Goal: Task Accomplishment & Management: Use online tool/utility

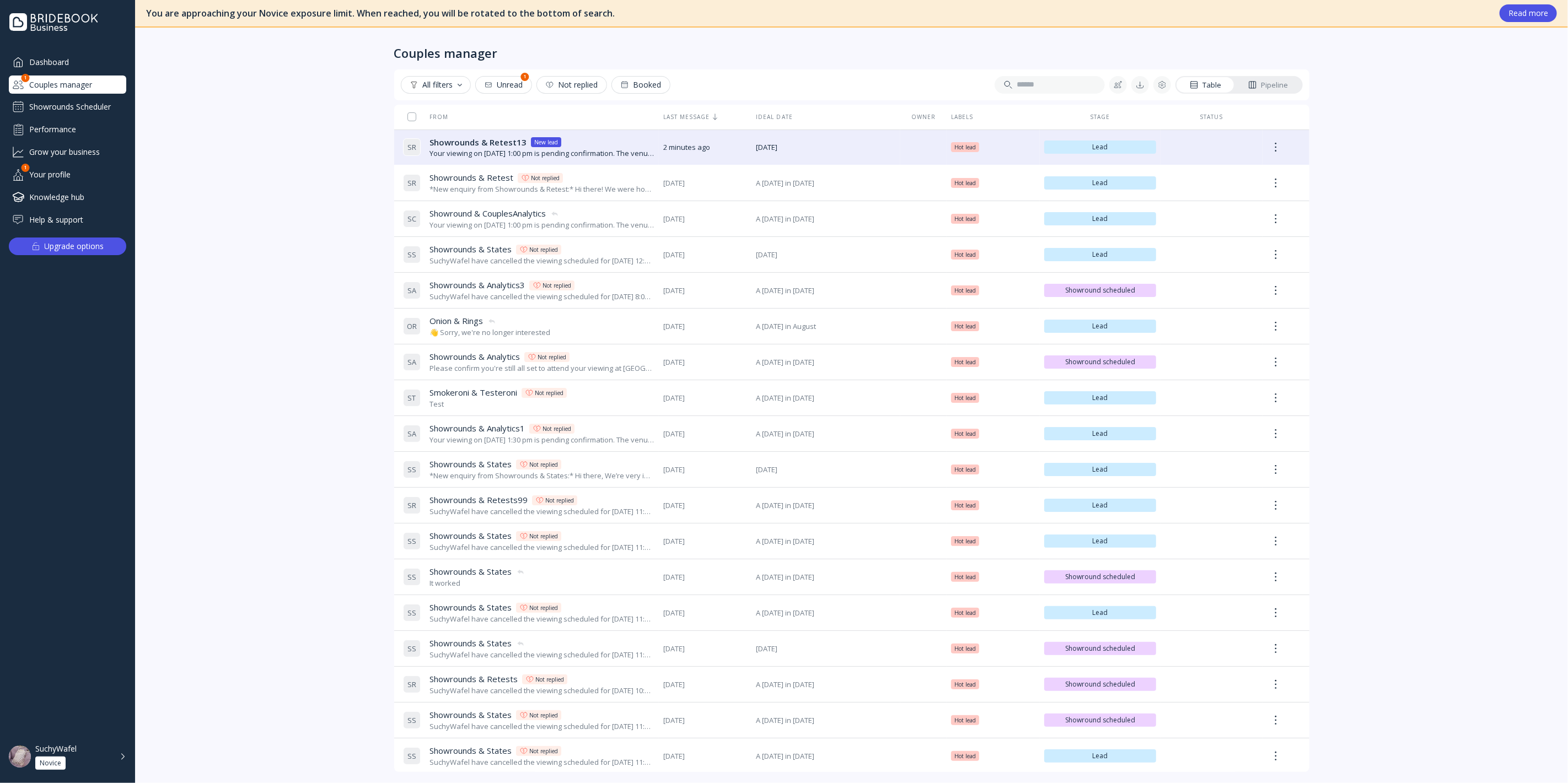
click at [44, 105] on div "Showrounds Scheduler" at bounding box center [67, 106] width 117 height 18
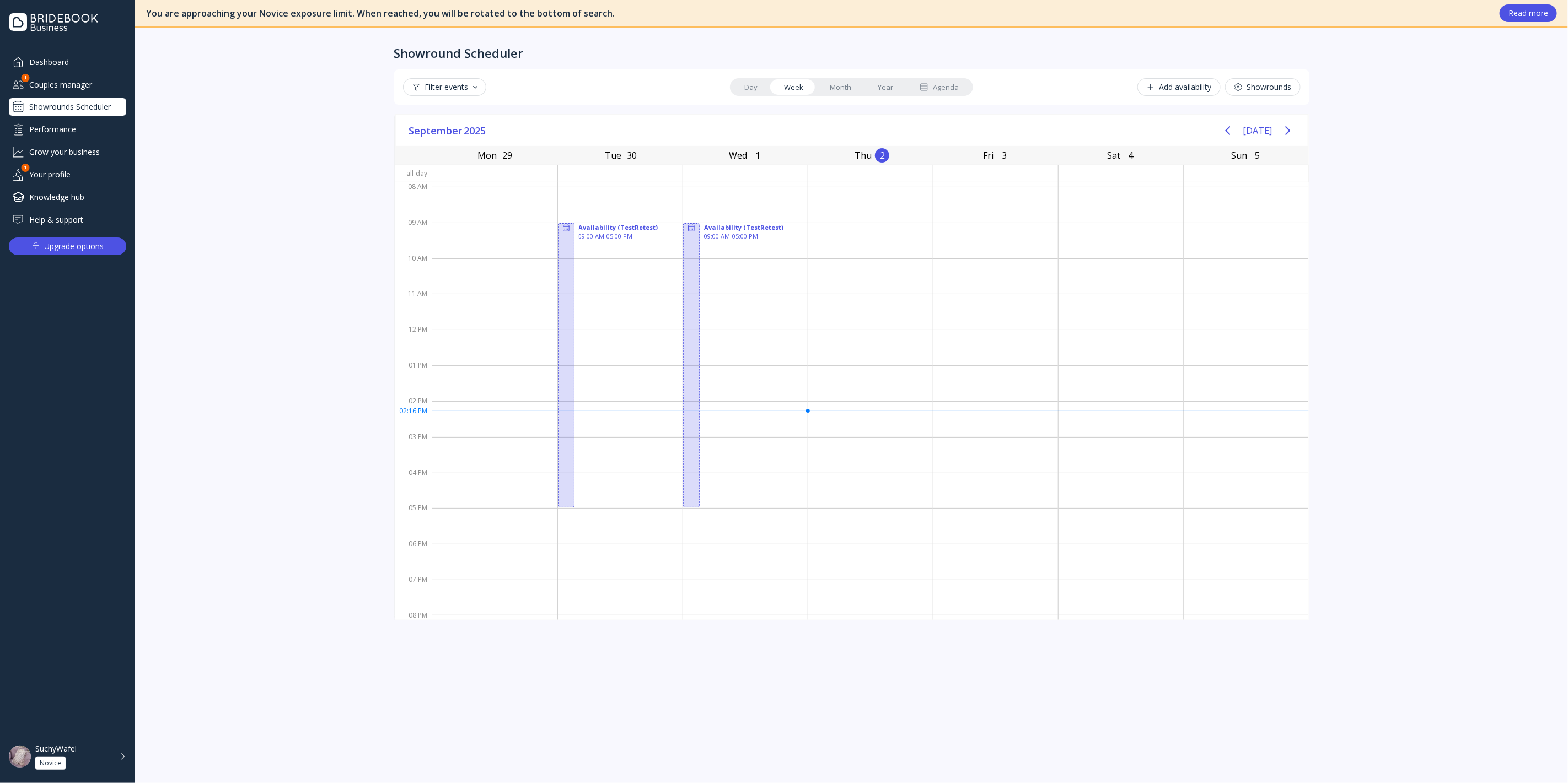
click at [935, 79] on link "Agenda" at bounding box center [939, 86] width 66 height 15
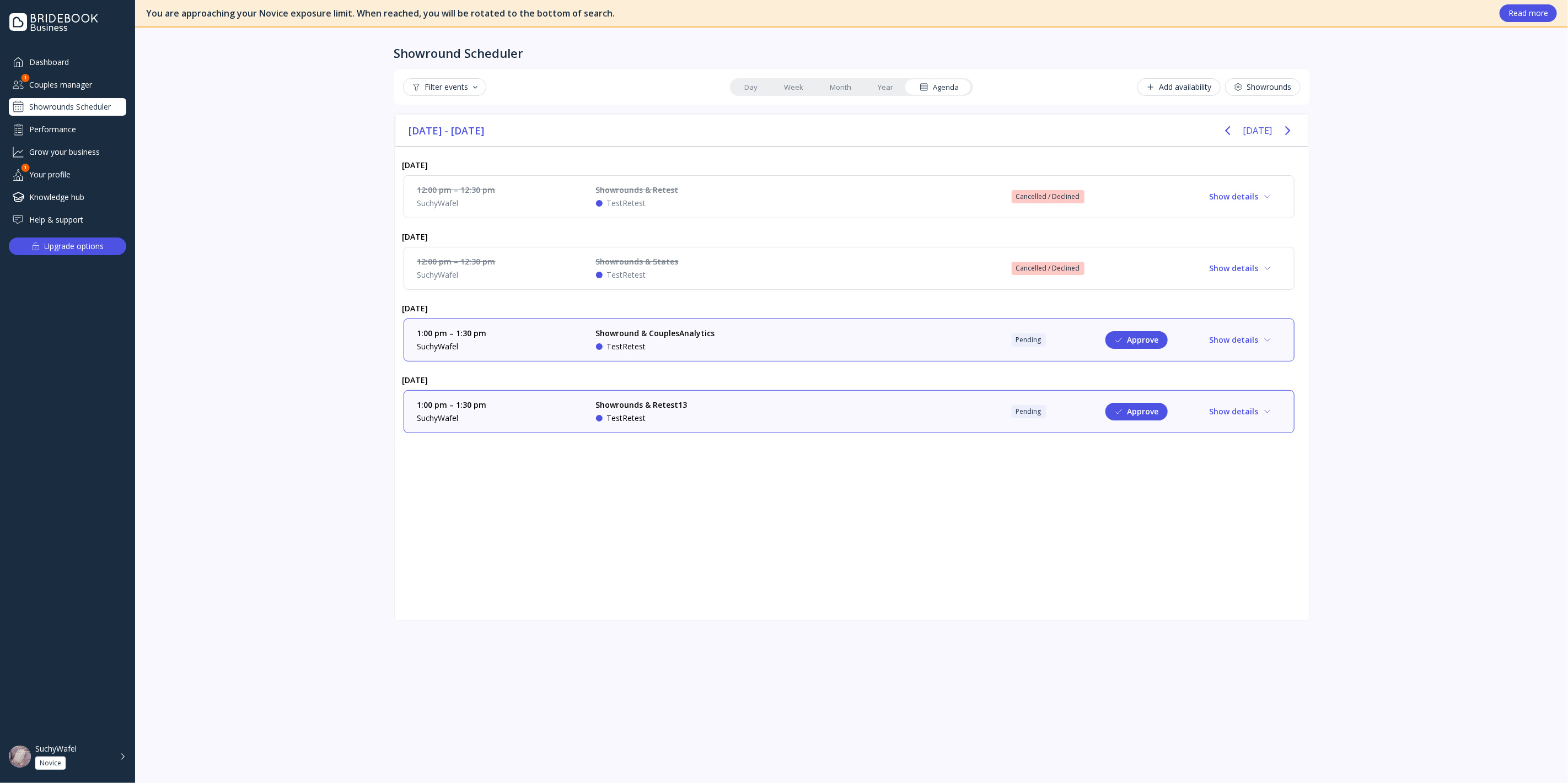
click at [749, 403] on div "Showrounds & Retest13 TestRetest" at bounding box center [679, 412] width 166 height 24
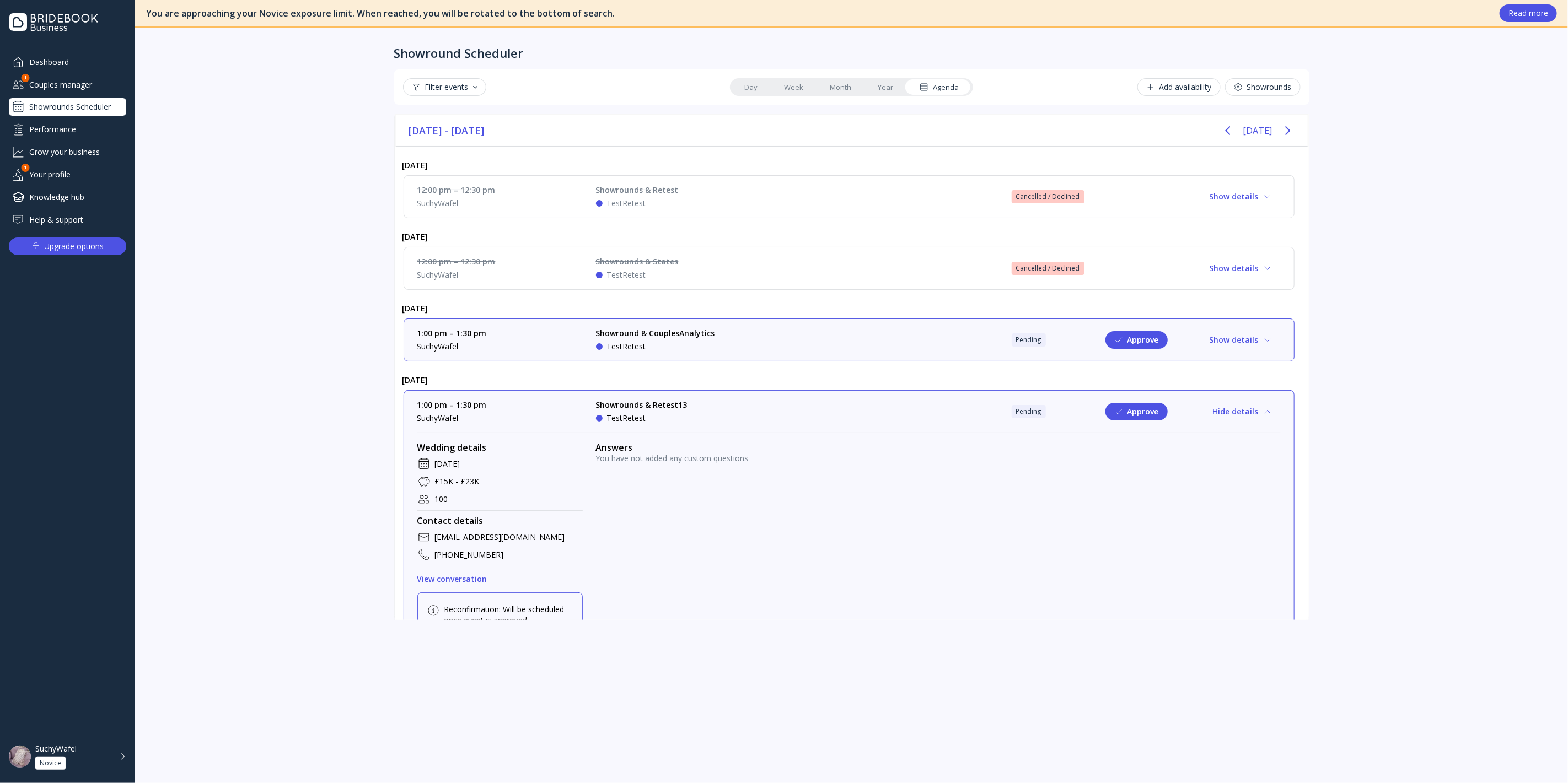
click at [709, 336] on div "Showround & CouplesAnalytics" at bounding box center [656, 333] width 119 height 11
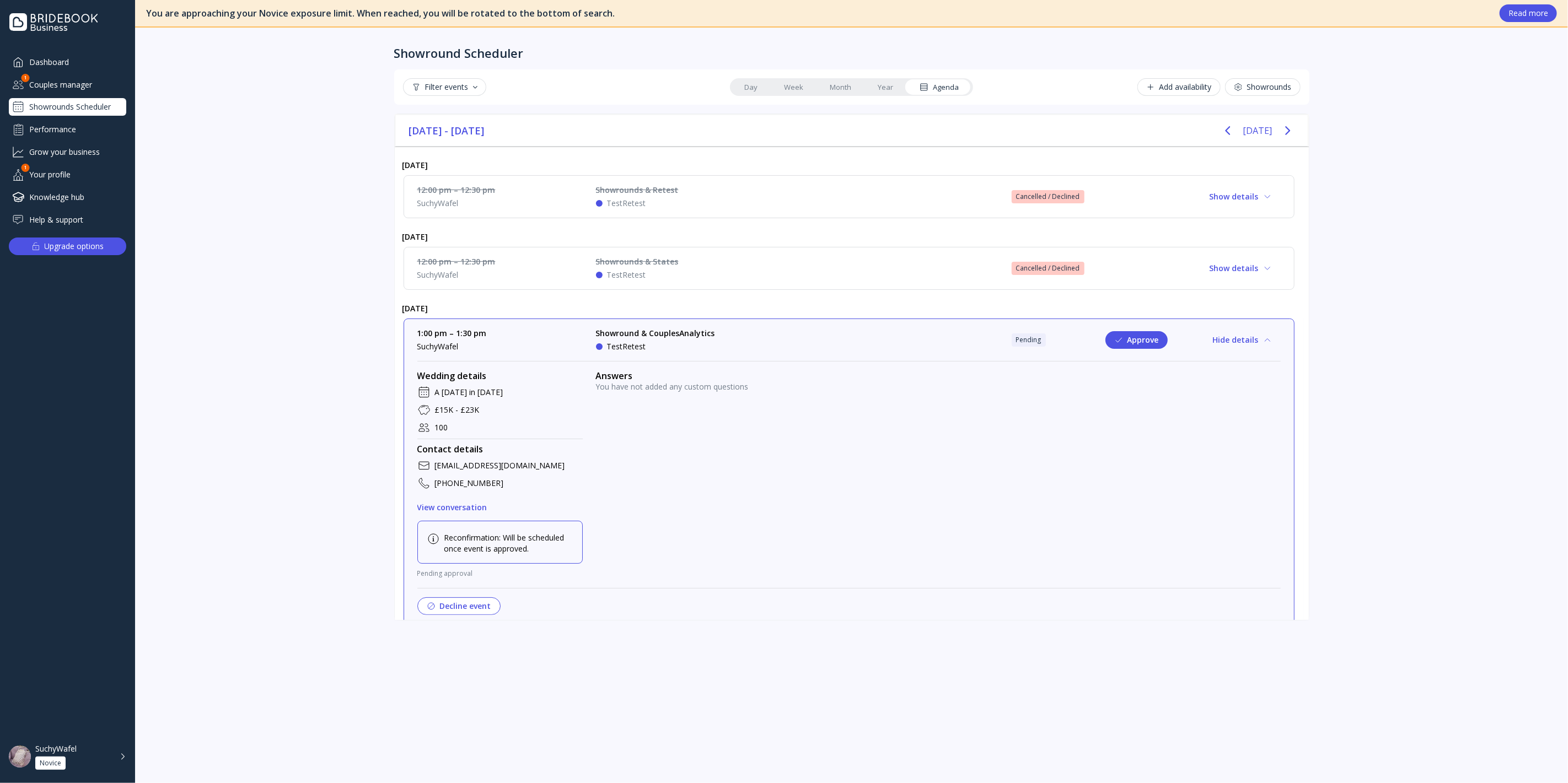
click at [674, 328] on div "Showround & CouplesAnalytics" at bounding box center [656, 333] width 119 height 11
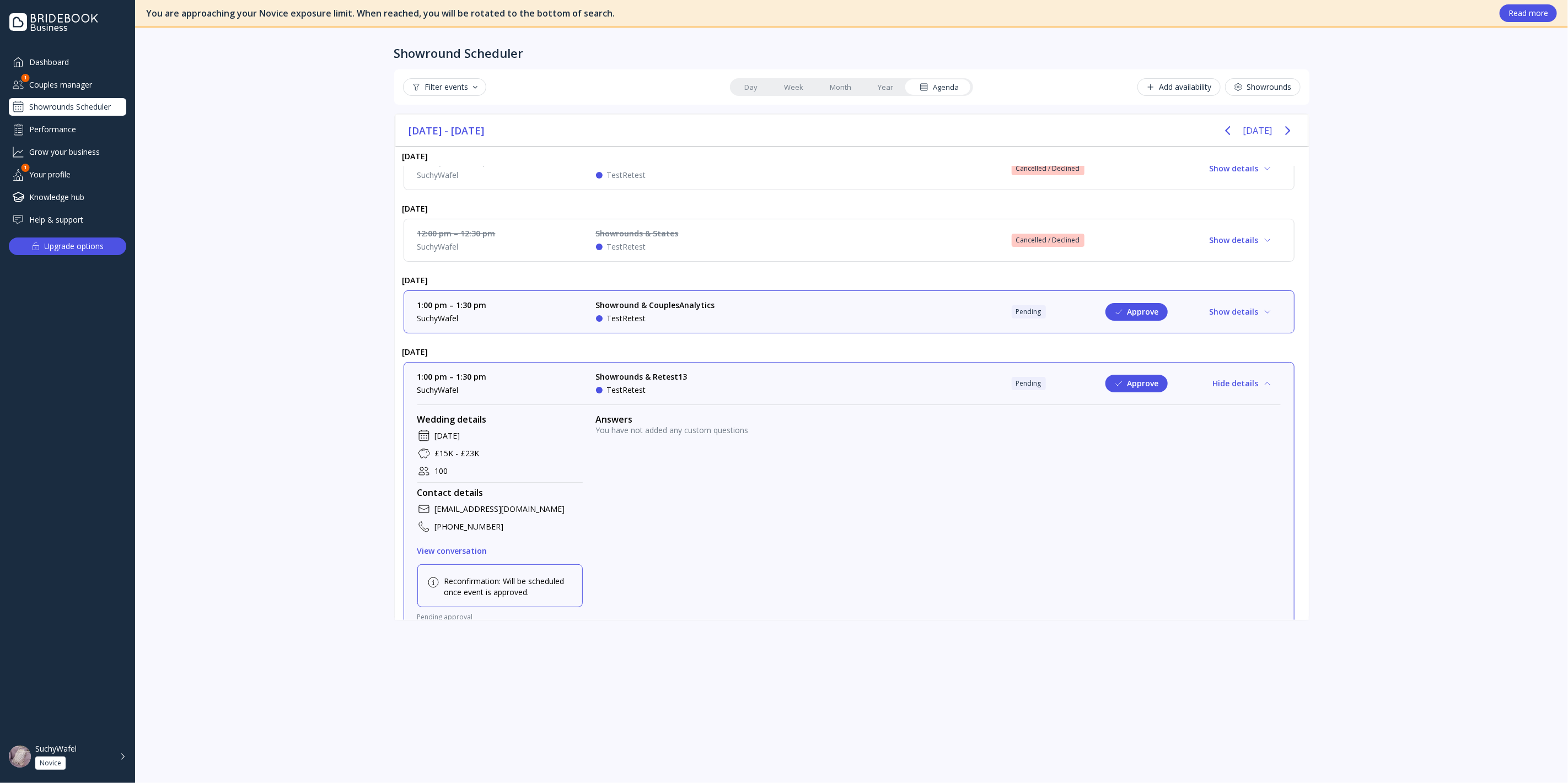
scroll to position [83, 0]
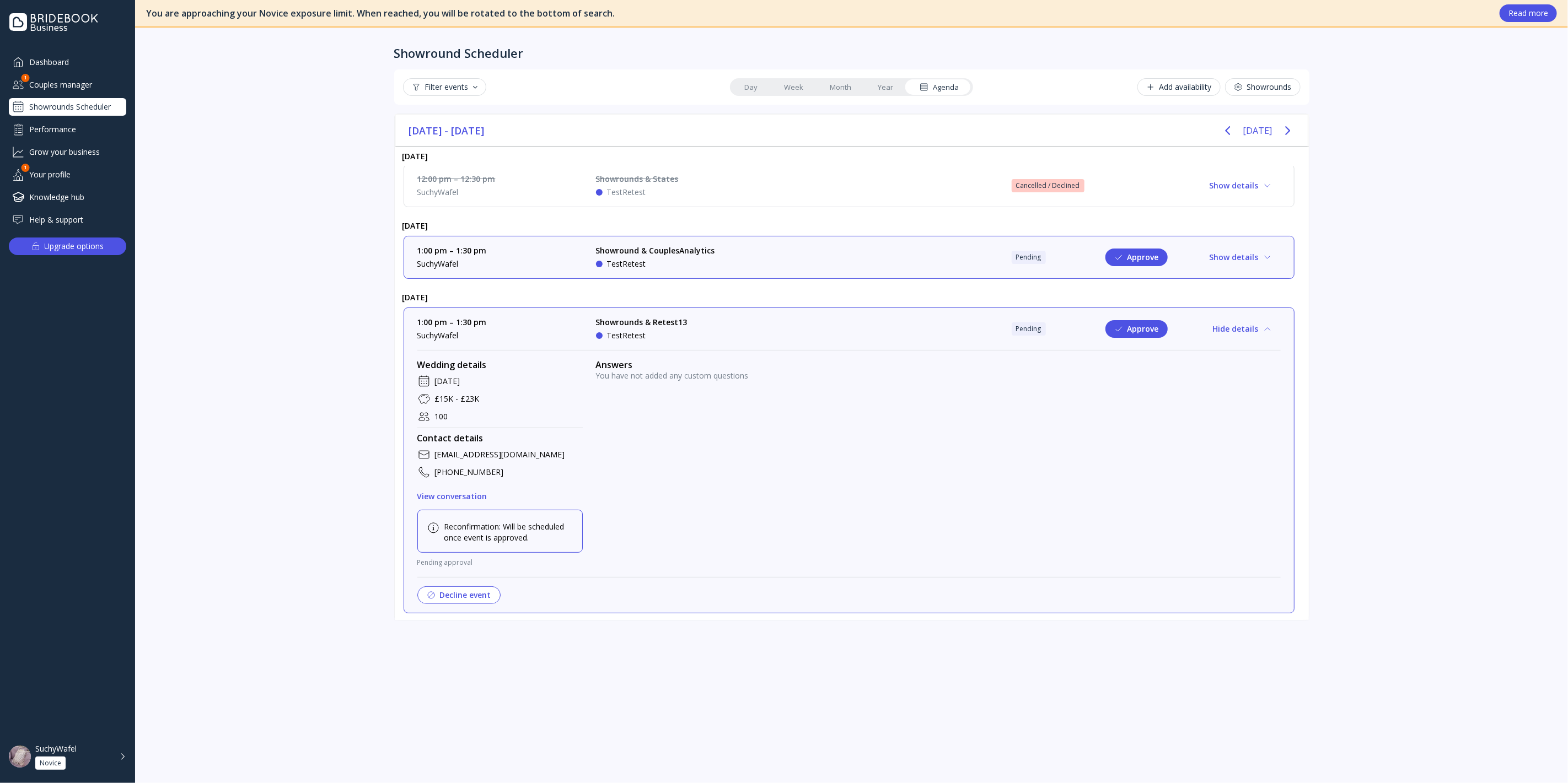
click at [696, 330] on div "Showrounds & Retest13 TestRetest" at bounding box center [679, 329] width 166 height 24
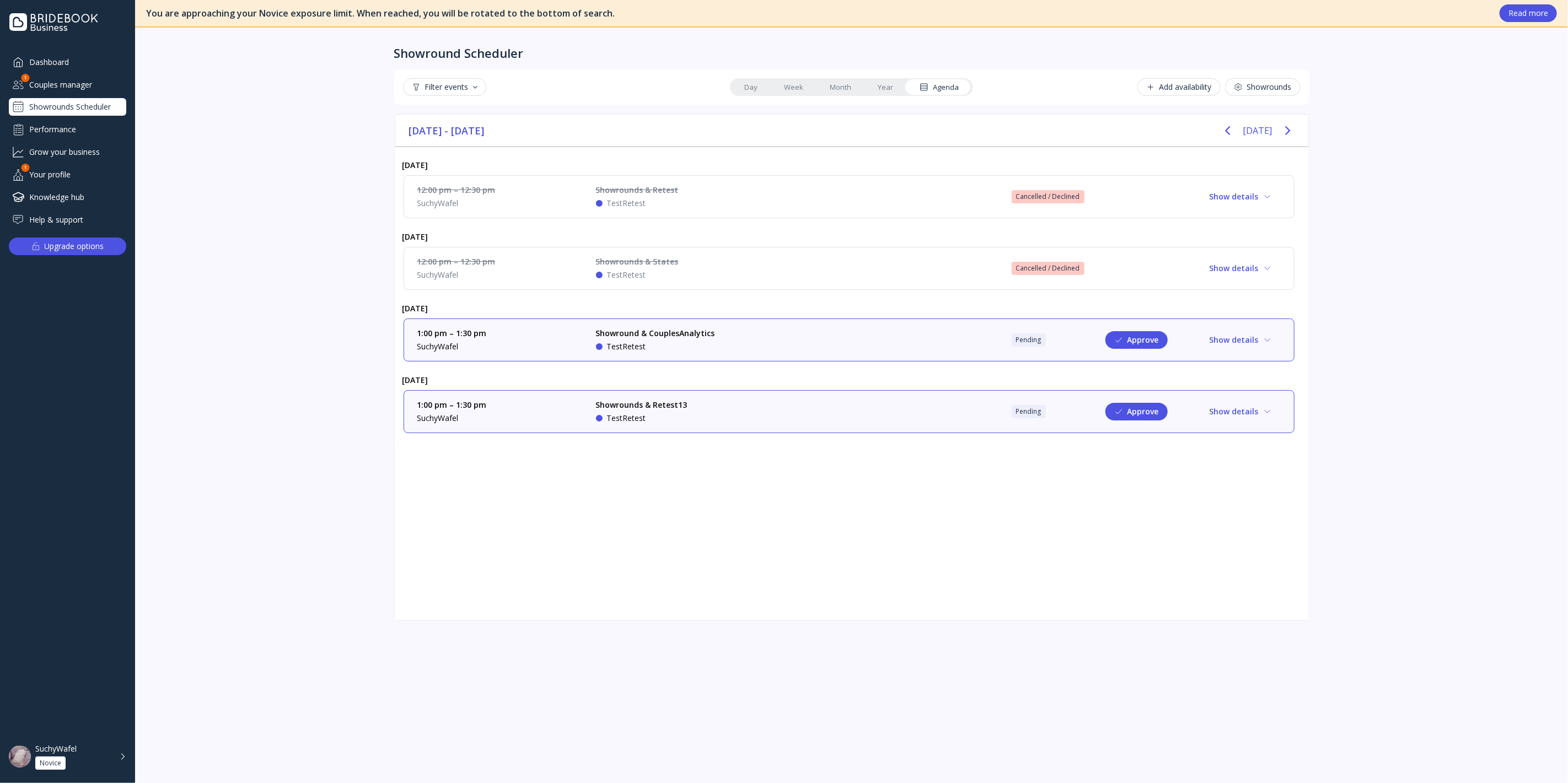
click at [718, 409] on div "Showrounds & Retest13 TestRetest" at bounding box center [679, 412] width 166 height 24
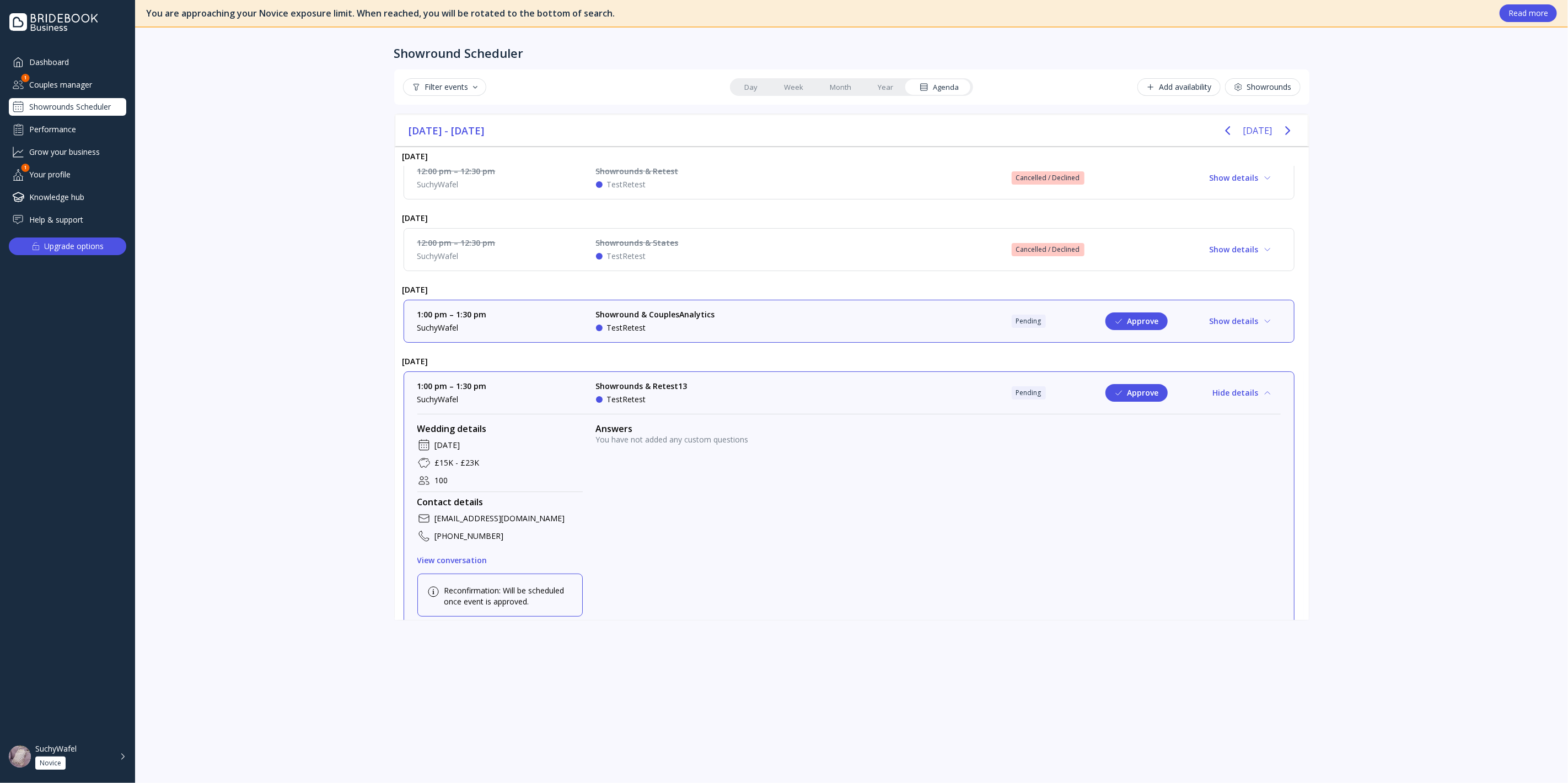
scroll to position [83, 0]
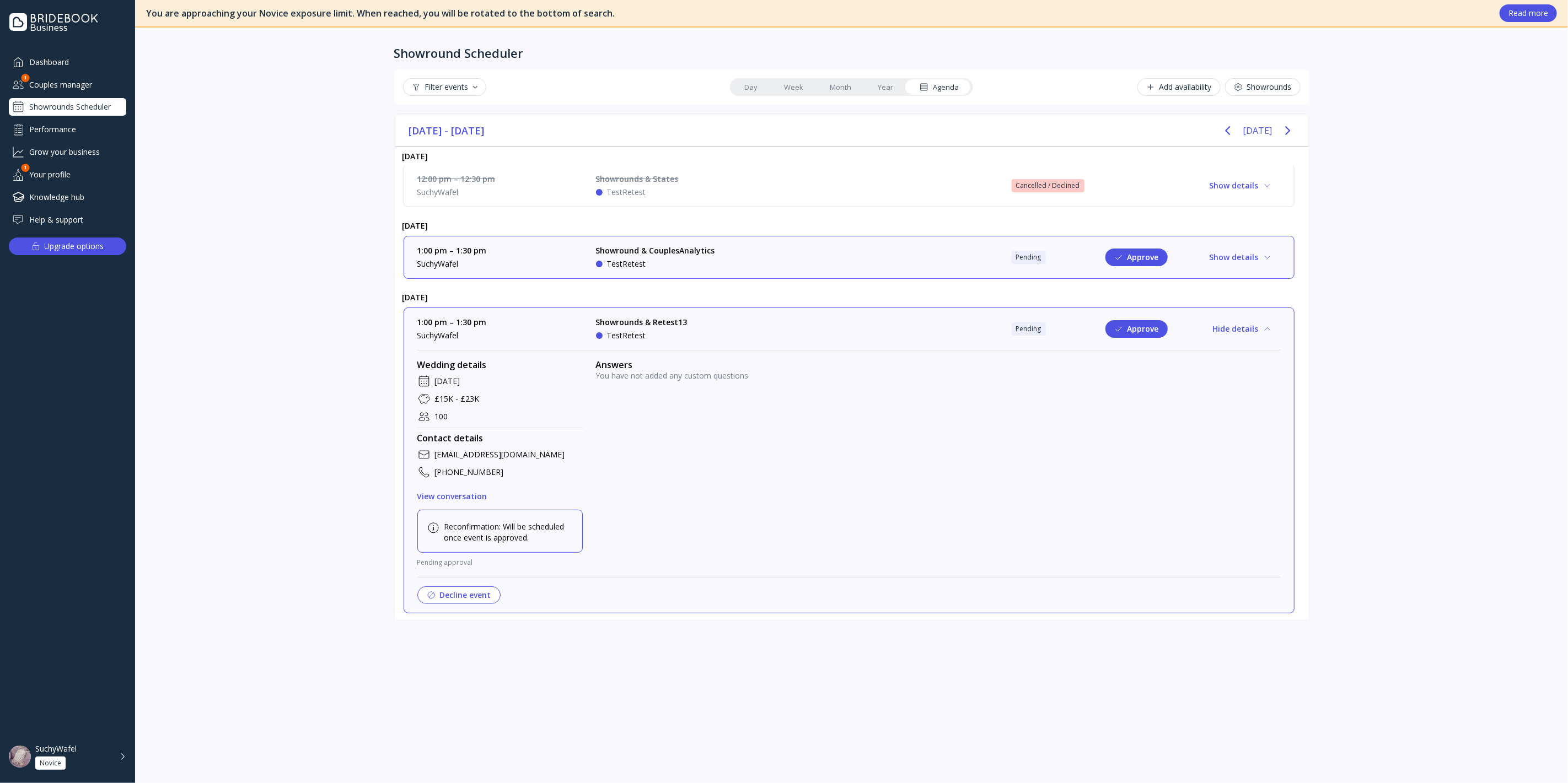
click at [53, 756] on div "SuchyWafel Novice" at bounding box center [74, 757] width 78 height 26
click at [60, 134] on div "Performance" at bounding box center [67, 129] width 117 height 18
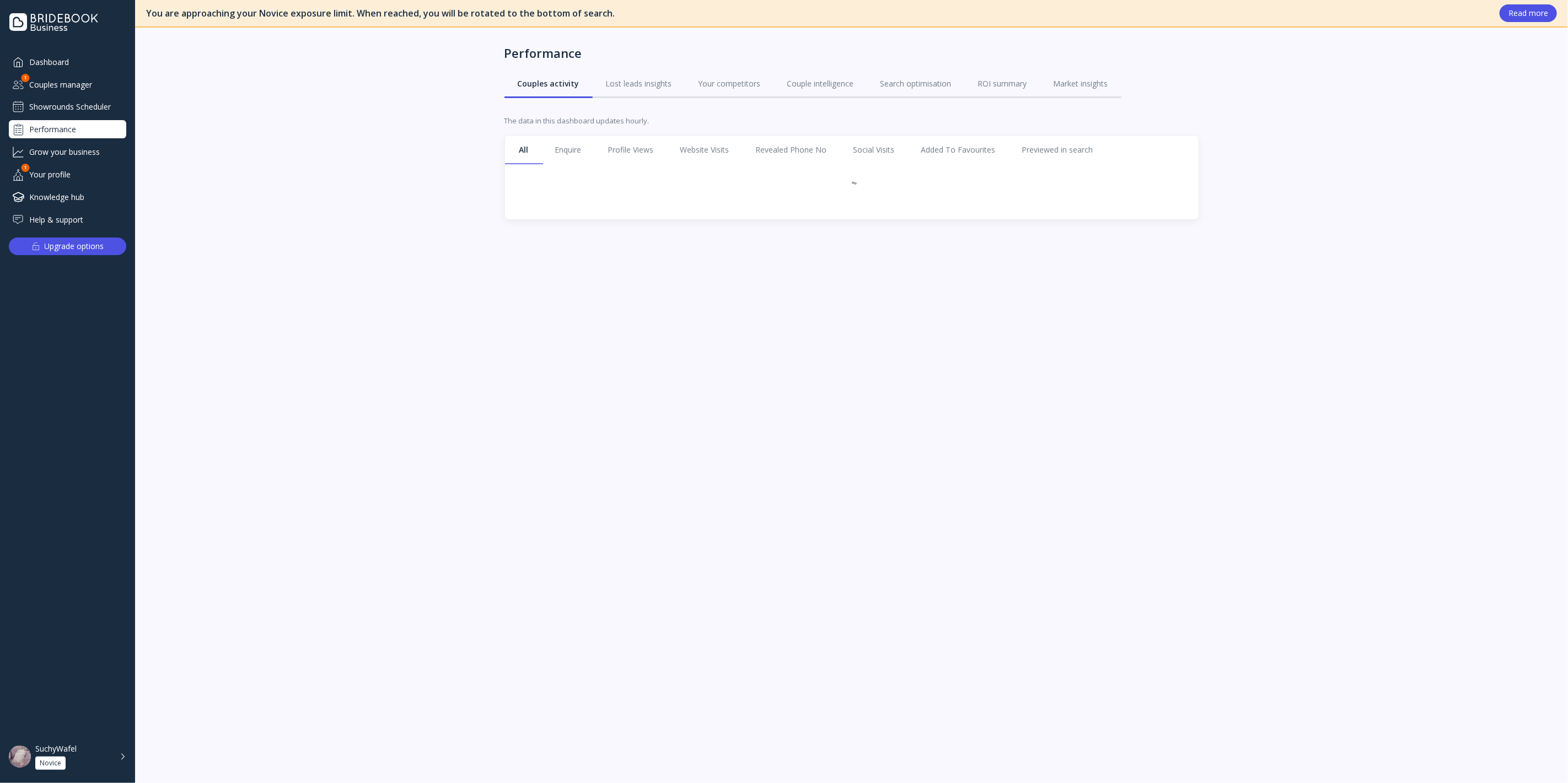
click at [80, 102] on div "Showrounds Scheduler" at bounding box center [67, 106] width 117 height 18
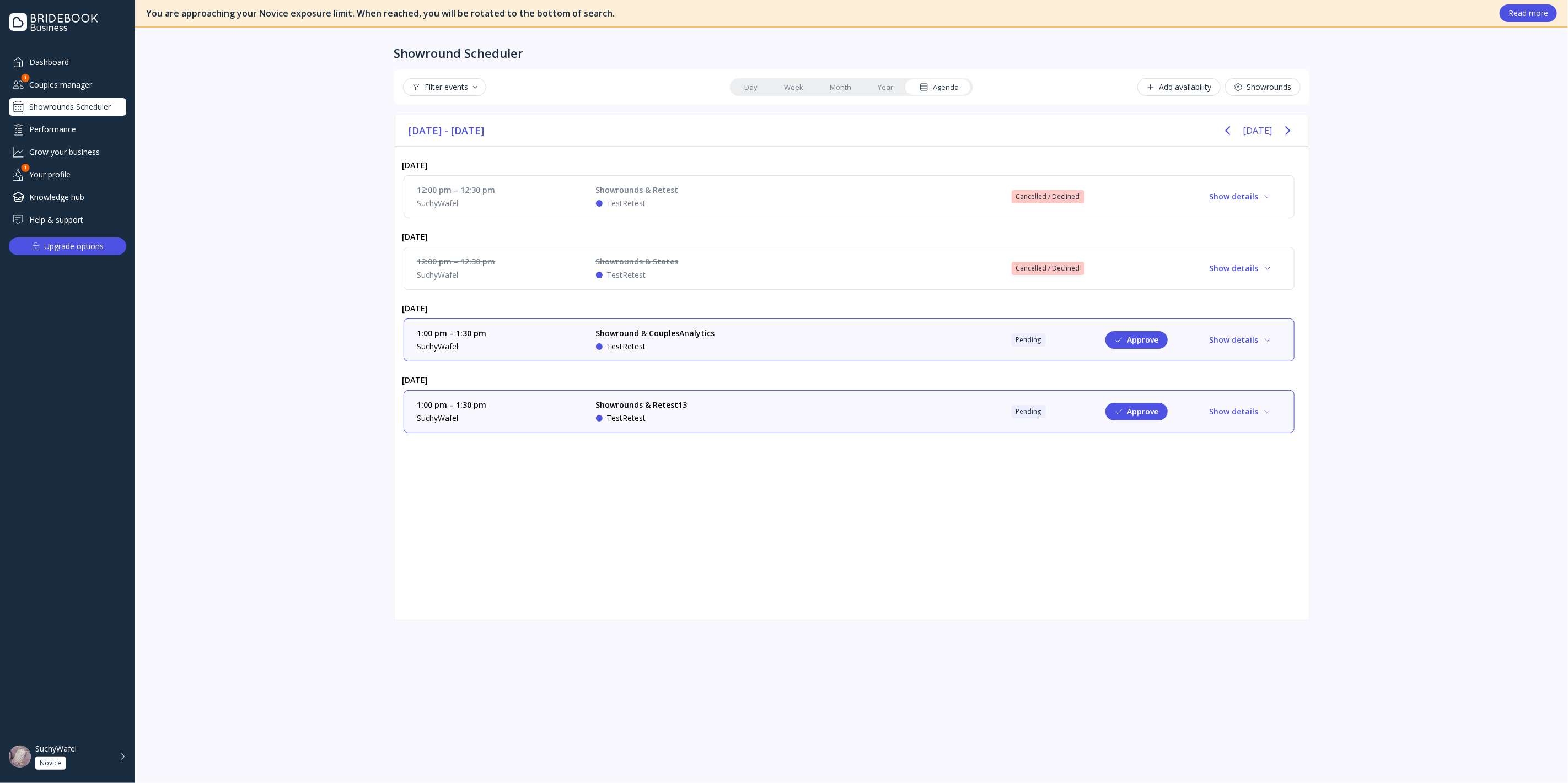
click at [80, 178] on div "Your profile" at bounding box center [67, 175] width 117 height 18
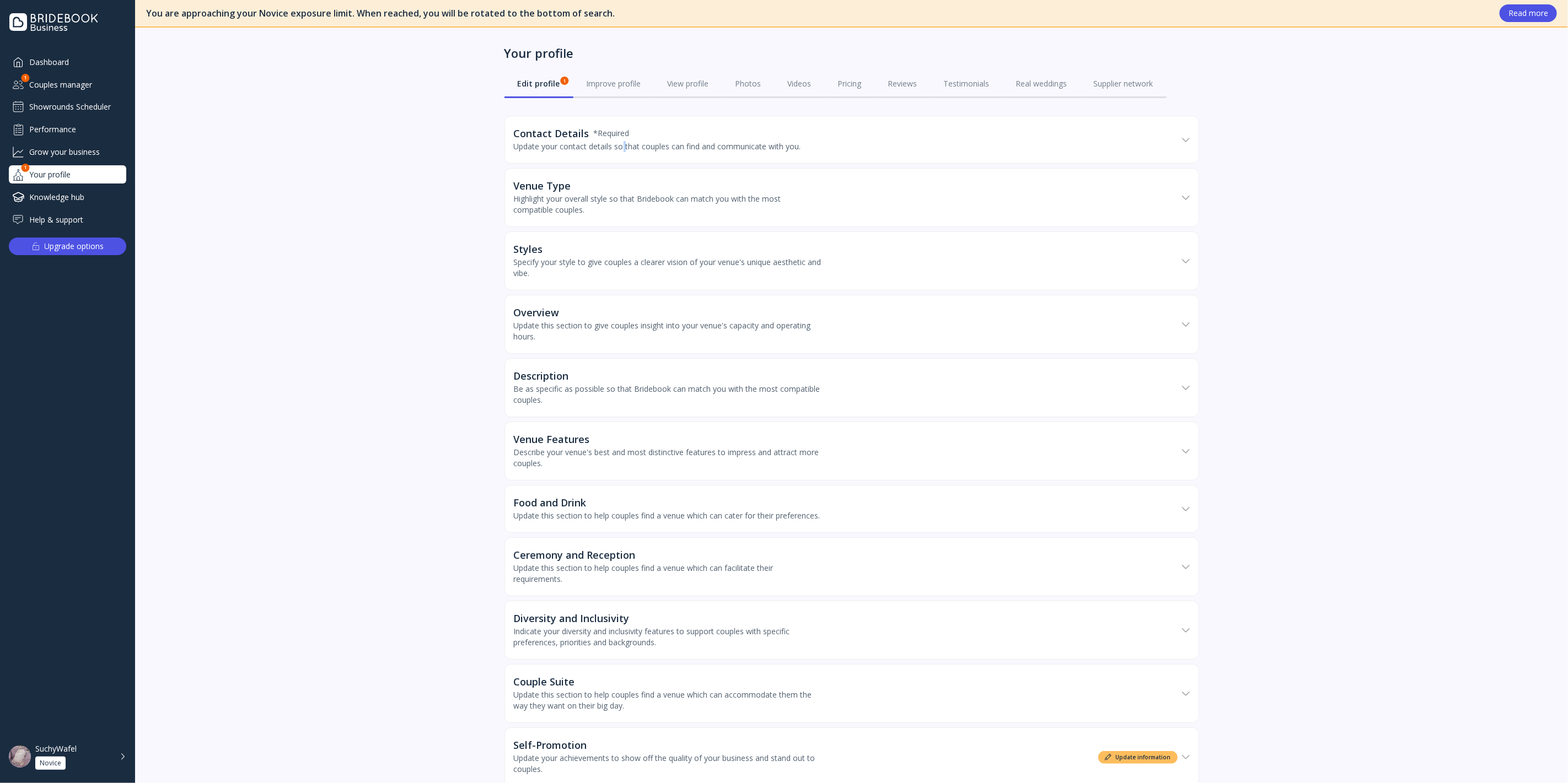
click at [621, 147] on div "Update your contact details so that couples can find and communicate with you." at bounding box center [657, 147] width 287 height 11
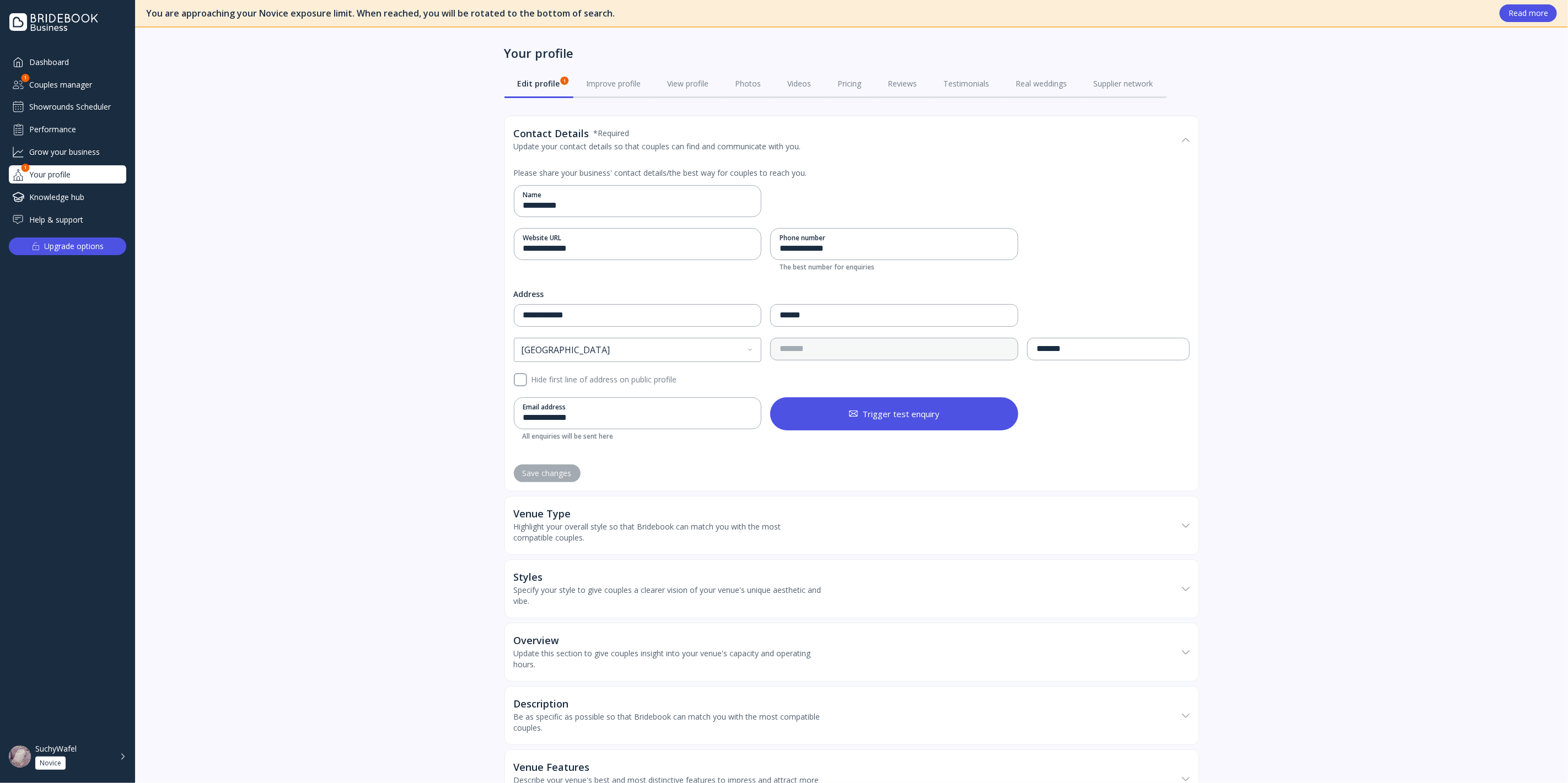
click at [751, 157] on div "Contact Details * Required Update your contact details so that couples can find…" at bounding box center [845, 140] width 664 height 46
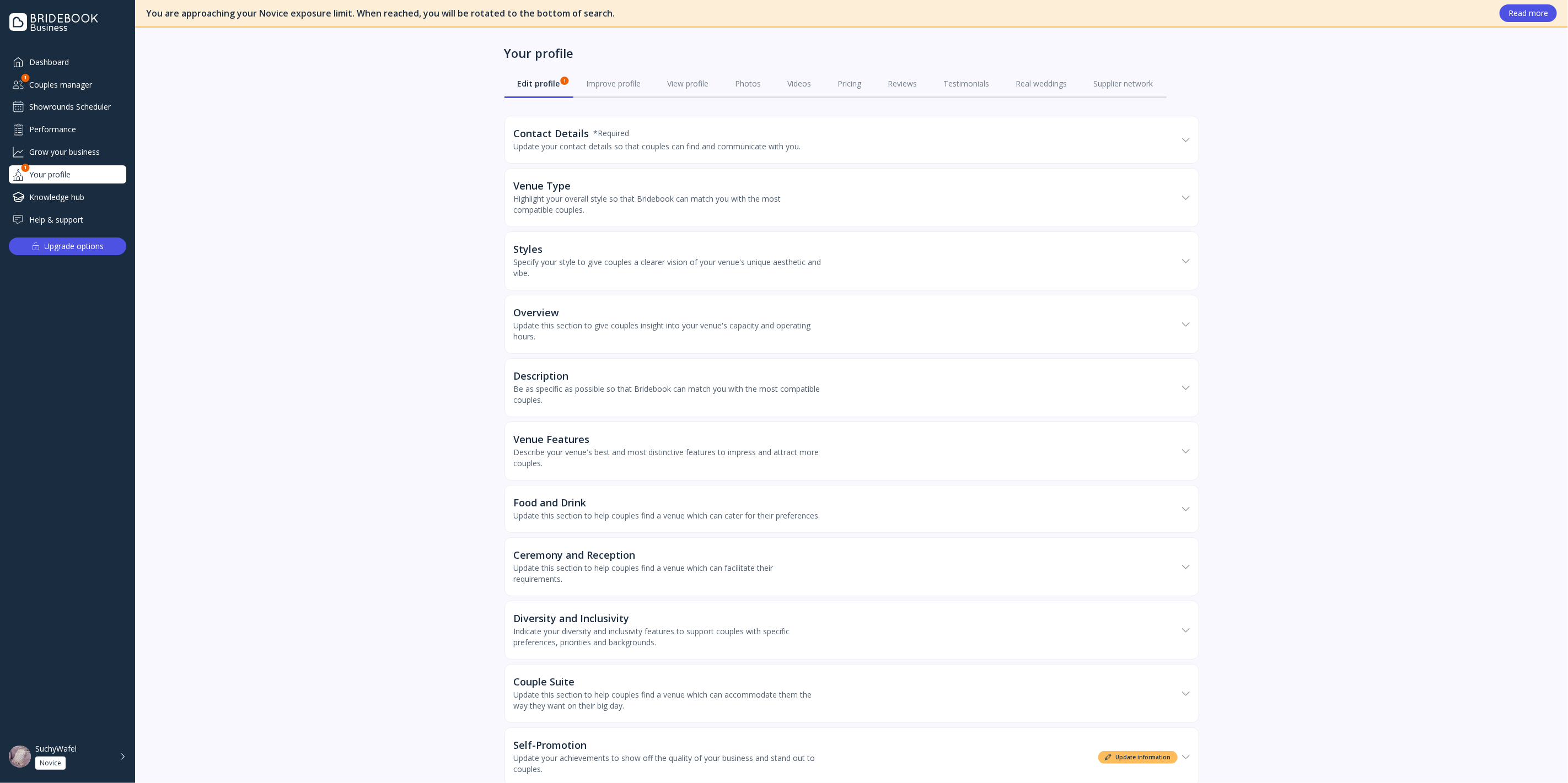
click at [67, 71] on div "Dashboard" at bounding box center [67, 62] width 117 height 18
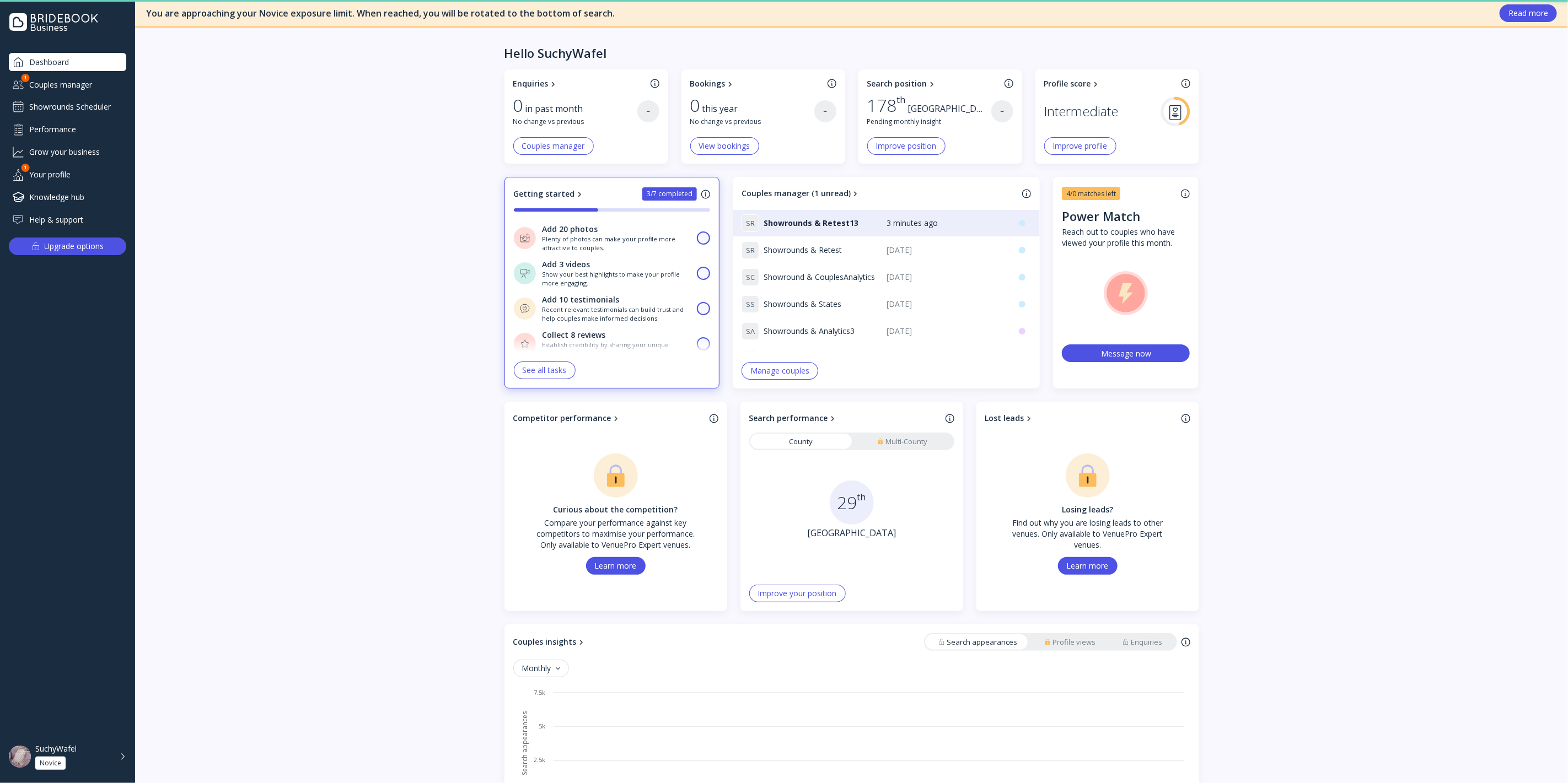
click at [69, 85] on div "Couples manager" at bounding box center [67, 85] width 117 height 18
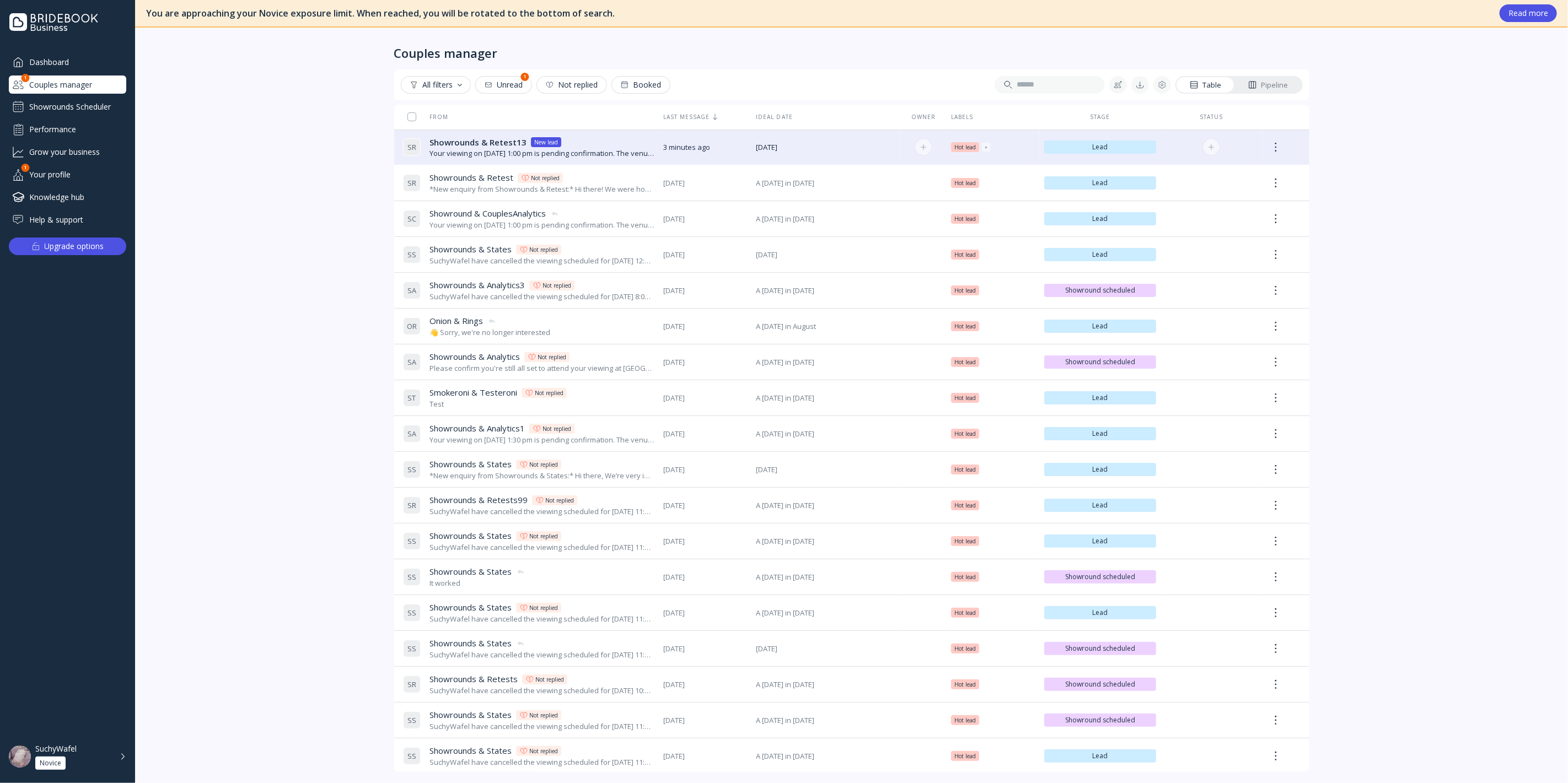
click at [502, 149] on div "Your viewing on [DATE] 1:00 pm is pending confirmation. The venue will approve …" at bounding box center [542, 153] width 225 height 10
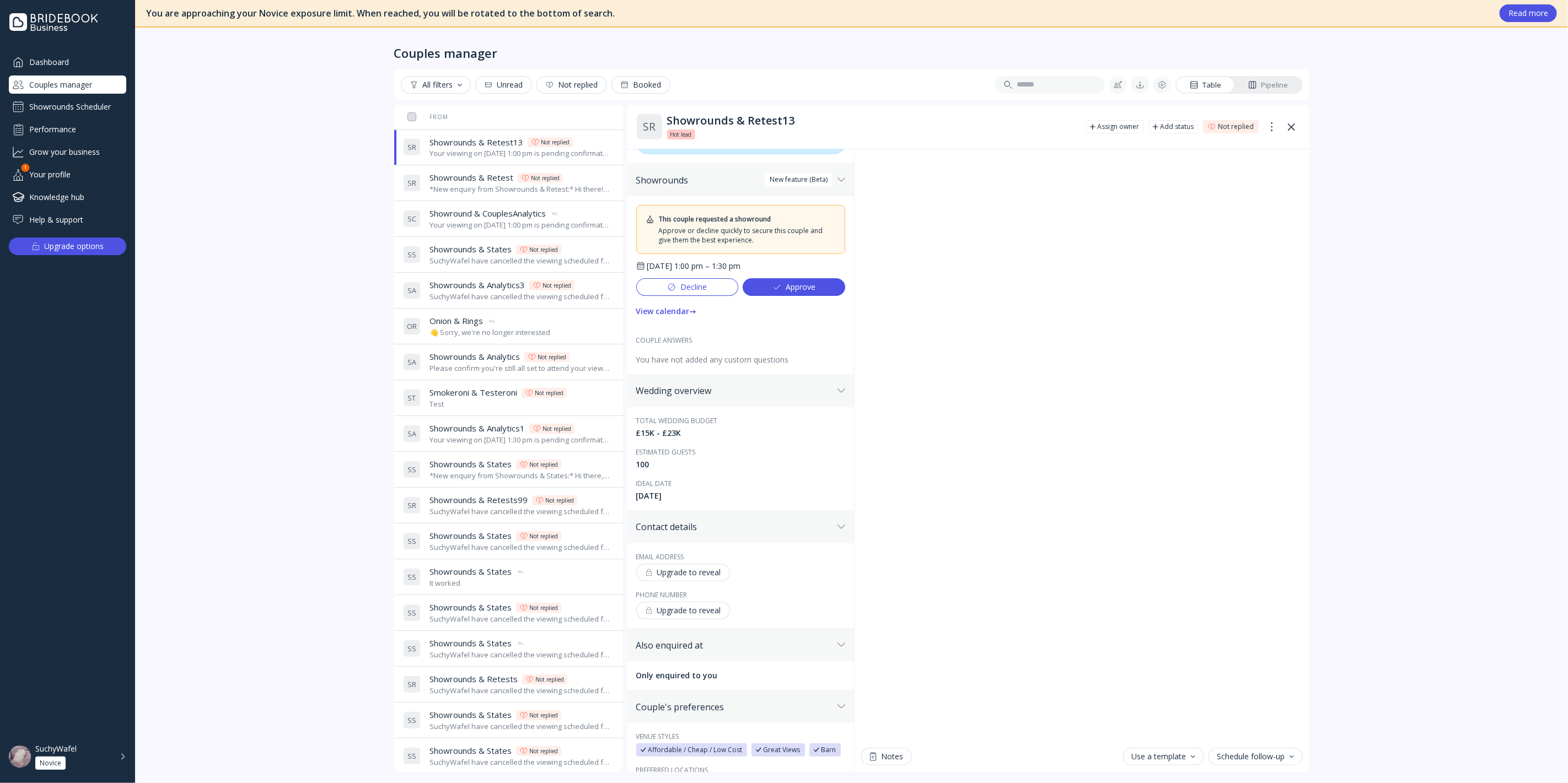
scroll to position [23, 0]
click at [708, 579] on div "Upgrade to reveal" at bounding box center [683, 576] width 76 height 9
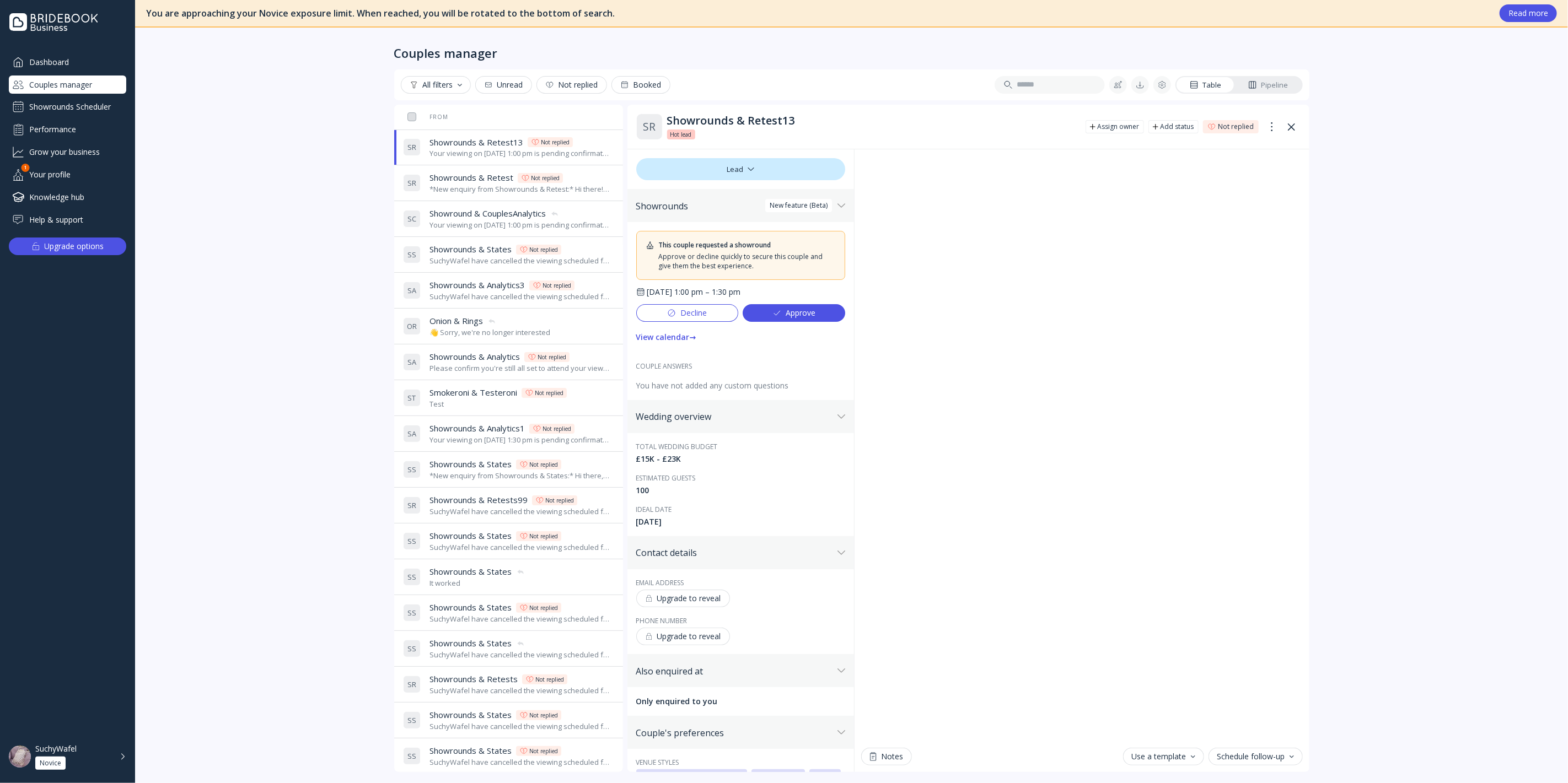
click at [713, 602] on div "Upgrade to reveal" at bounding box center [683, 598] width 76 height 9
click at [68, 111] on div "Showrounds Scheduler" at bounding box center [67, 106] width 117 height 18
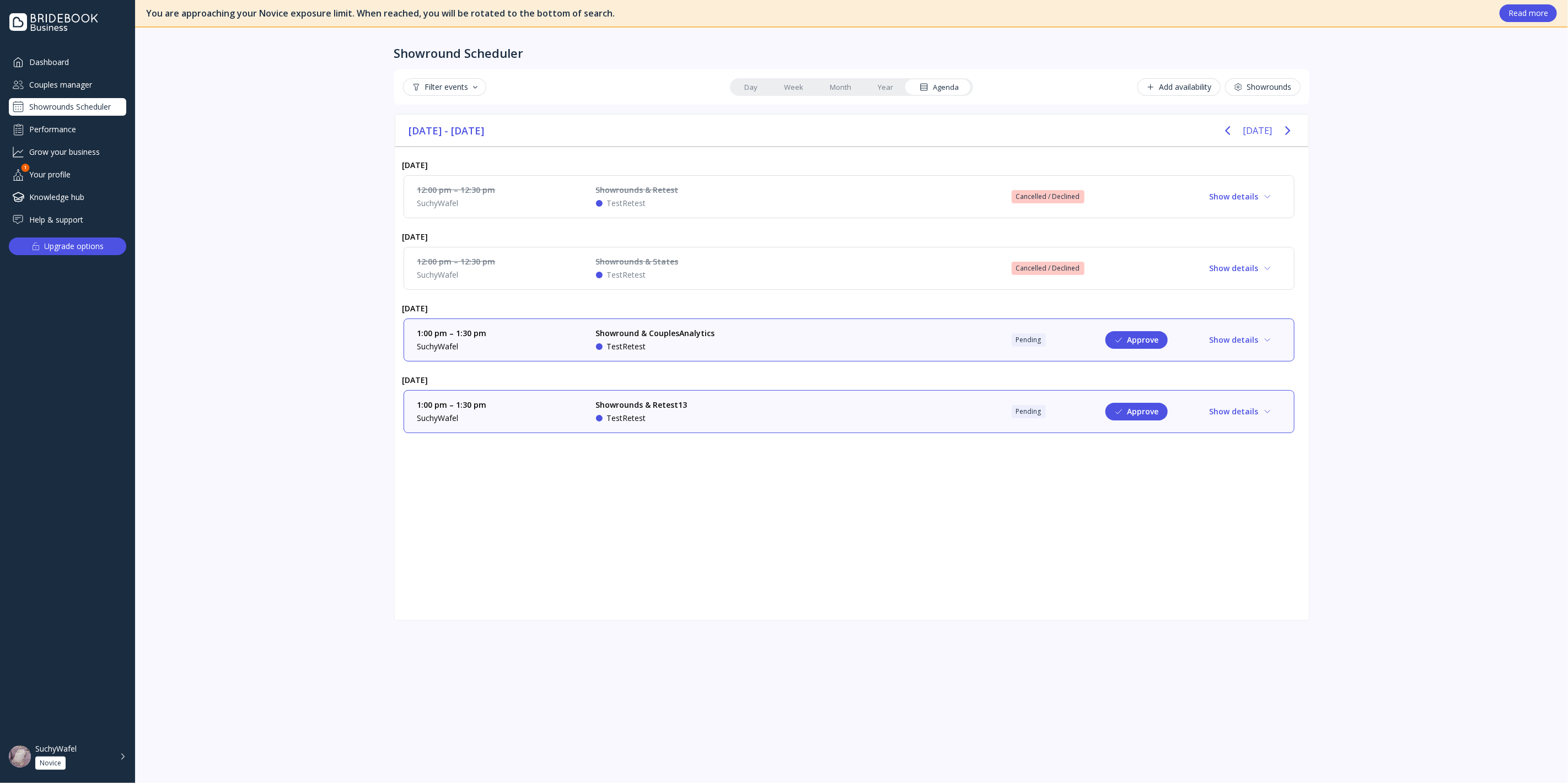
click at [772, 429] on div "1:00 pm – 1:30 pm SuchyWafel Showrounds & Retest13 TestRetest Pending Approve S…" at bounding box center [849, 411] width 891 height 43
click at [733, 420] on div "Showrounds & Retest13 TestRetest" at bounding box center [679, 412] width 166 height 24
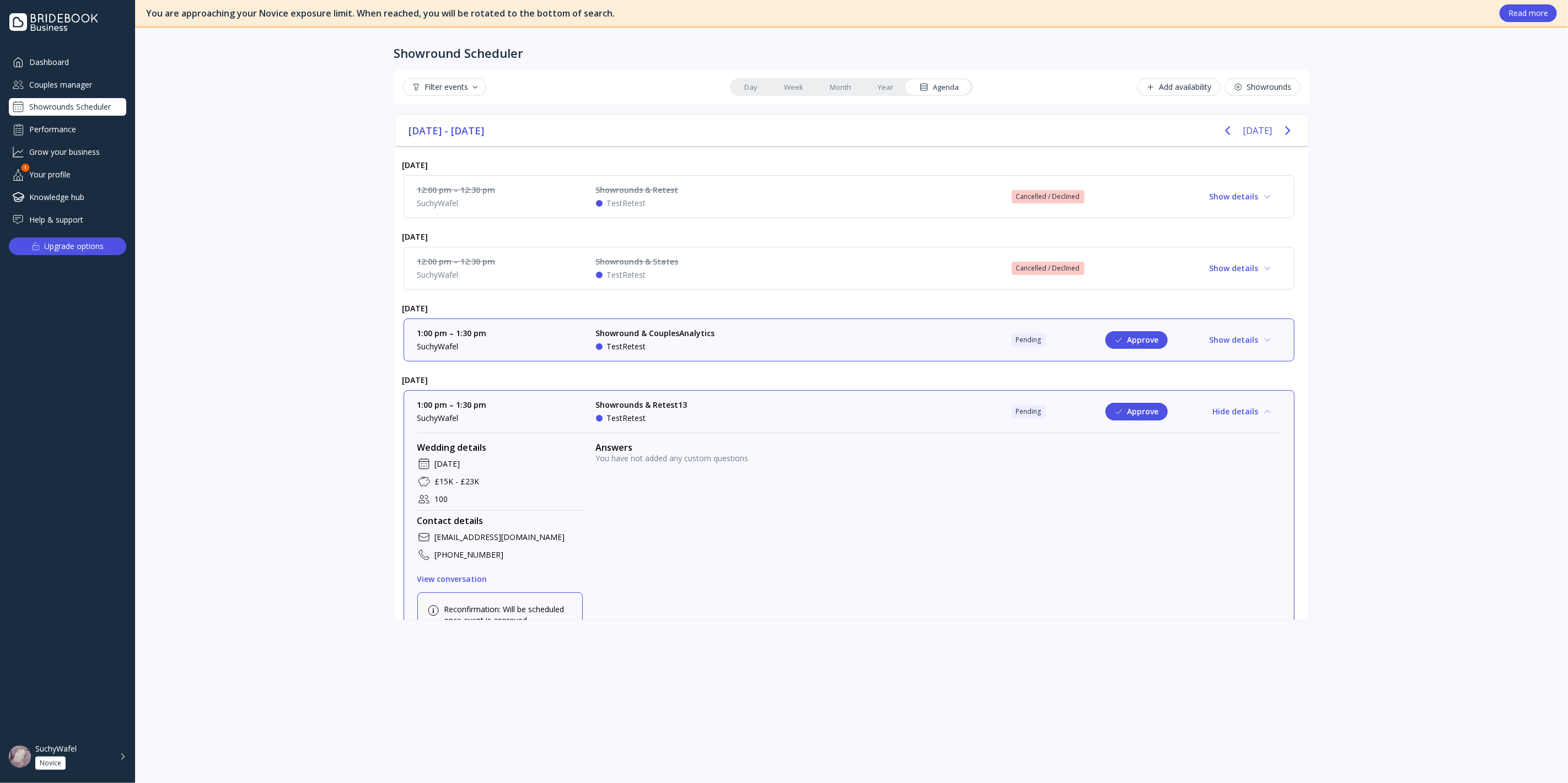
click at [763, 341] on div "1:00 pm – 1:30 pm SuchyWafel Showround & CouplesAnalytics TestRetest Pending Ap…" at bounding box center [849, 340] width 863 height 24
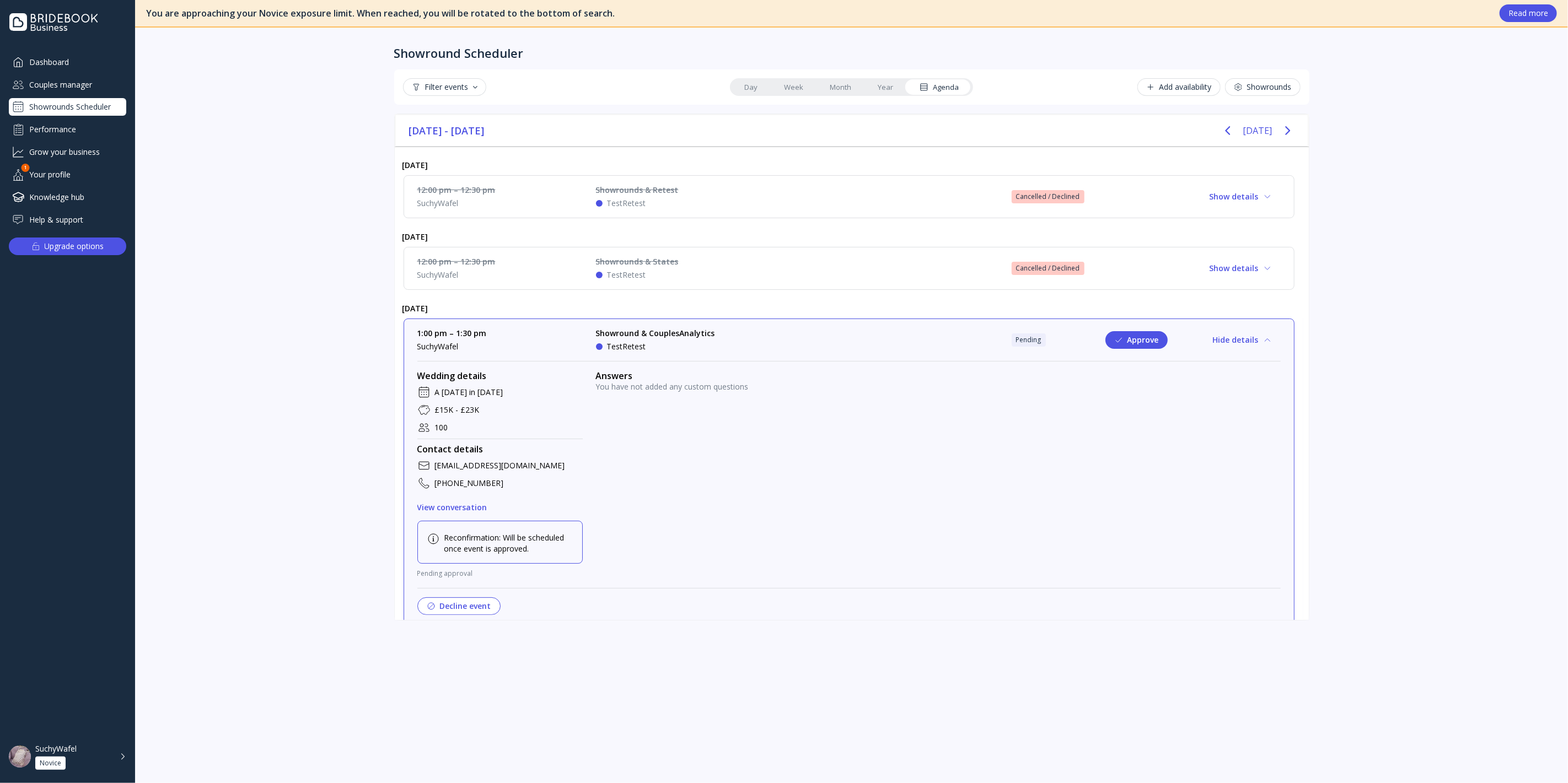
click at [684, 371] on div "Answers" at bounding box center [938, 376] width 685 height 11
click at [716, 314] on div "[DATE]" at bounding box center [849, 308] width 909 height 19
click at [708, 341] on div "TestRetest" at bounding box center [656, 347] width 119 height 11
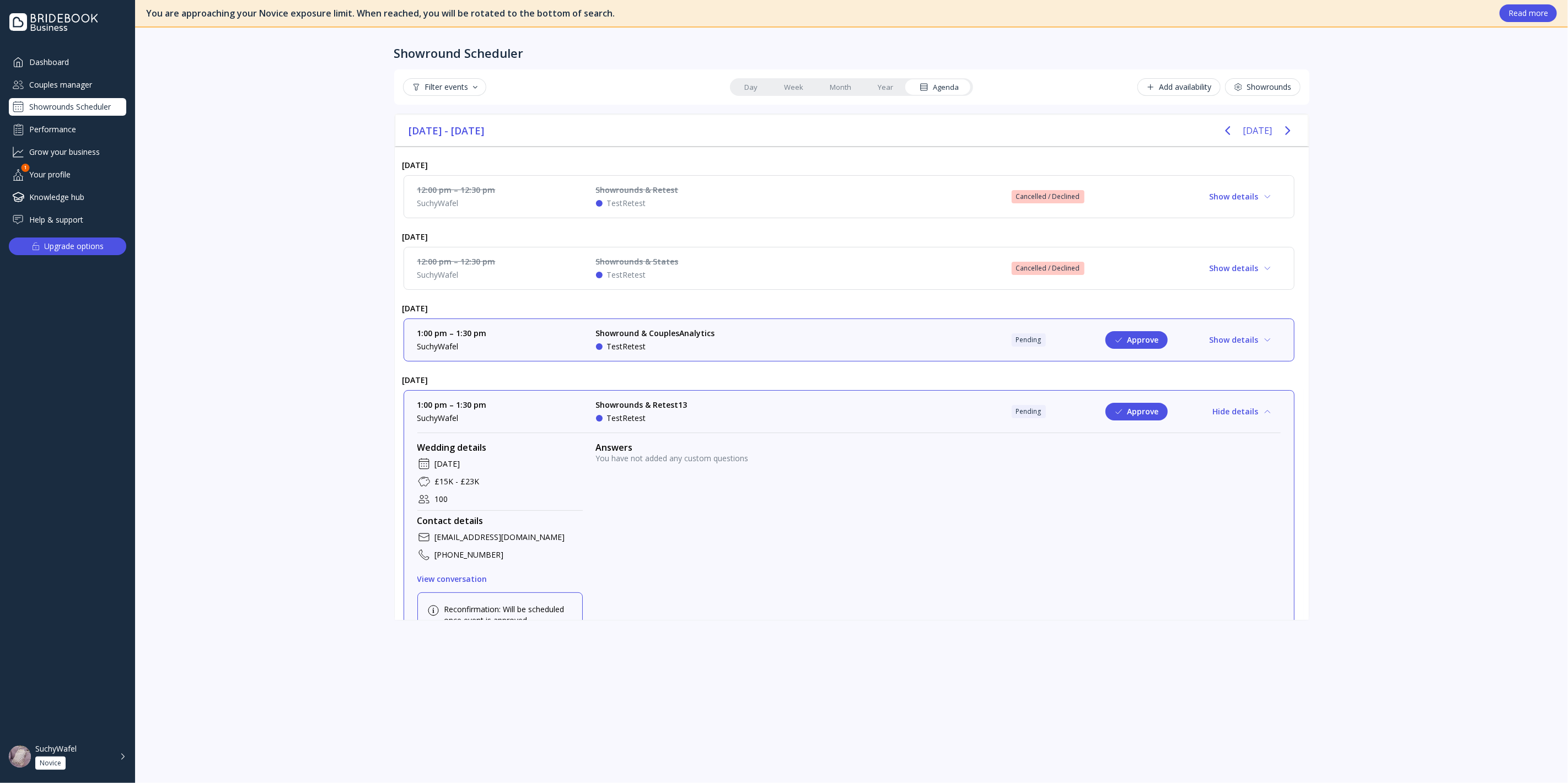
click at [684, 403] on div "Showrounds & Retest13" at bounding box center [642, 405] width 91 height 11
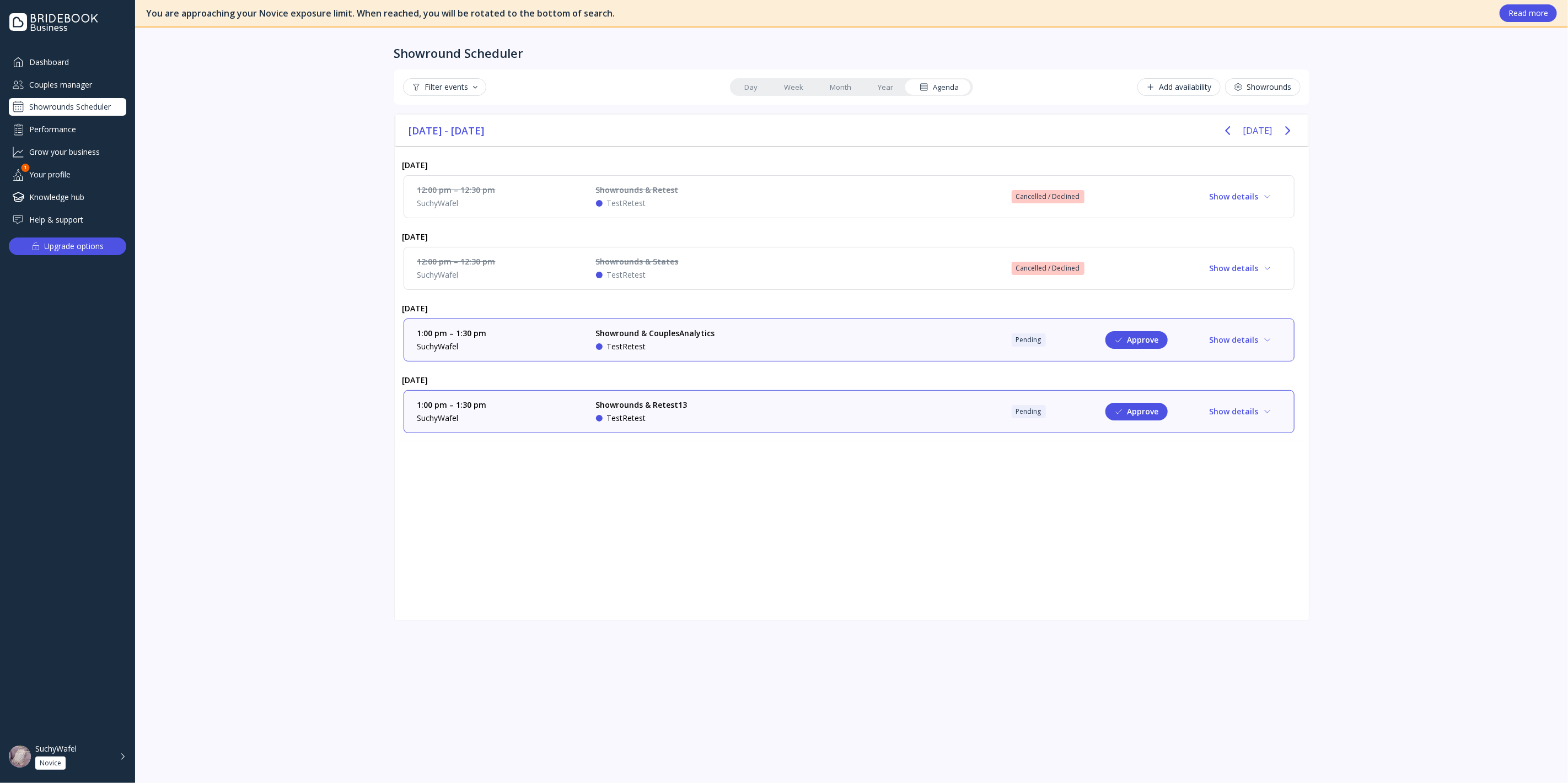
click at [687, 414] on div "Showrounds & Retest13 TestRetest" at bounding box center [679, 412] width 166 height 24
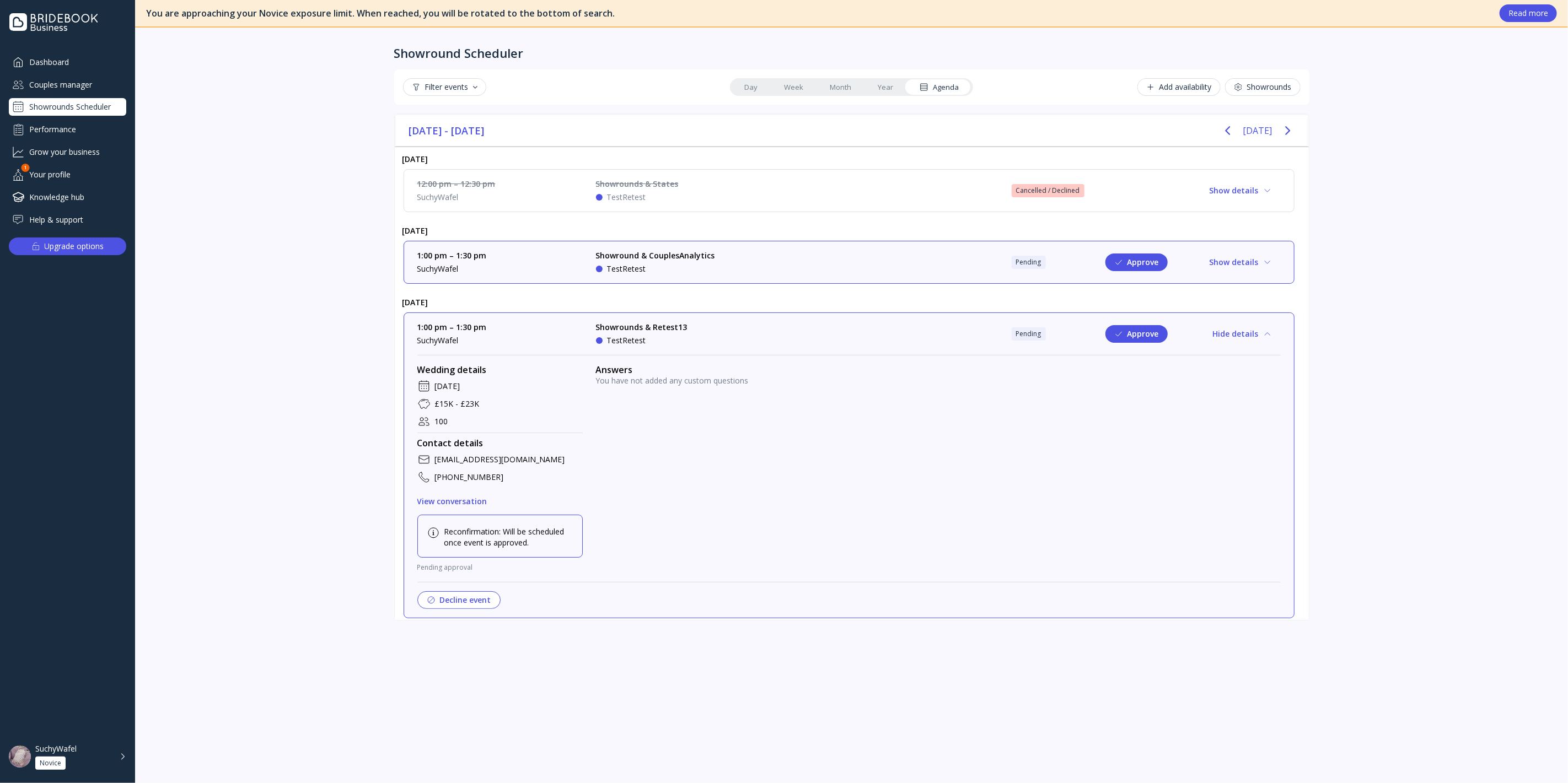
scroll to position [83, 0]
click at [76, 82] on div "Couples manager" at bounding box center [67, 85] width 117 height 18
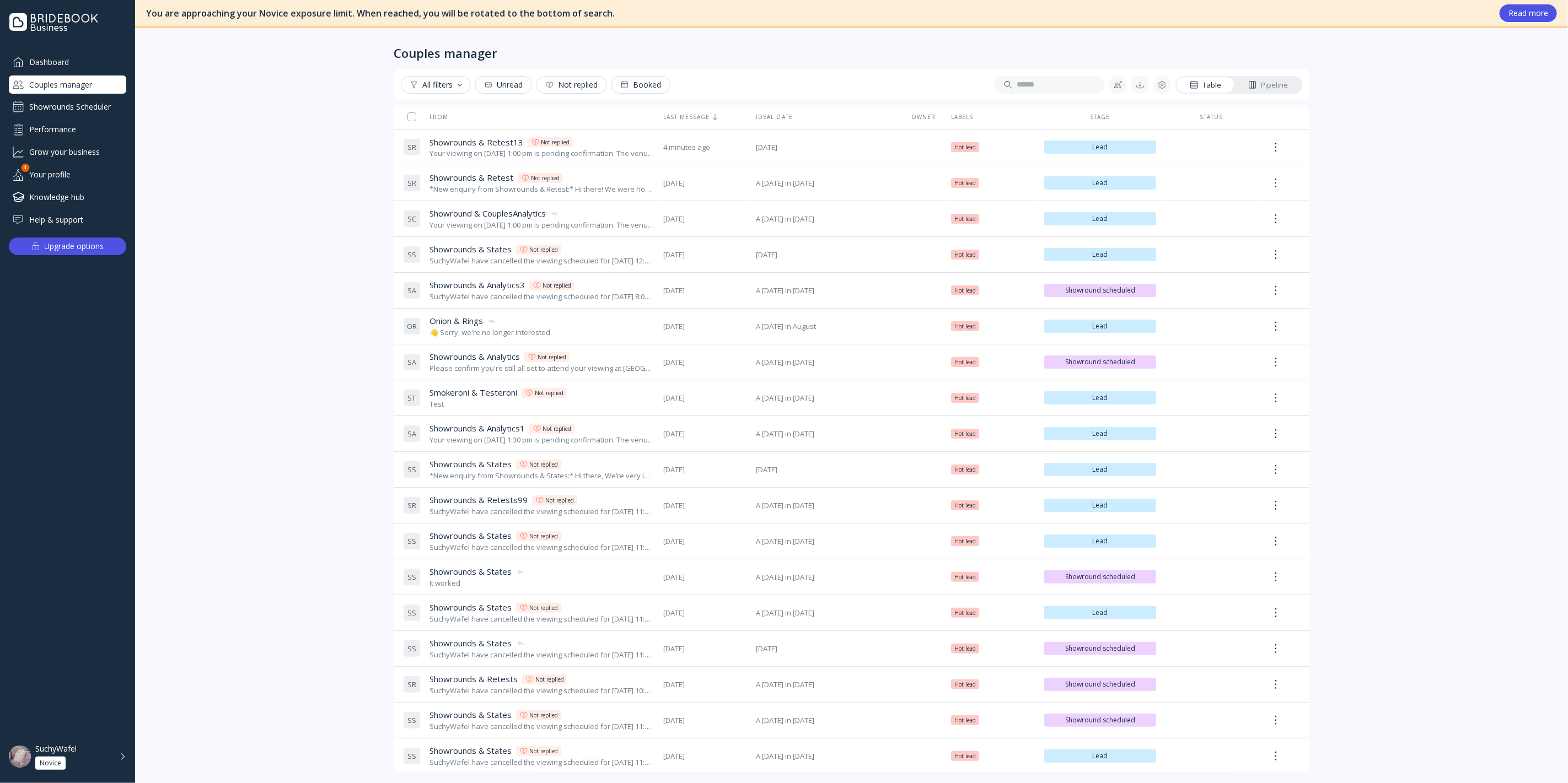
click at [556, 150] on div "You haven't replied to this couple yet. This state is automatically assigned wh…" at bounding box center [539, 142] width 156 height 32
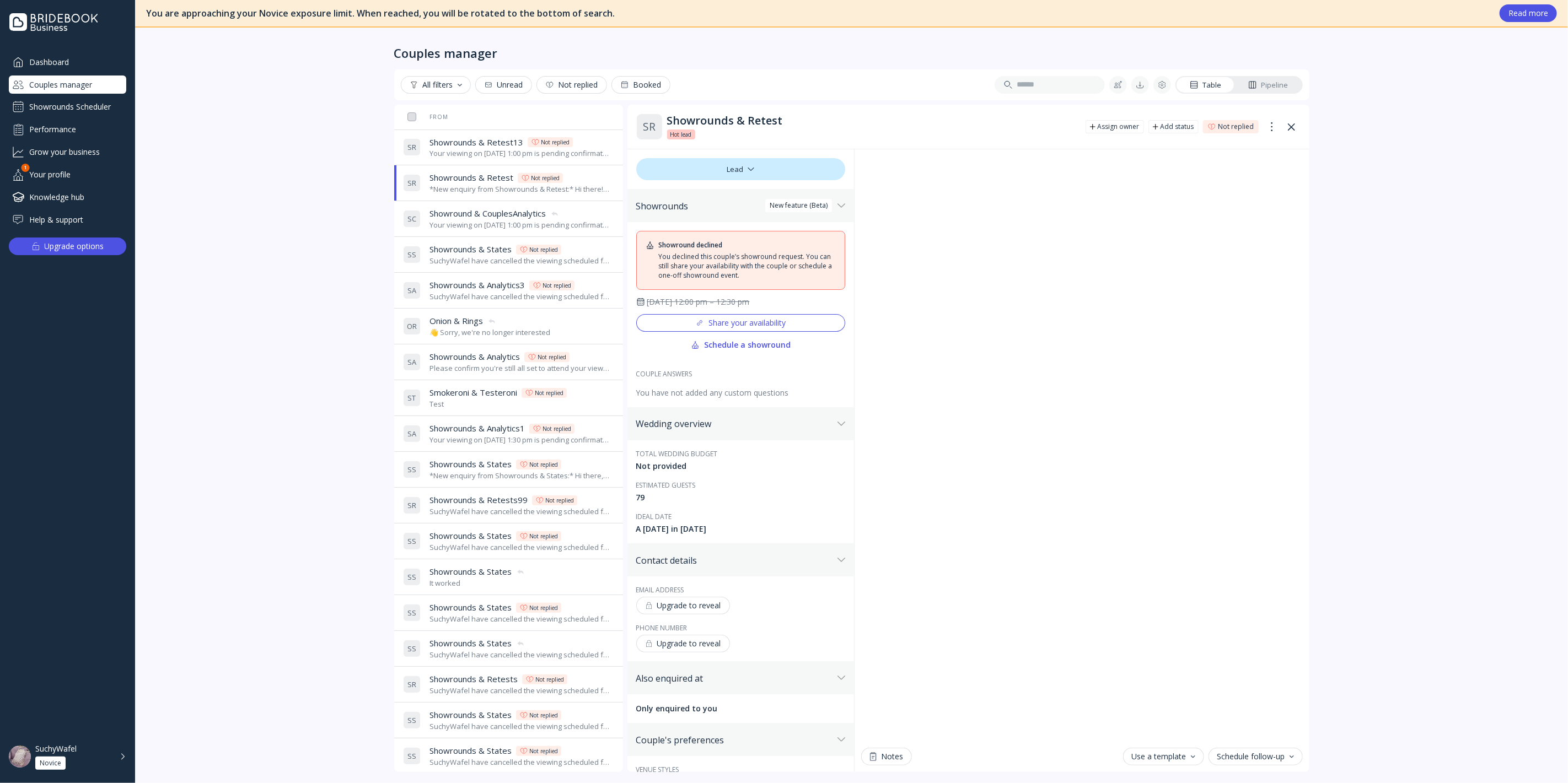
click at [480, 153] on div "Your viewing on [DATE] 1:00 pm is pending confirmation. The venue will approve …" at bounding box center [520, 153] width 180 height 10
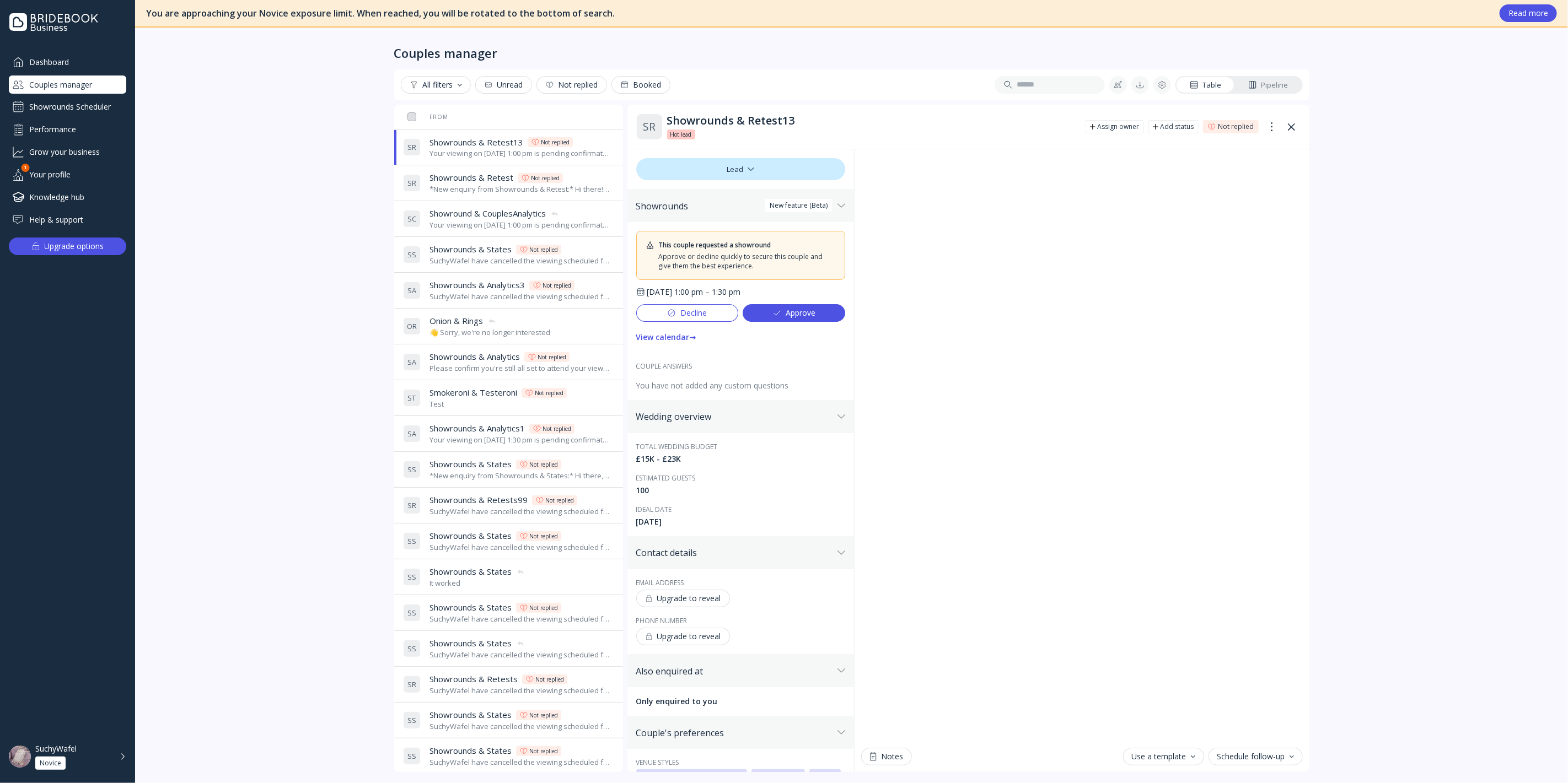
click at [485, 183] on div "Showrounds & Retest Showrounds & Retest Not replied *New enquiry from Showround…" at bounding box center [520, 183] width 180 height 22
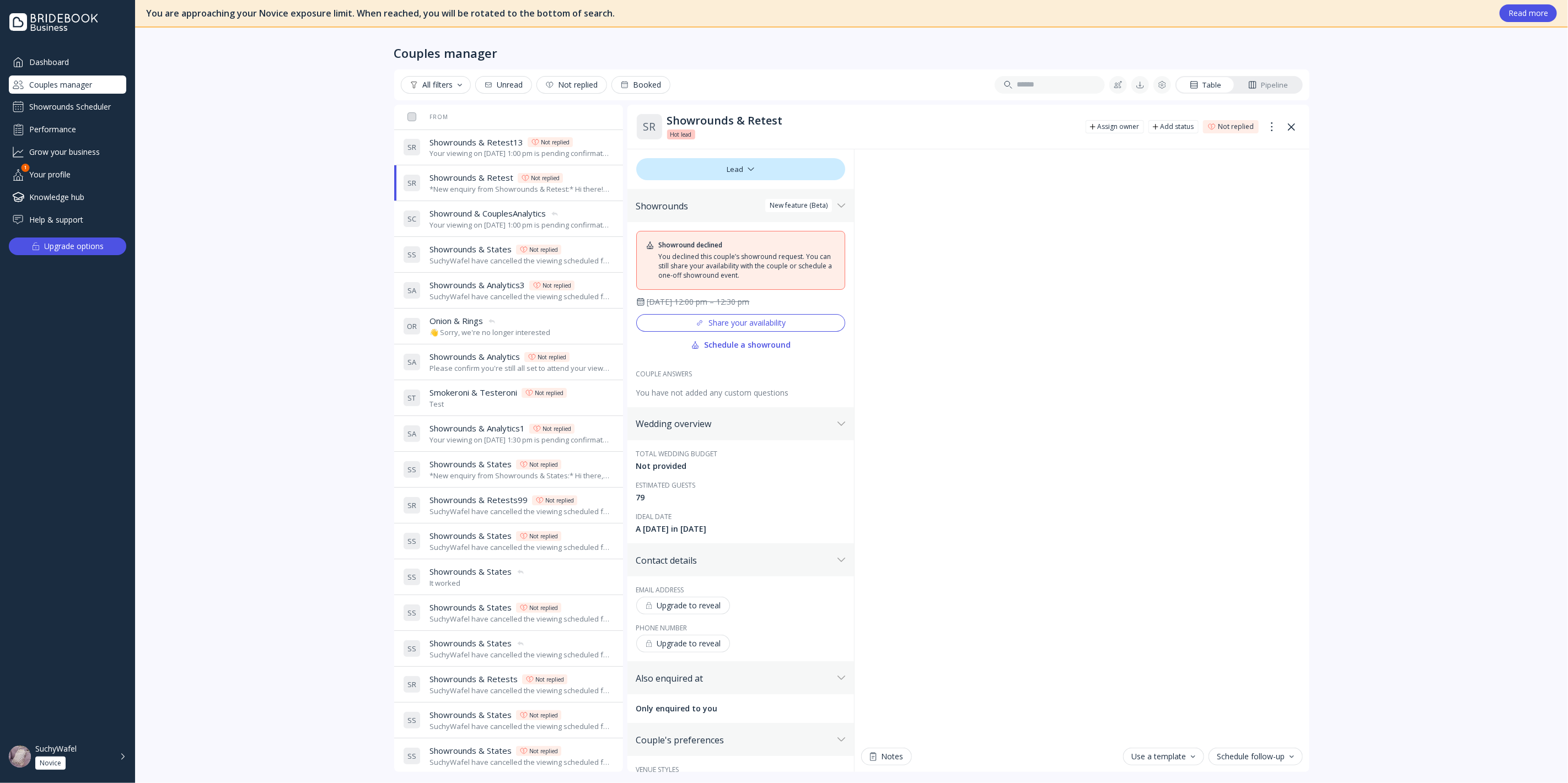
click at [470, 246] on span "Showrounds & States" at bounding box center [471, 249] width 82 height 12
click at [477, 298] on div "SuchyWafel have cancelled the viewing scheduled for [DATE] 8:00 am" at bounding box center [520, 296] width 180 height 10
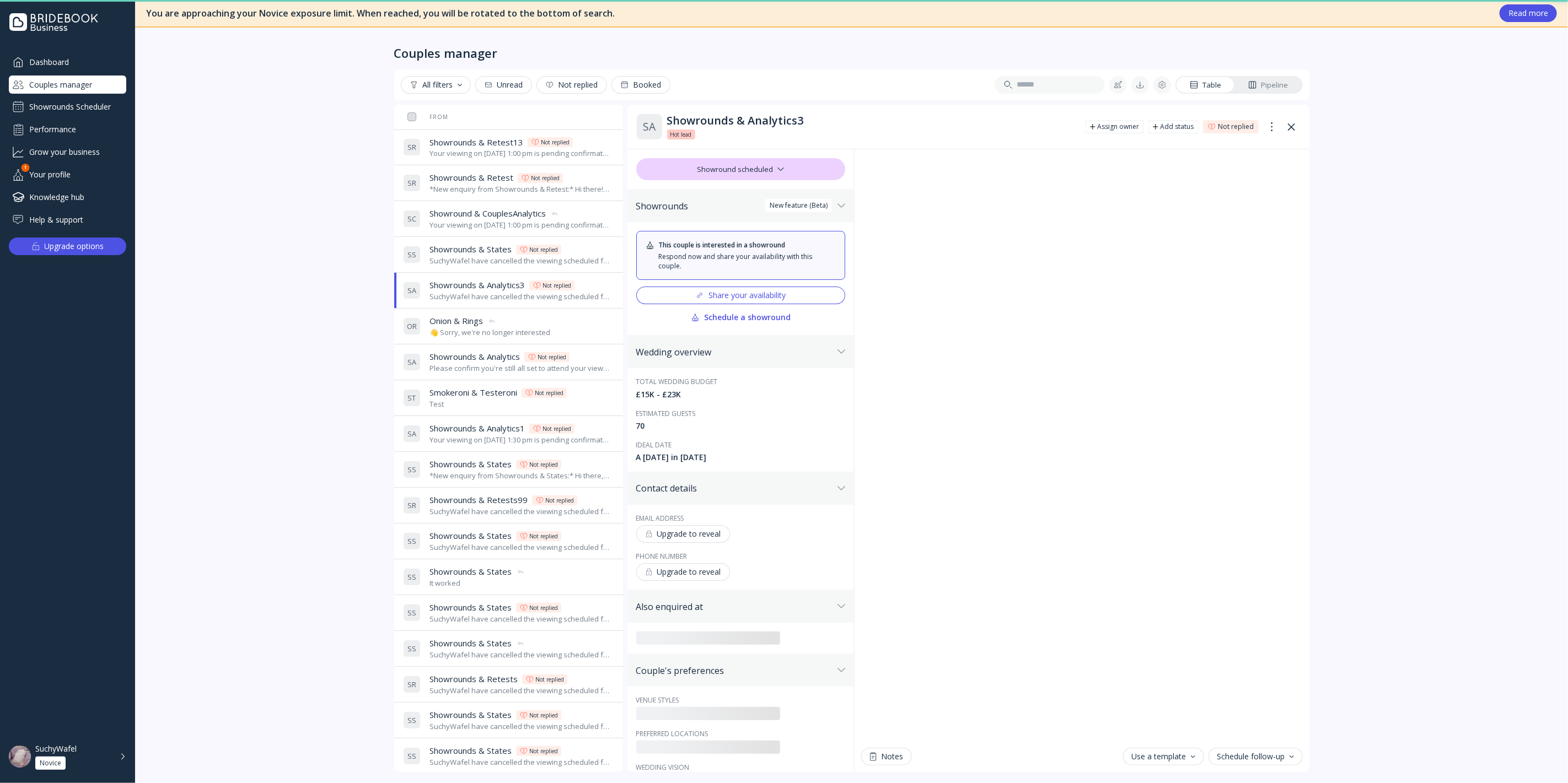
click at [479, 257] on div "SuchyWafel have cancelled the viewing scheduled for [DATE] 12:00 pm." at bounding box center [520, 260] width 180 height 10
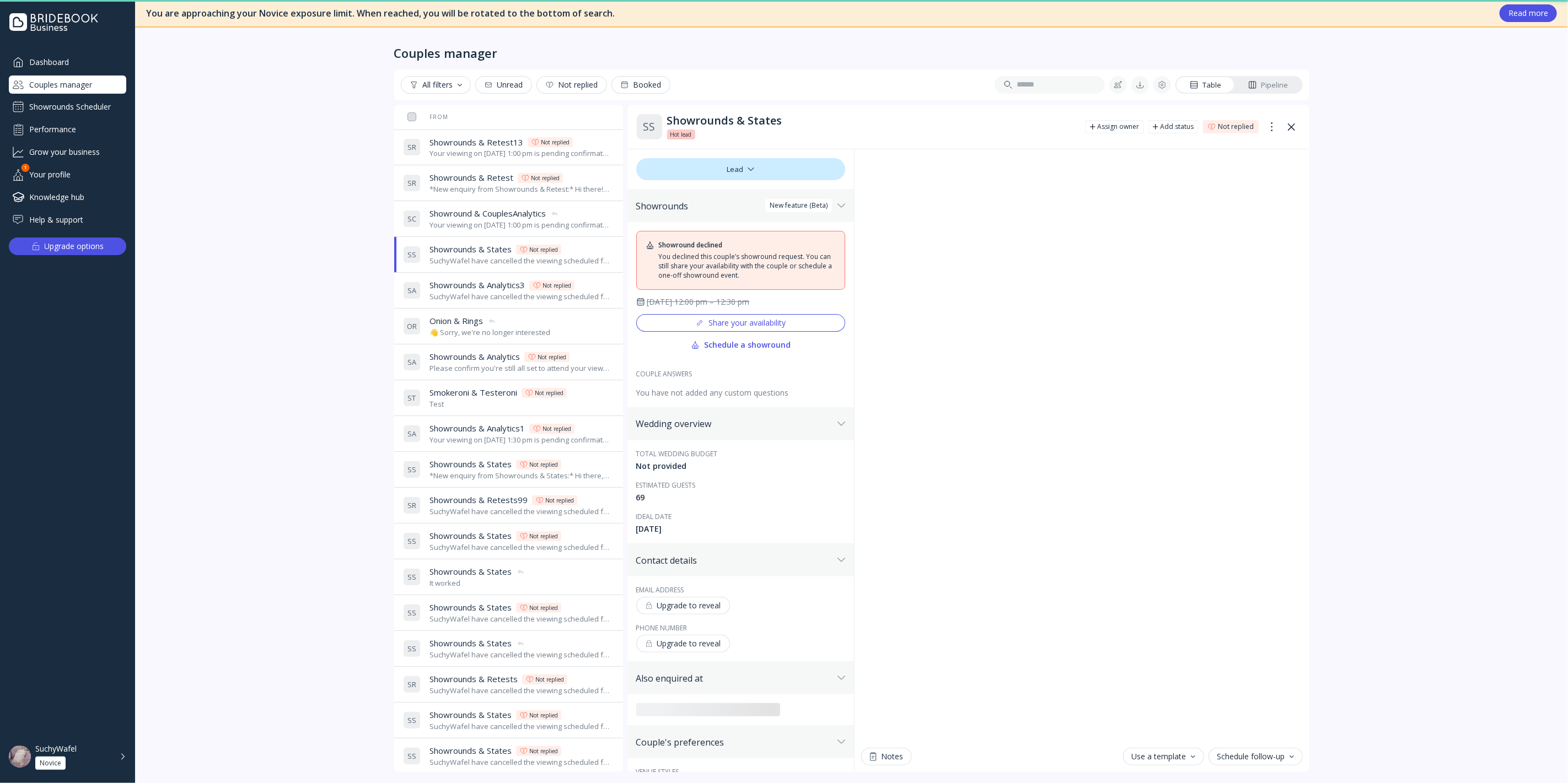
click at [483, 204] on div "S C Showround & CouplesAnalytics Showround & CouplesAnalytics Your viewing on […" at bounding box center [506, 218] width 207 height 31
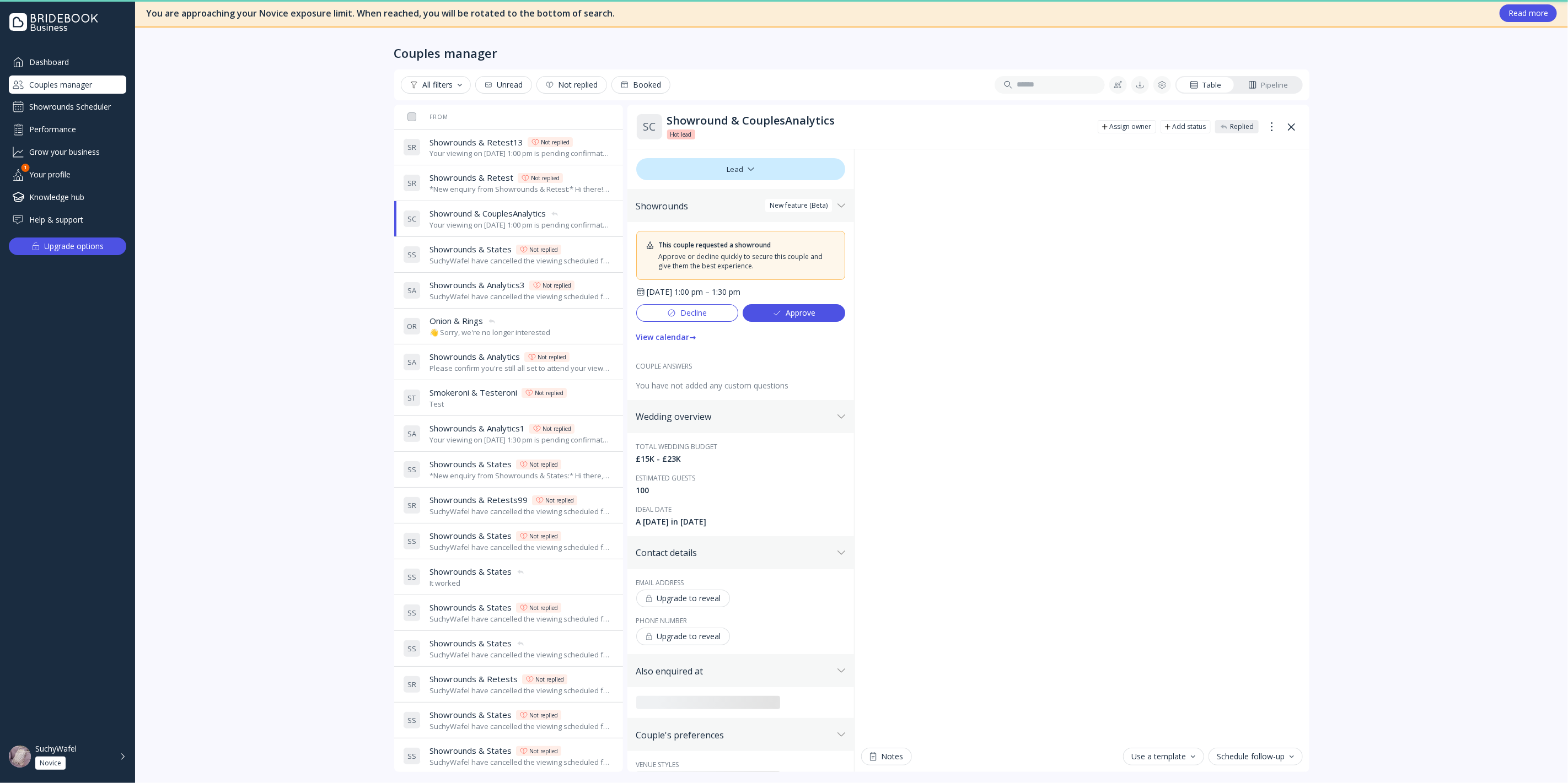
click at [486, 179] on span "Showrounds & Retest" at bounding box center [472, 178] width 84 height 12
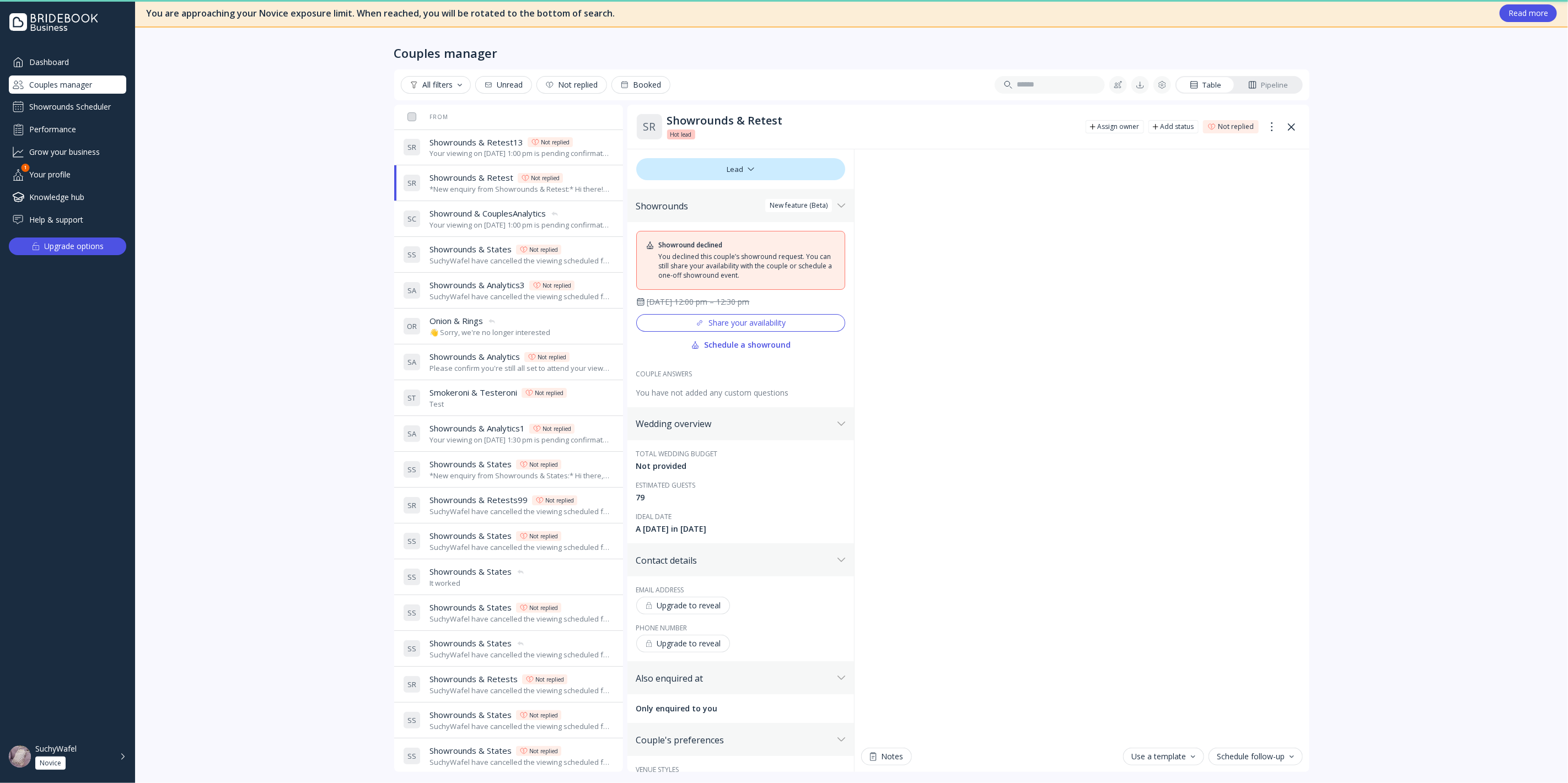
click at [494, 145] on span "Showrounds & Retest13" at bounding box center [477, 142] width 94 height 12
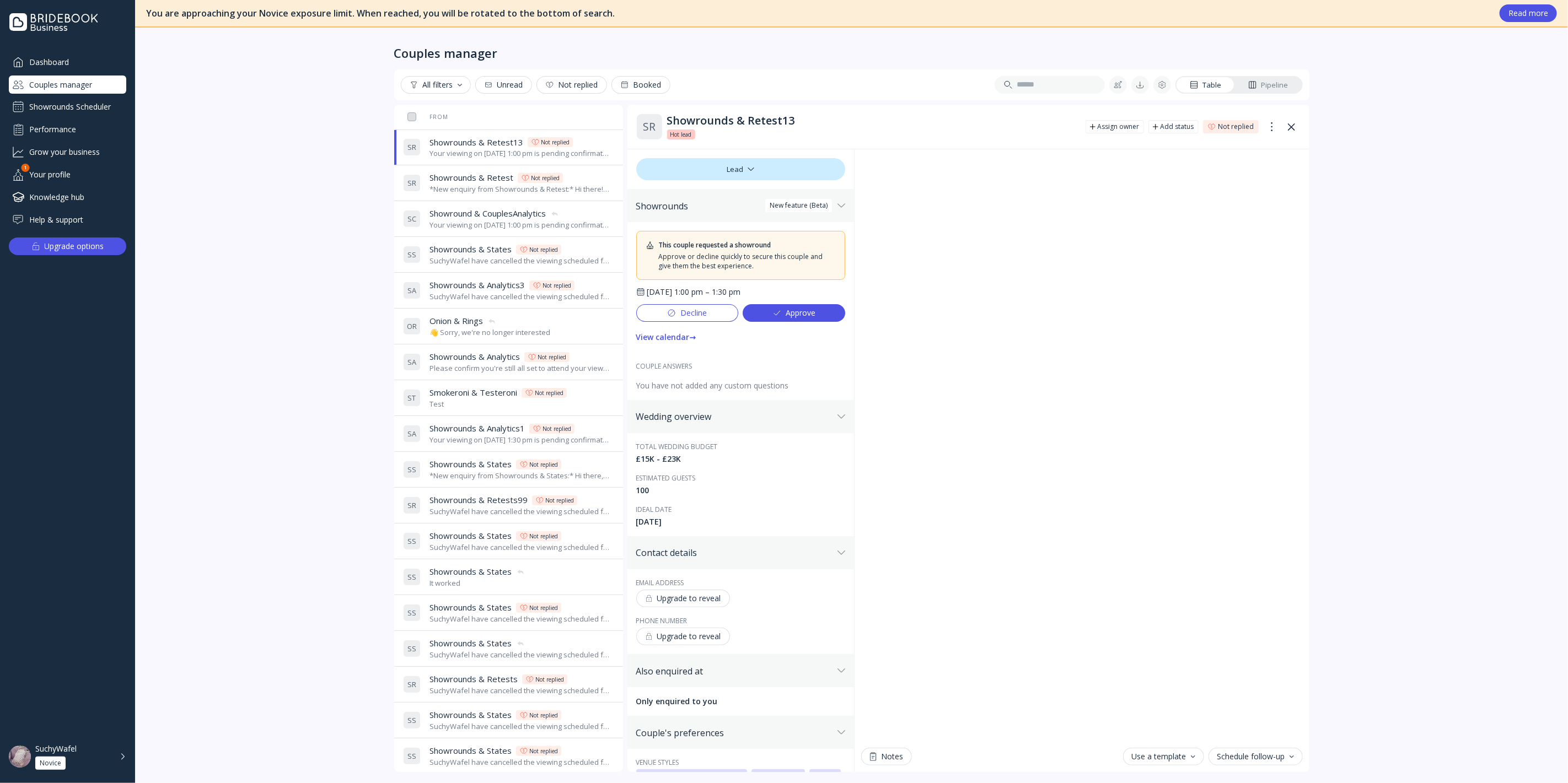
click at [211, 282] on div "You are approaching your Novice exposure limit. When reached, you will be rotat…" at bounding box center [852, 391] width 1433 height 783
click at [100, 105] on div "Showrounds Scheduler" at bounding box center [67, 106] width 117 height 18
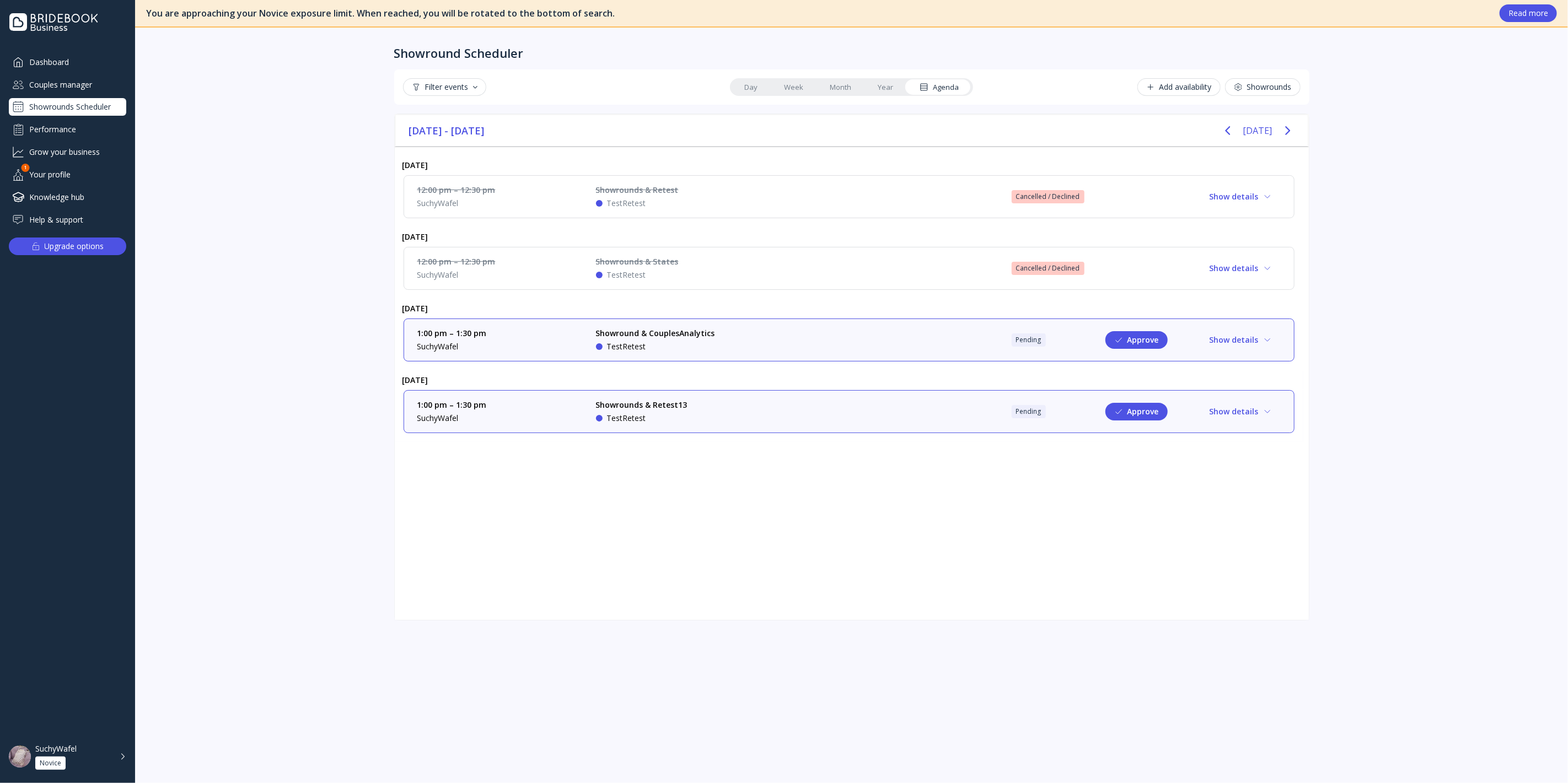
click at [687, 418] on div "Showrounds & Retest13 TestRetest" at bounding box center [679, 412] width 166 height 24
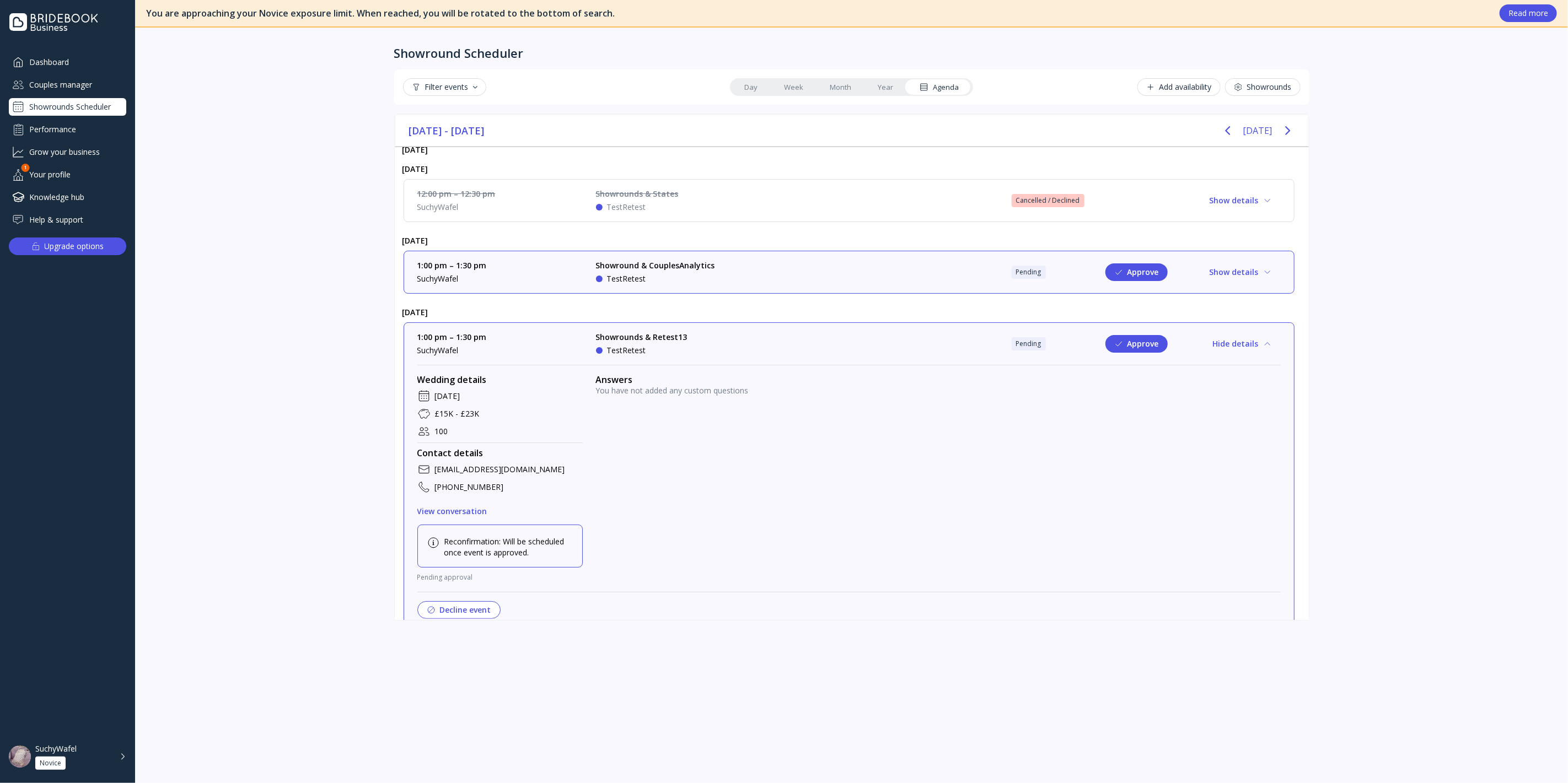
scroll to position [83, 0]
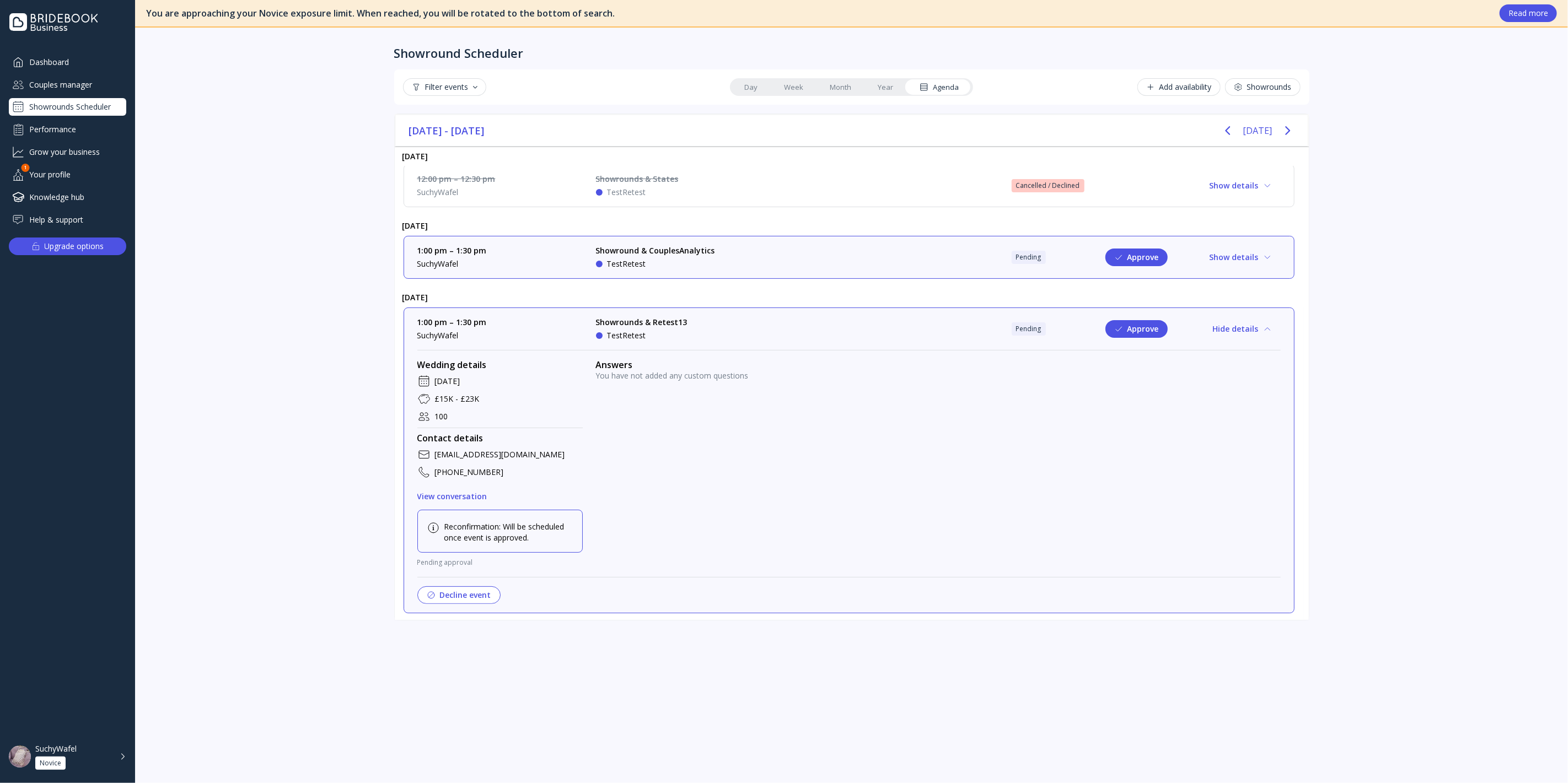
click at [444, 488] on button "View conversation" at bounding box center [452, 496] width 70 height 18
click at [449, 494] on div "View conversation" at bounding box center [452, 496] width 70 height 9
click at [95, 124] on div "Performance" at bounding box center [67, 129] width 117 height 18
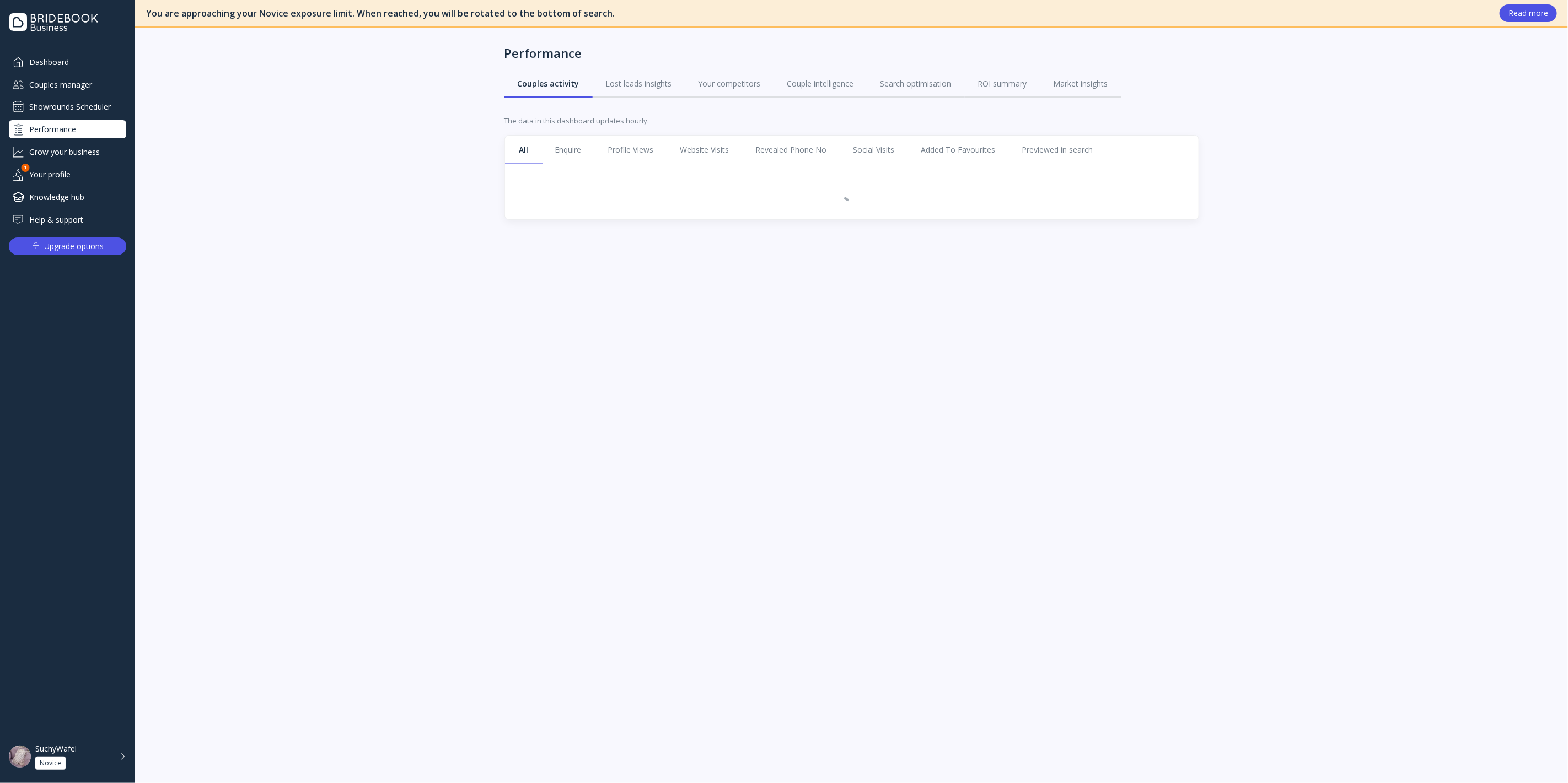
click at [88, 84] on div "Couples manager" at bounding box center [67, 85] width 117 height 18
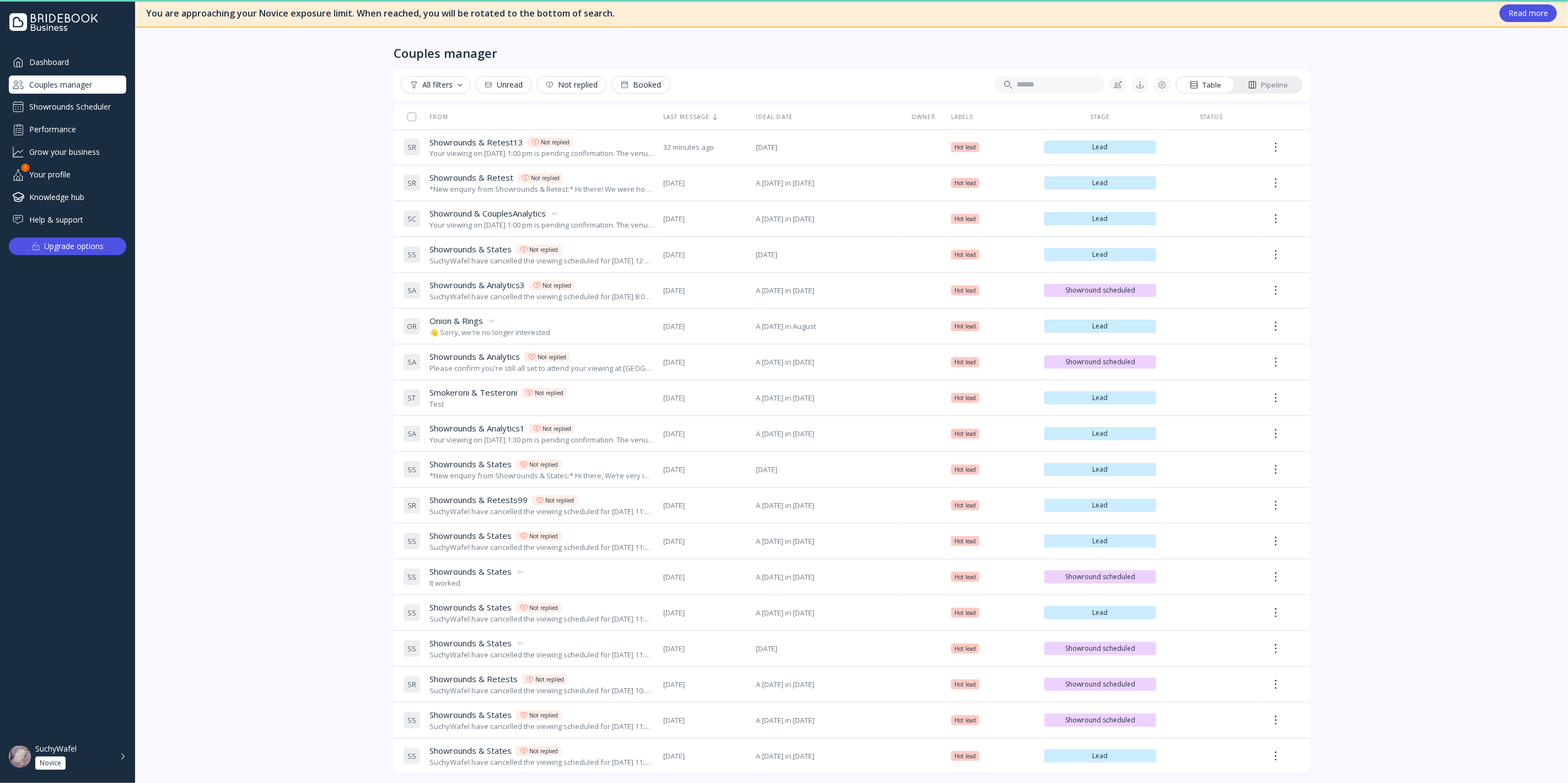
click at [88, 112] on div "Showrounds Scheduler" at bounding box center [67, 106] width 117 height 18
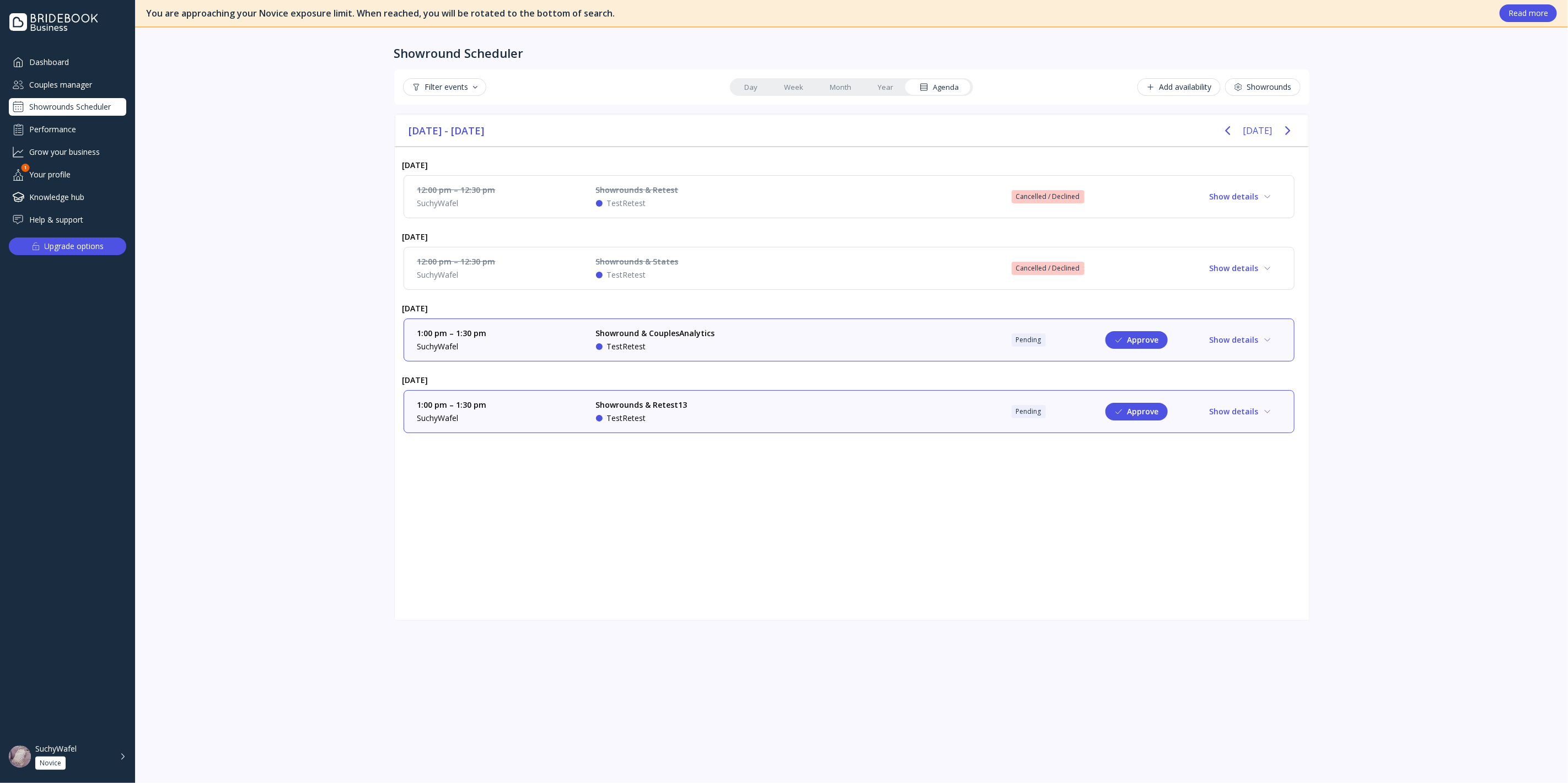
click at [73, 84] on div "Couples manager" at bounding box center [67, 85] width 117 height 18
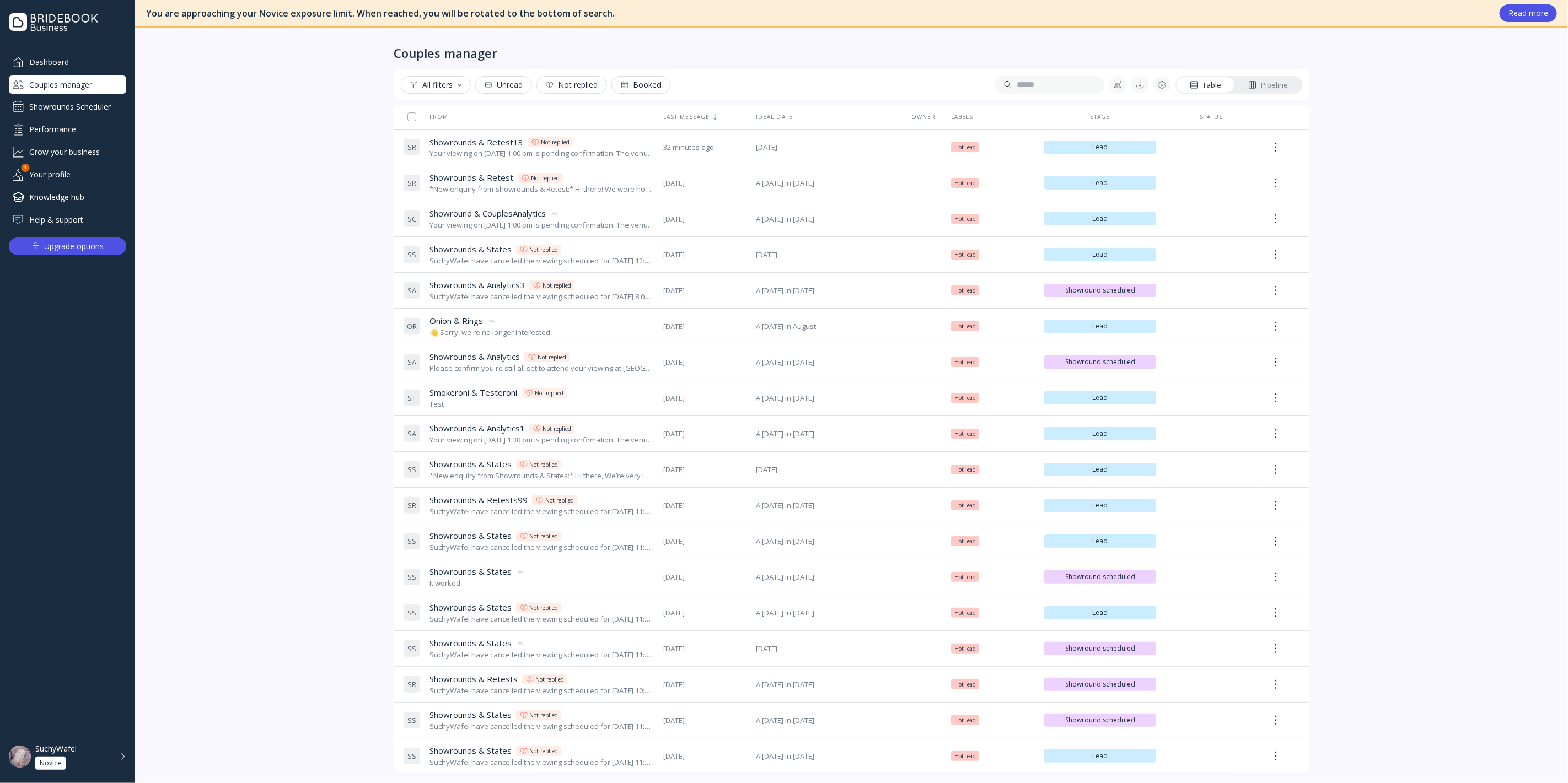
click at [86, 103] on div "Showrounds Scheduler" at bounding box center [67, 106] width 117 height 18
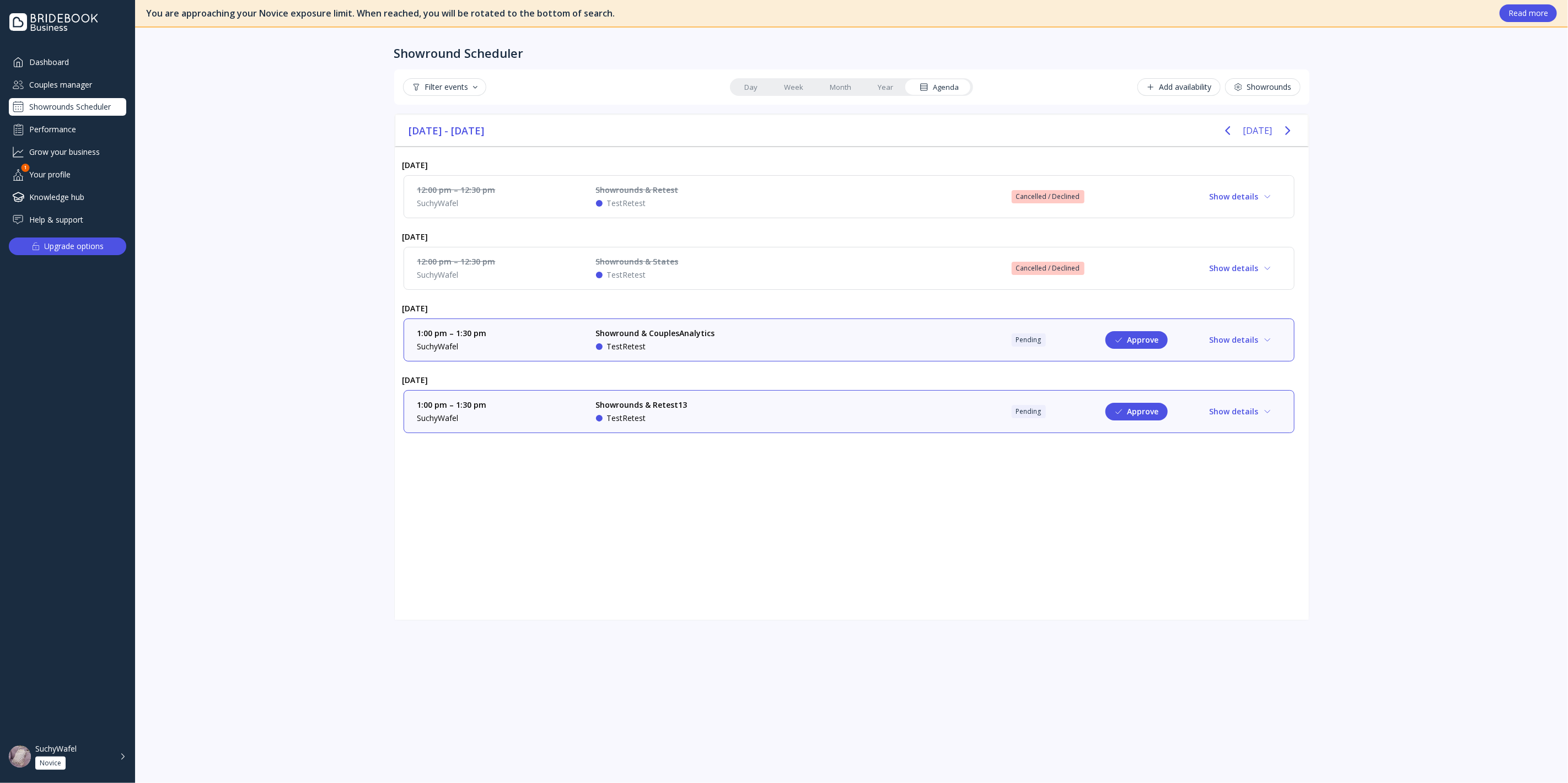
click at [102, 86] on div "Couples manager" at bounding box center [67, 85] width 117 height 18
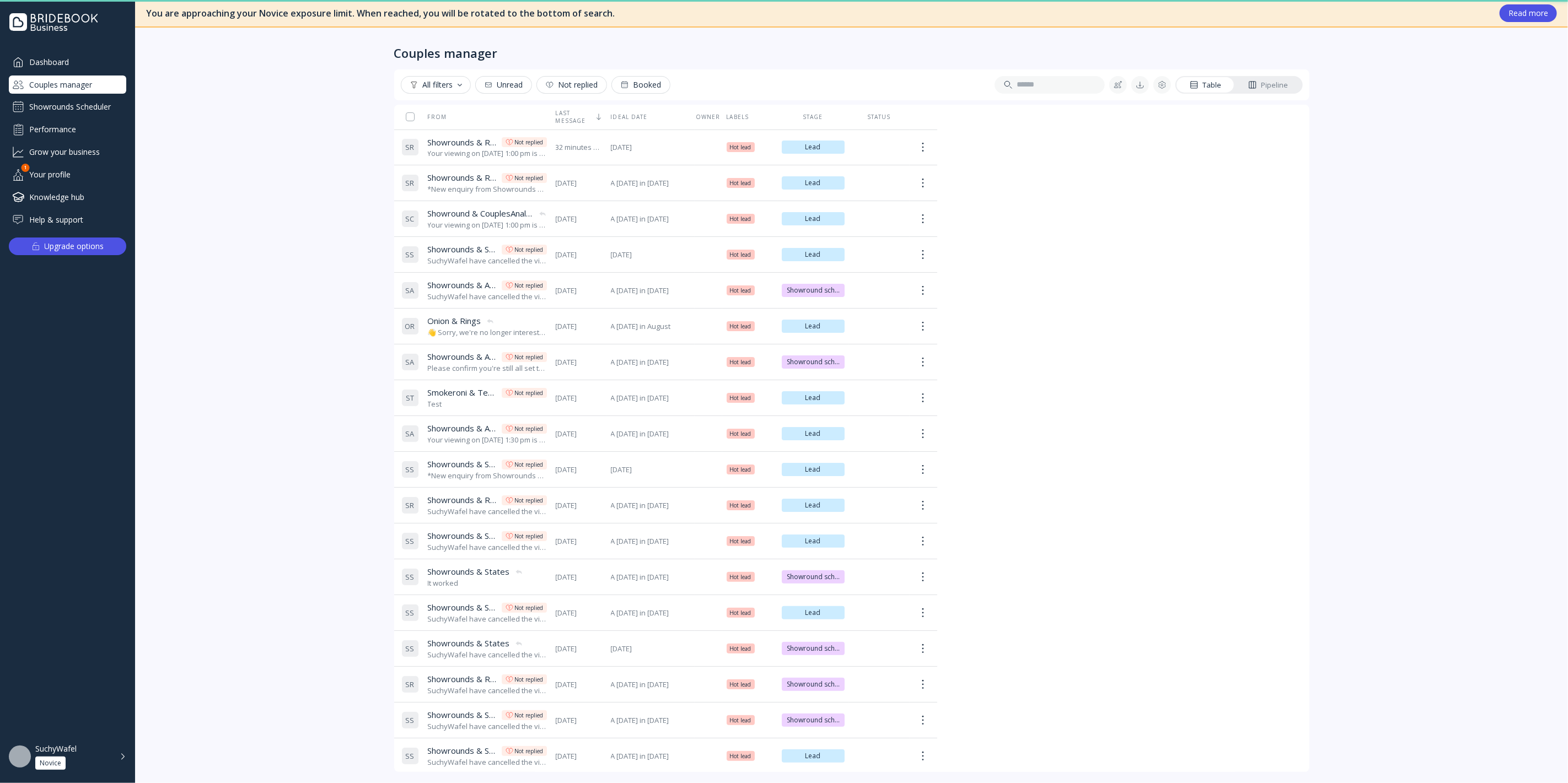
click at [93, 111] on div "Showrounds Scheduler" at bounding box center [67, 106] width 117 height 18
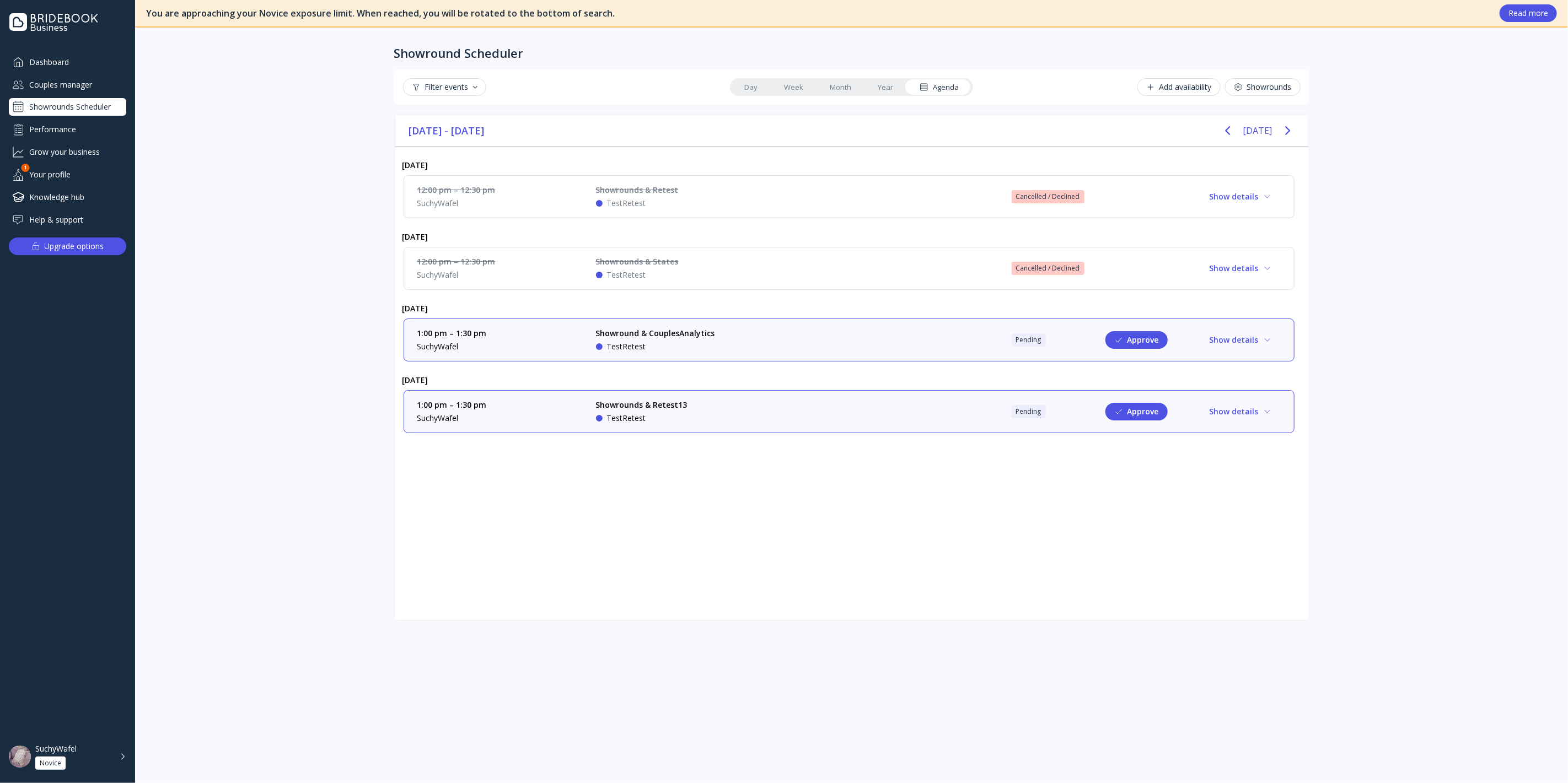
click at [1267, 83] on div "Showrounds" at bounding box center [1262, 87] width 58 height 9
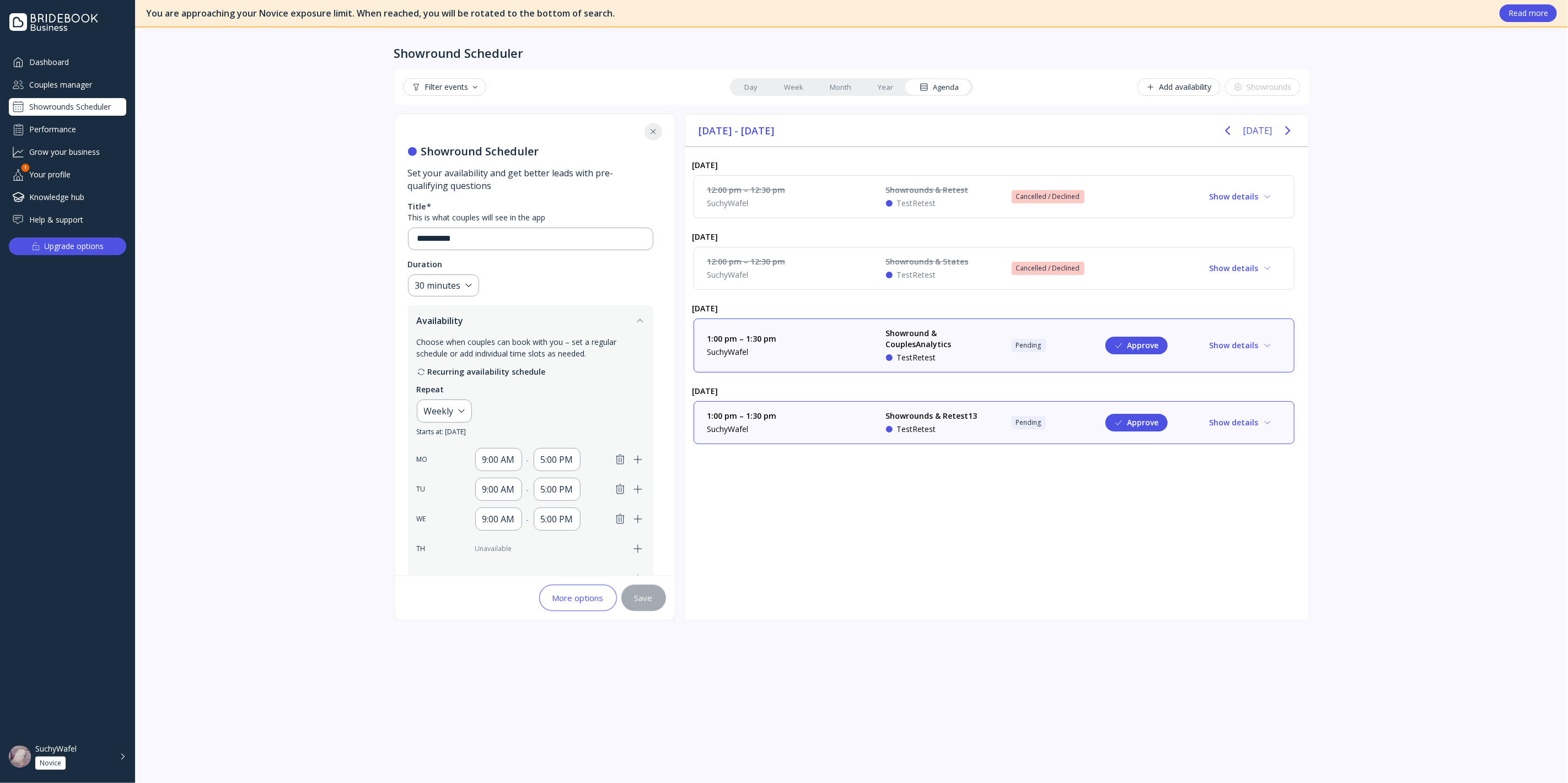
scroll to position [288, 0]
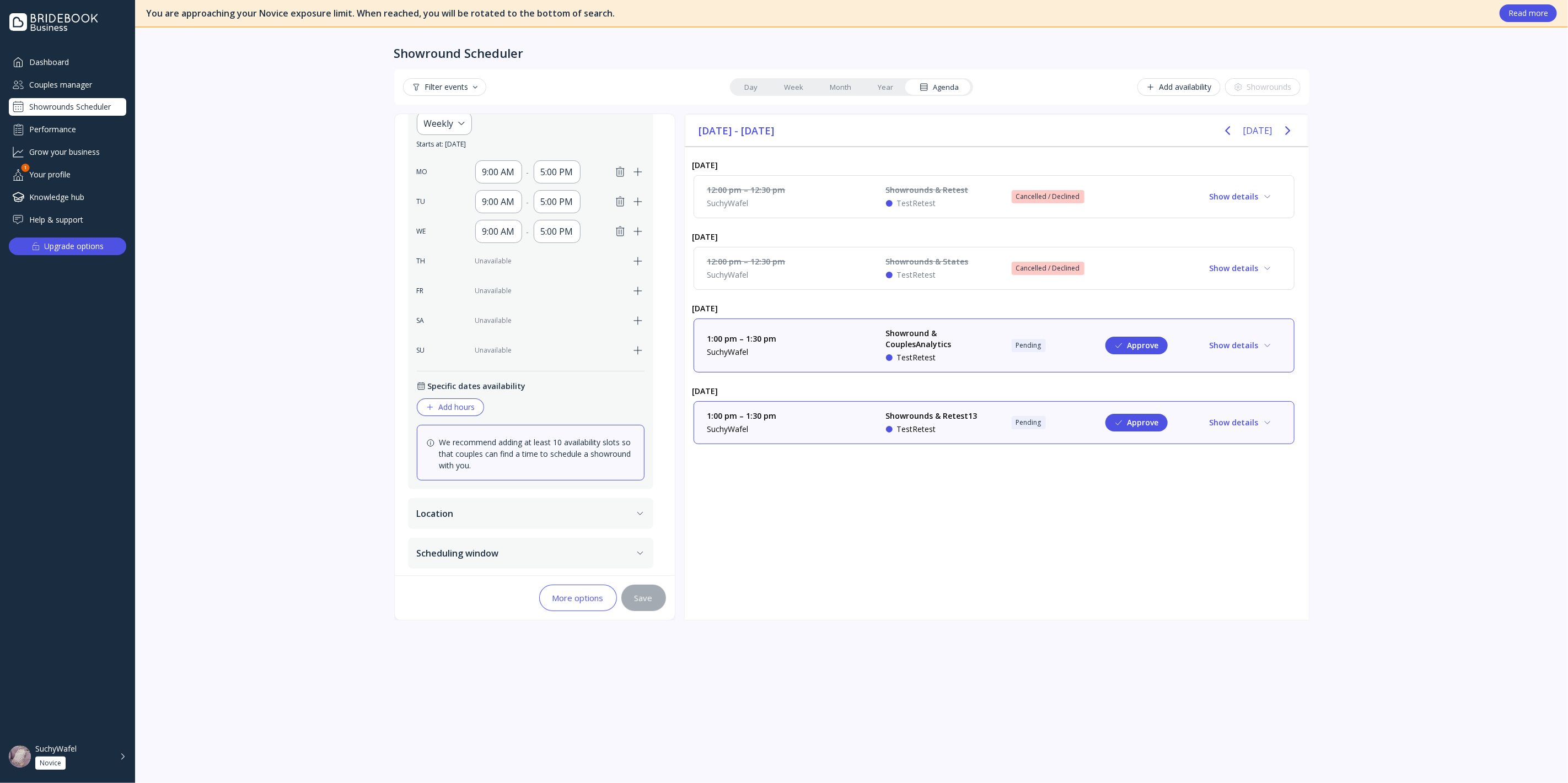
click at [561, 585] on div "More options Save" at bounding box center [535, 598] width 280 height 44
click at [583, 588] on button "More options" at bounding box center [578, 597] width 78 height 26
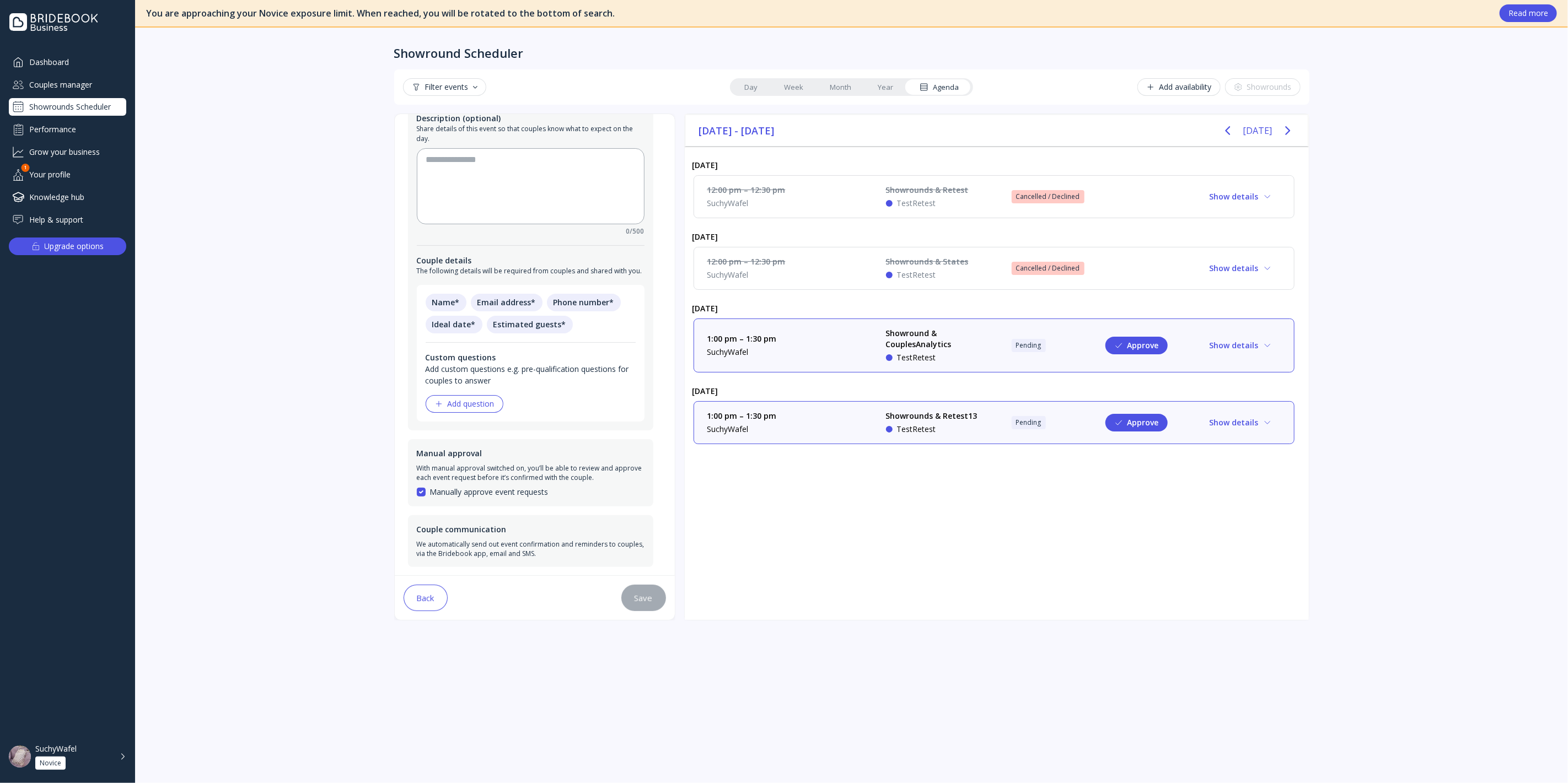
click at [450, 487] on div "Manually approve event requests" at bounding box center [489, 492] width 119 height 11
click at [415, 486] on div "Manual approval With manual approval switched on, you’ll be able to review and …" at bounding box center [530, 473] width 245 height 68
click at [437, 455] on div "Manual approval" at bounding box center [531, 453] width 228 height 11
drag, startPoint x: 437, startPoint y: 454, endPoint x: 430, endPoint y: 481, distance: 27.9
click at [438, 455] on div "Manual approval" at bounding box center [531, 453] width 228 height 11
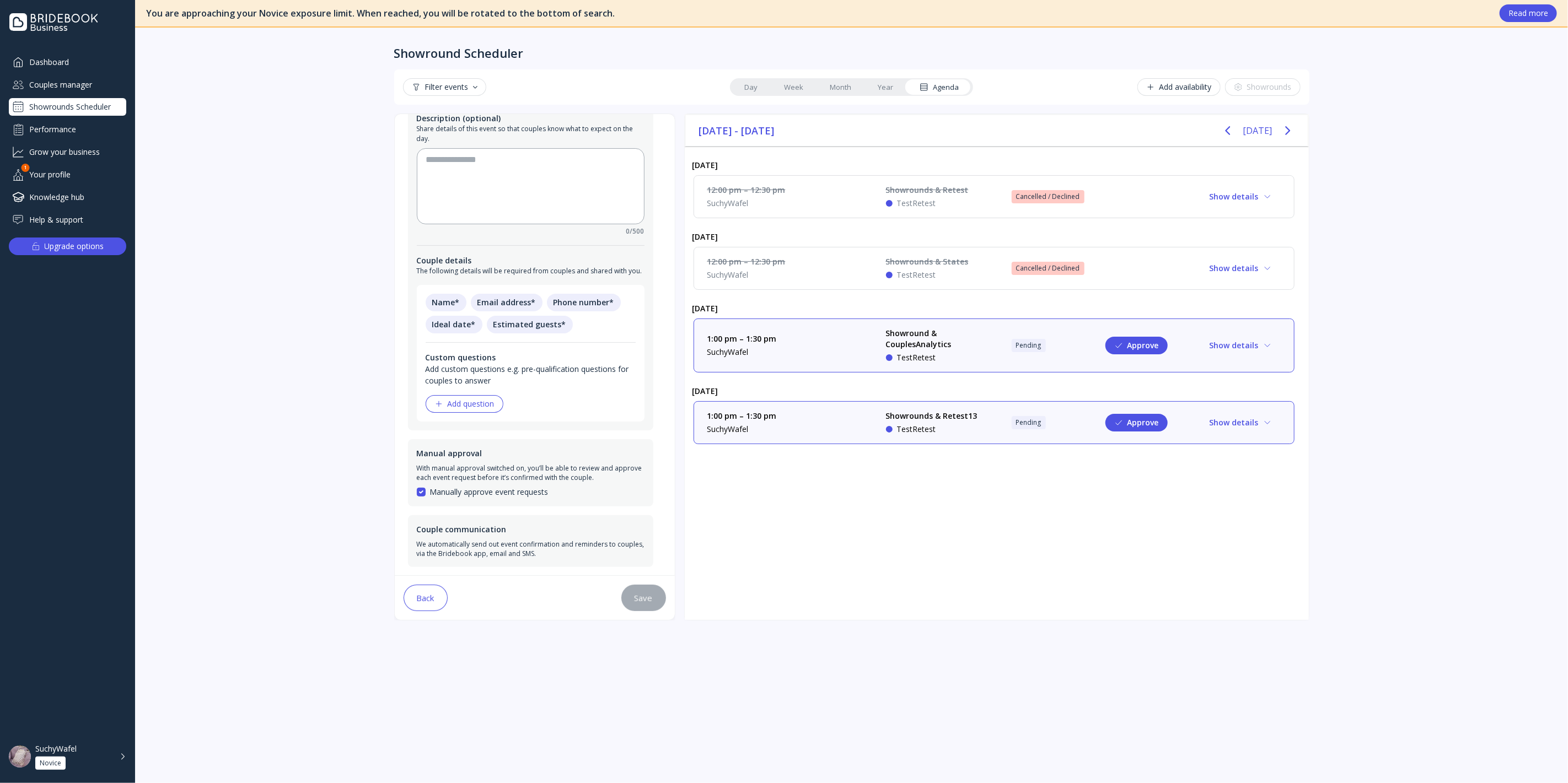
click at [430, 481] on div "With manual approval switched on, you’ll be able to review and approve each eve…" at bounding box center [531, 473] width 228 height 19
click at [447, 491] on div "Manually approve event requests" at bounding box center [489, 492] width 119 height 11
drag, startPoint x: 447, startPoint y: 491, endPoint x: 450, endPoint y: 498, distance: 7.6
click at [447, 492] on div "Manually approve event requests" at bounding box center [489, 492] width 119 height 11
click at [450, 498] on div "Manual approval With manual approval switched on, you’ll be able to review and …" at bounding box center [530, 473] width 245 height 68
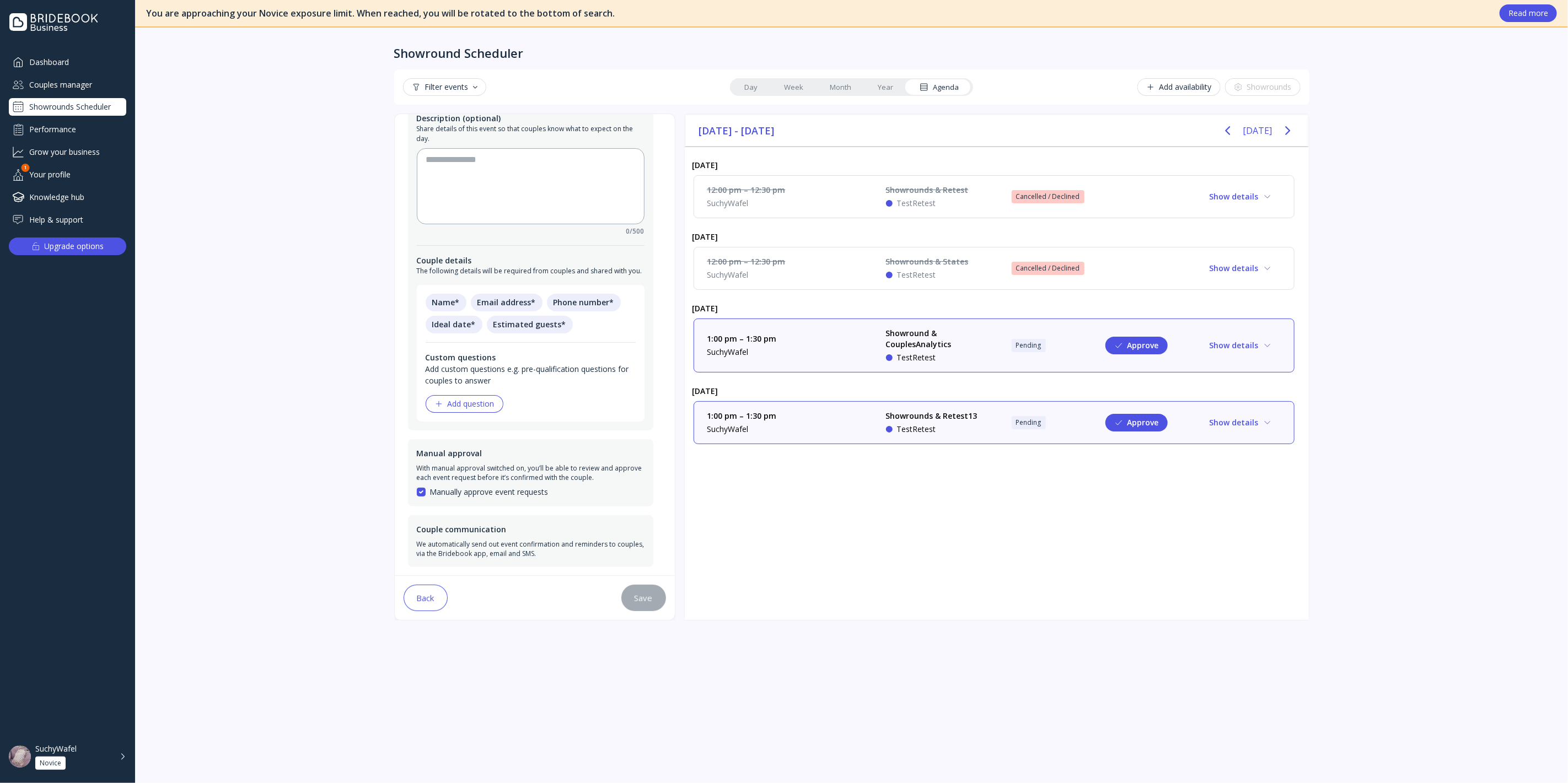
click at [439, 459] on div "Manual approval With manual approval switched on, you’ll be able to review and …" at bounding box center [530, 473] width 245 height 68
click at [424, 493] on div "Manually approve event requests" at bounding box center [531, 492] width 228 height 11
drag, startPoint x: 425, startPoint y: 532, endPoint x: 427, endPoint y: 540, distance: 8.2
click at [427, 535] on div "Couple communication We automatically send out event confirmation and reminders…" at bounding box center [530, 541] width 245 height 52
drag, startPoint x: 425, startPoint y: 555, endPoint x: 522, endPoint y: 483, distance: 120.8
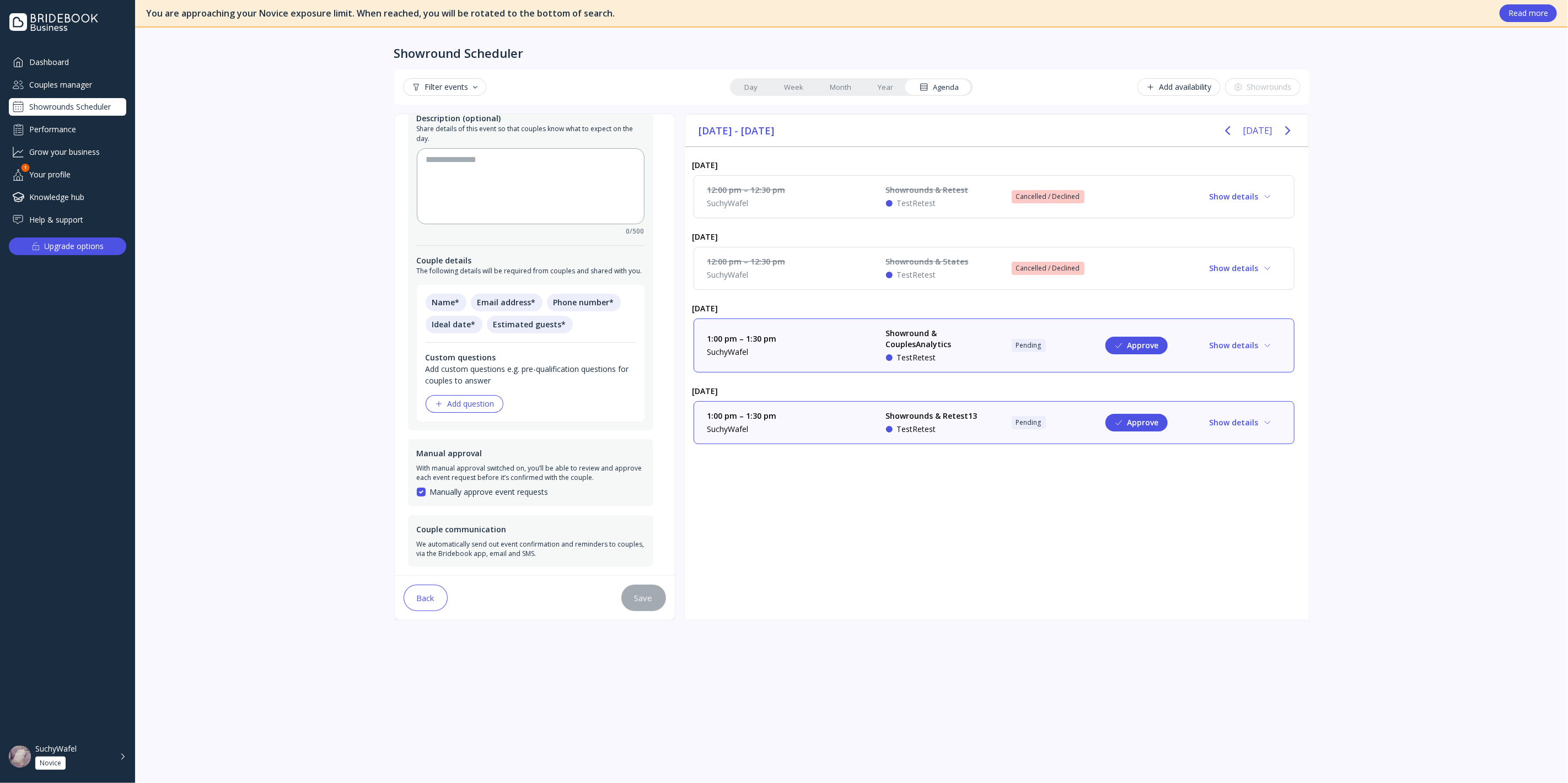
click at [430, 548] on div "Couple communication We automatically send out event confirmation and reminders…" at bounding box center [530, 541] width 245 height 52
click at [466, 406] on div "Add question" at bounding box center [464, 404] width 60 height 9
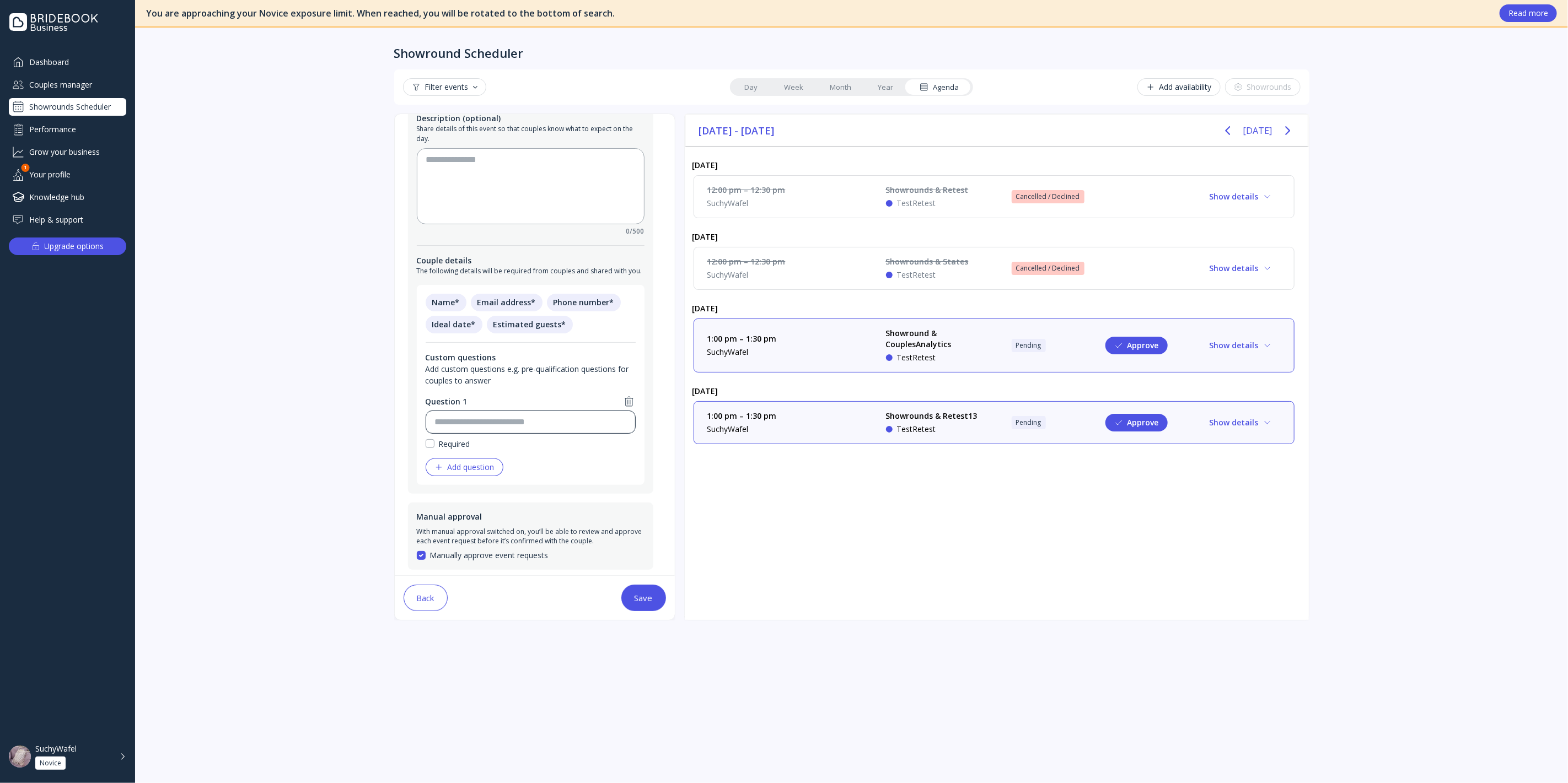
click at [483, 429] on div at bounding box center [526, 422] width 200 height 22
click at [444, 446] on div "Required" at bounding box center [455, 444] width 32 height 12
click at [422, 439] on div "Name * Email address * Phone number * Ideal date * Estimated guests * Custom qu…" at bounding box center [531, 385] width 228 height 200
click at [436, 443] on div "Required" at bounding box center [530, 444] width 210 height 12
click at [526, 434] on div "Question 1 Required" at bounding box center [530, 422] width 210 height 55
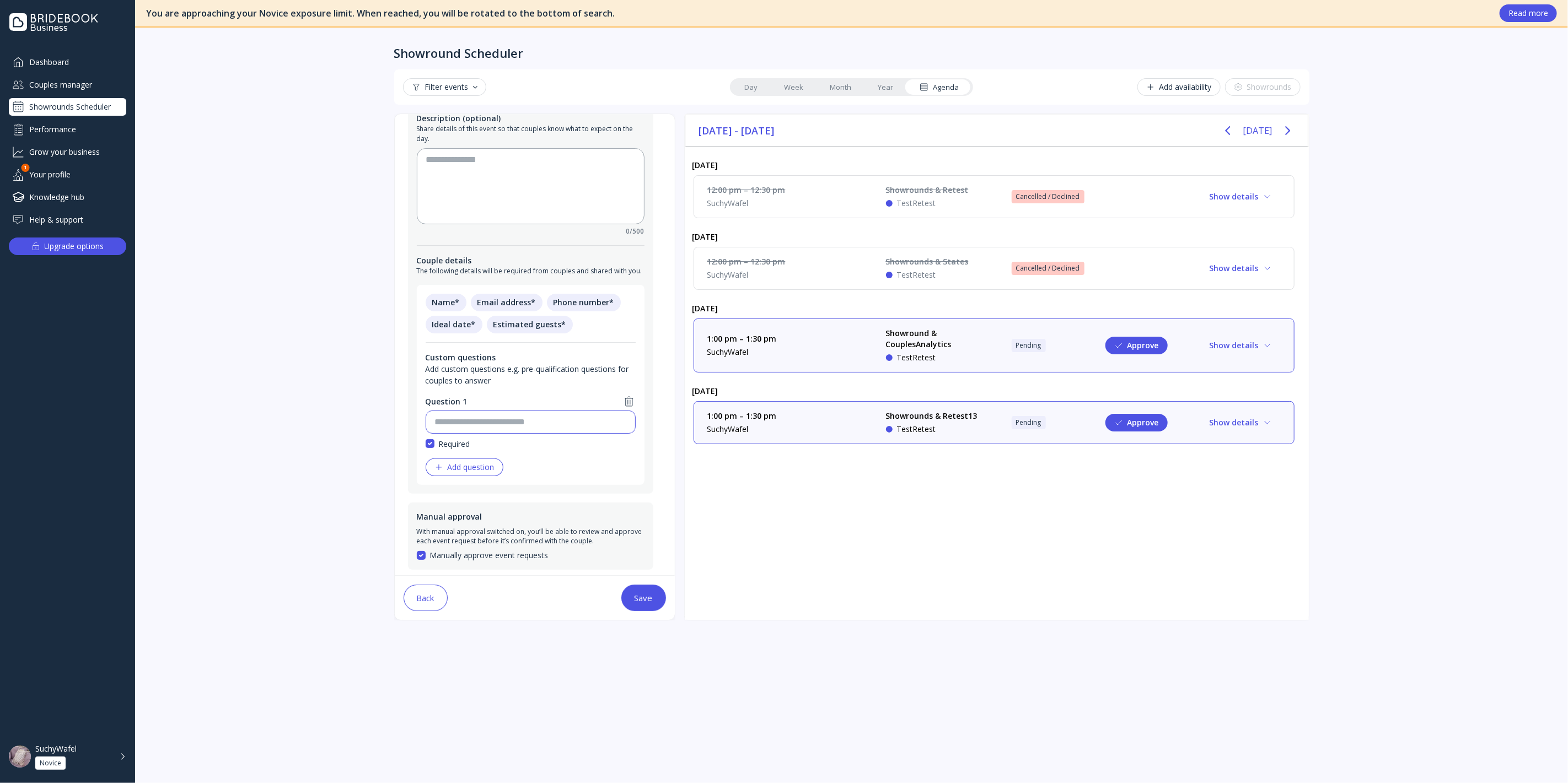
click at [530, 424] on input at bounding box center [531, 422] width 191 height 13
type input "**********"
click at [475, 470] on div "Add question" at bounding box center [464, 467] width 60 height 9
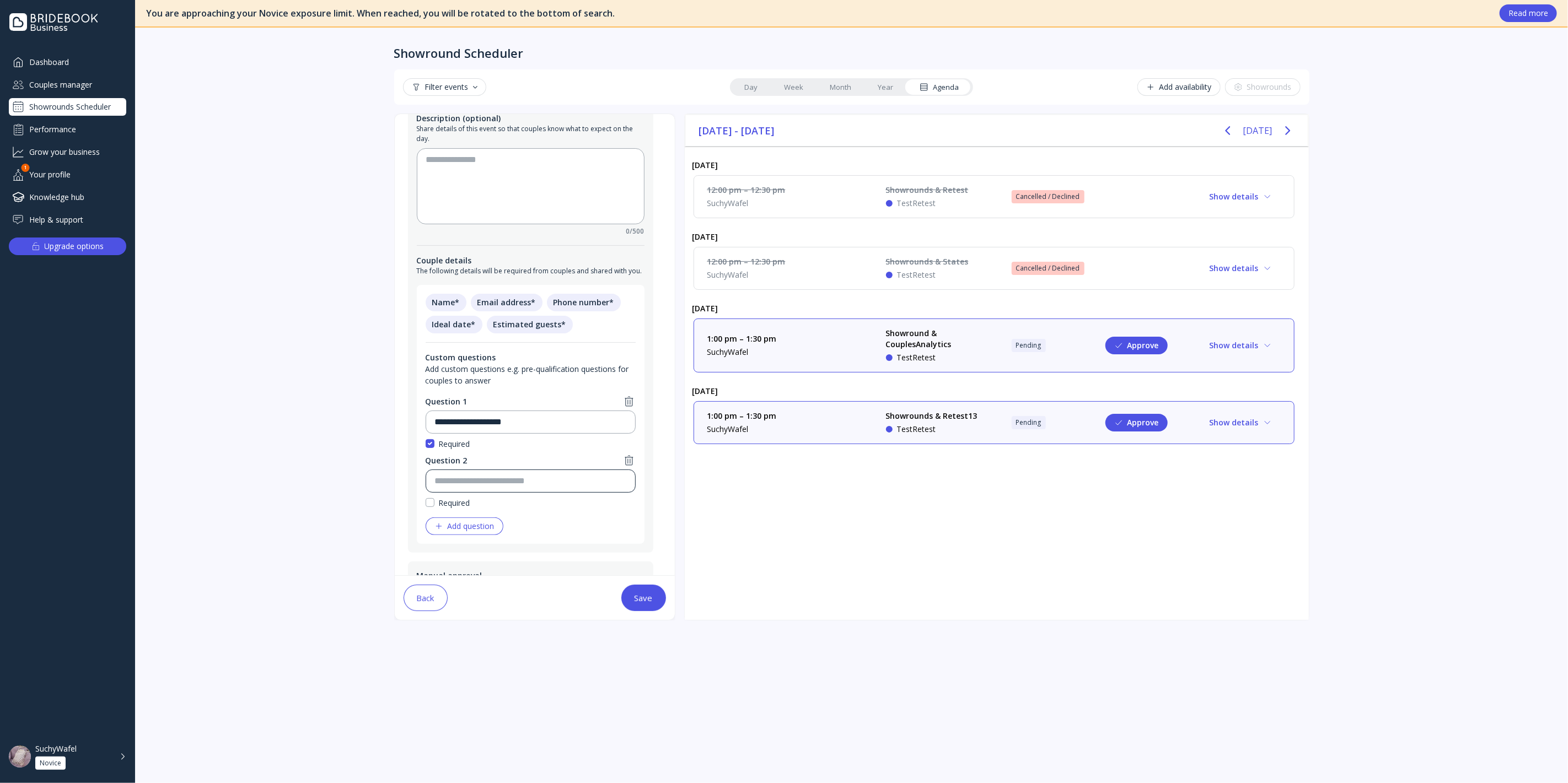
click at [500, 482] on input at bounding box center [531, 481] width 191 height 13
type input "*"
type input "**********"
click at [494, 193] on textarea at bounding box center [530, 186] width 209 height 66
click at [584, 423] on input "**********" at bounding box center [531, 422] width 191 height 13
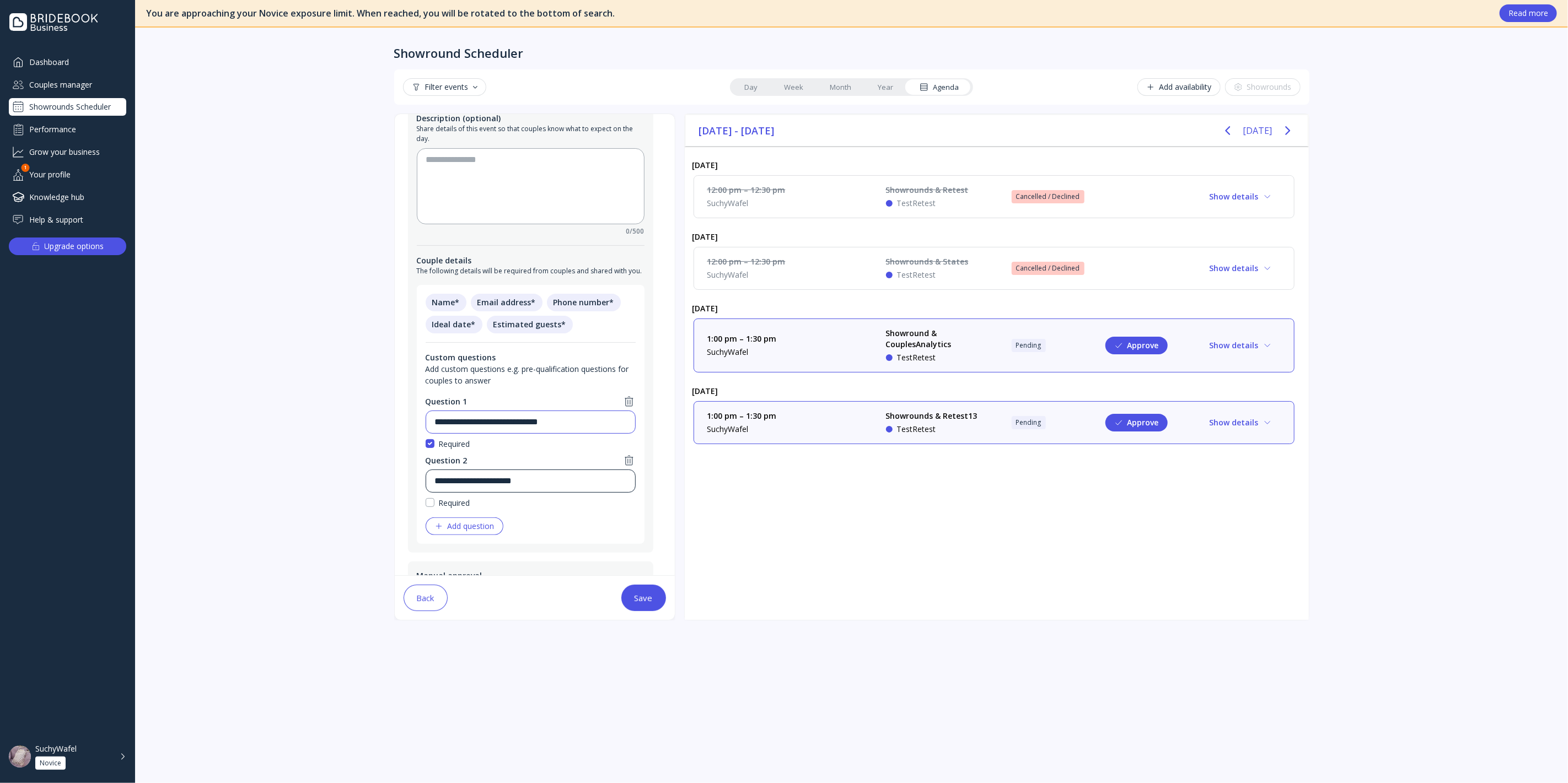
type input "**********"
click at [584, 475] on input "**********" at bounding box center [531, 481] width 191 height 13
type input "**********"
click at [489, 191] on textarea at bounding box center [530, 186] width 209 height 66
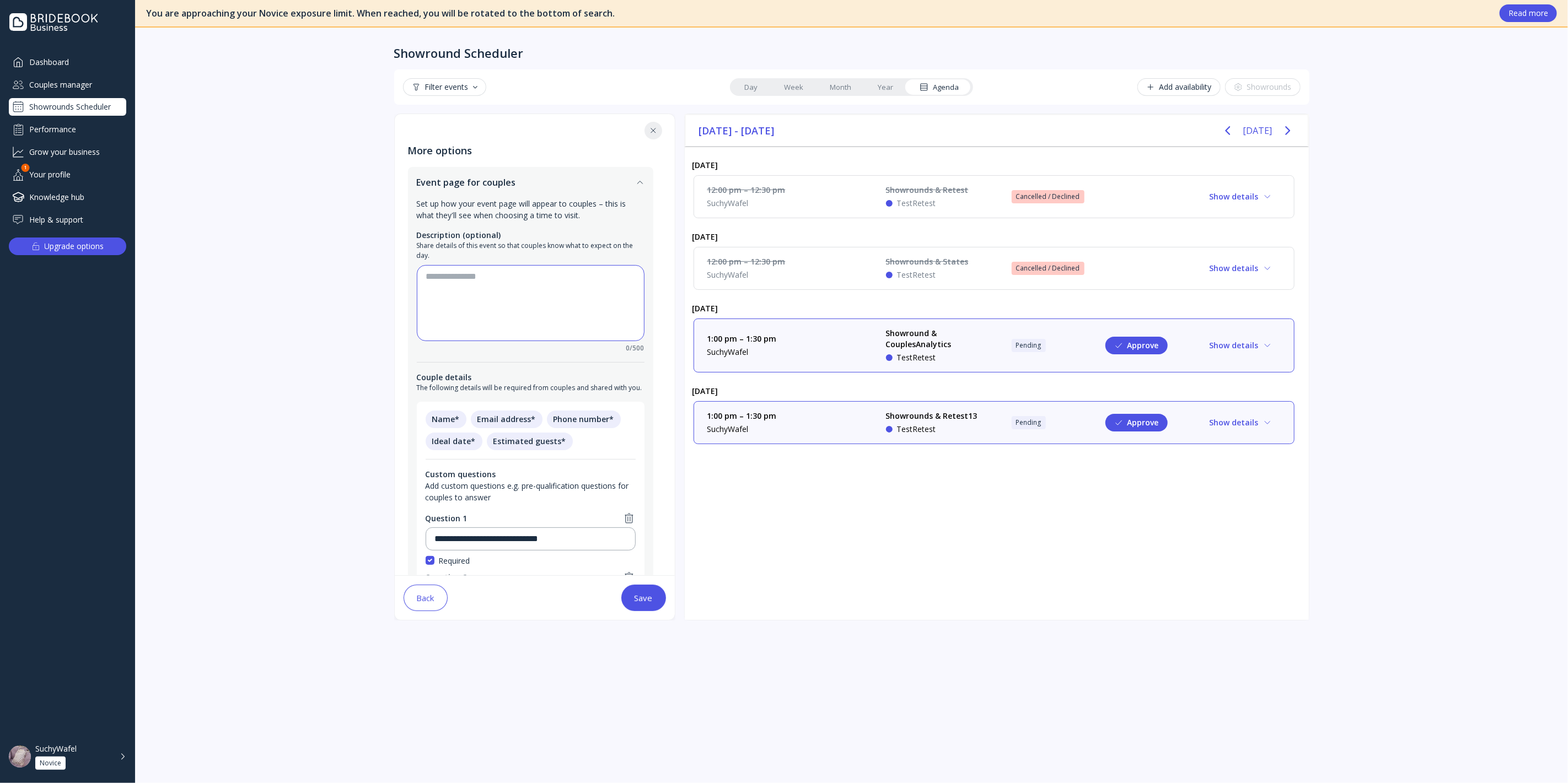
scroll to position [0, 0]
click at [512, 301] on textarea at bounding box center [530, 304] width 209 height 66
type textarea "**********"
paste textarea "****"
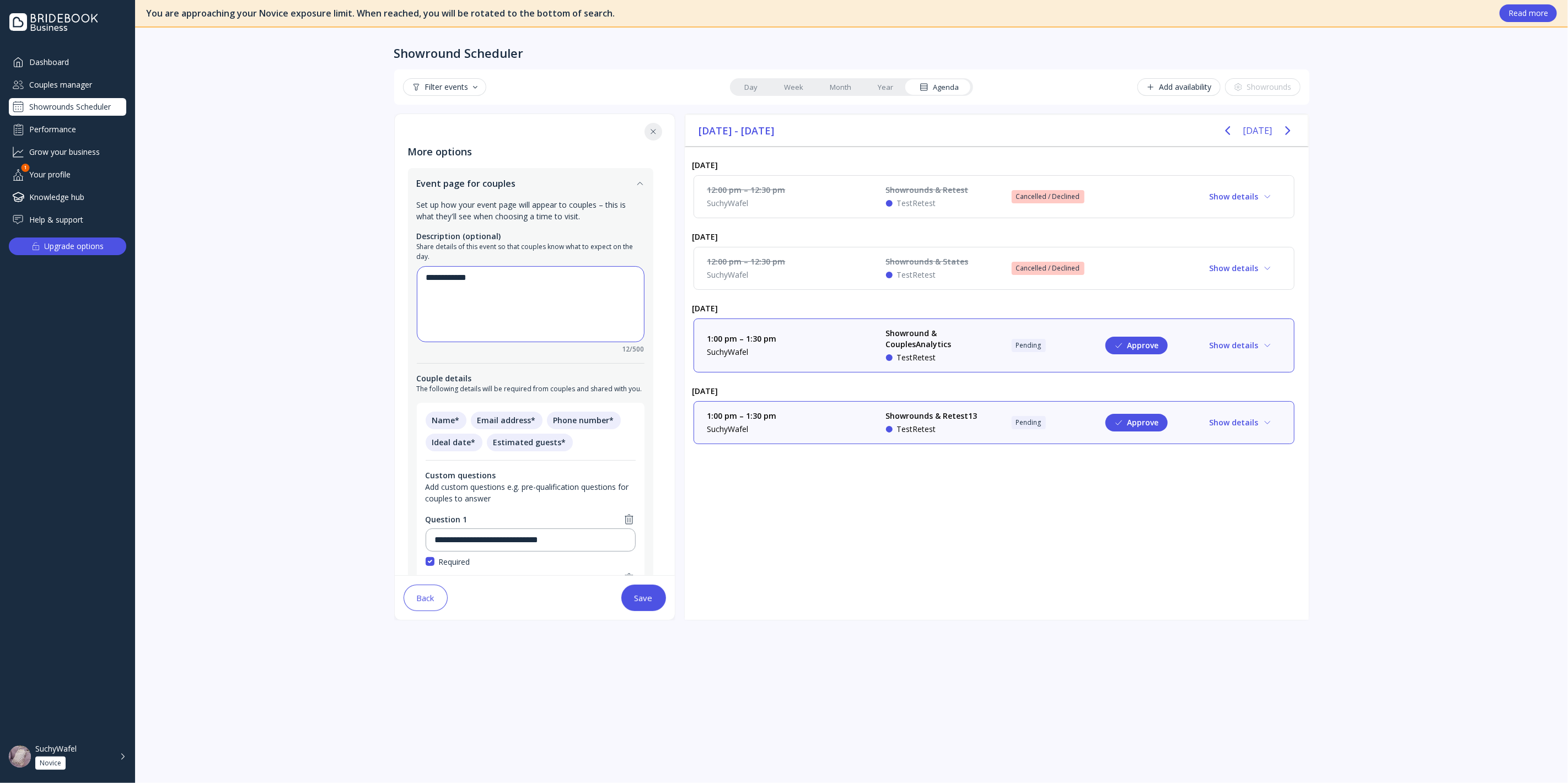
paste textarea "****"
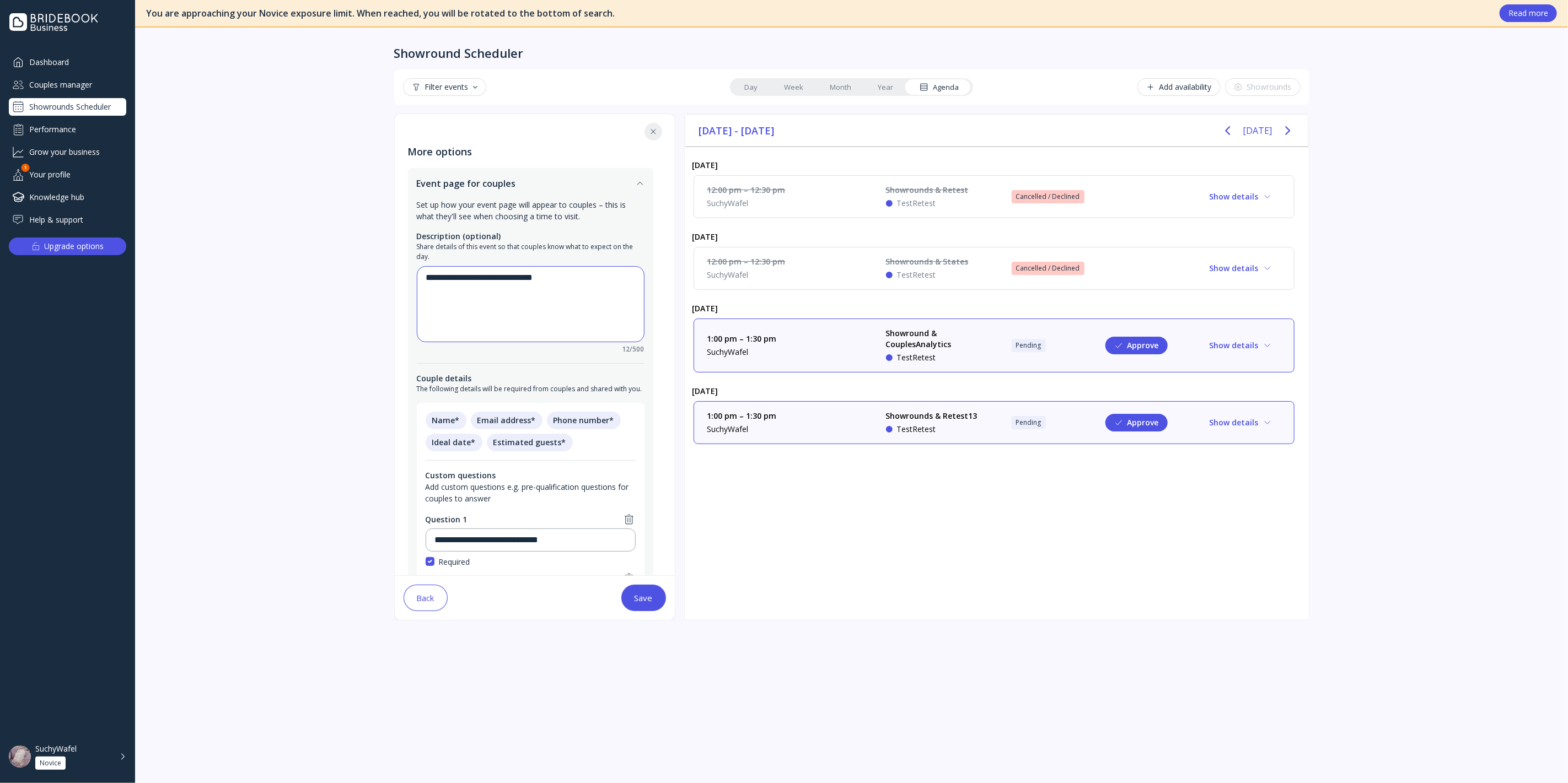
paste textarea "****"
paste
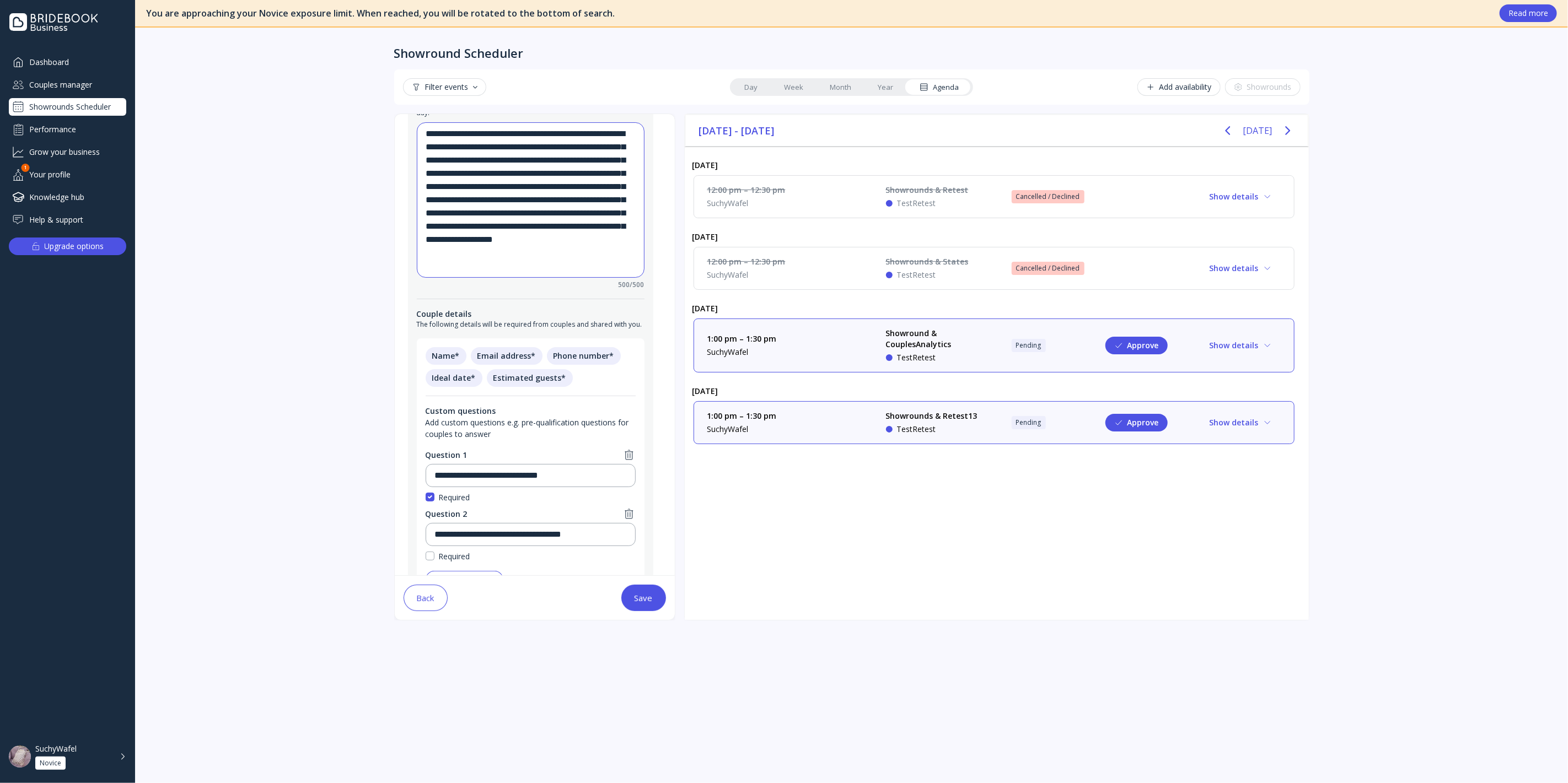
scroll to position [319, 0]
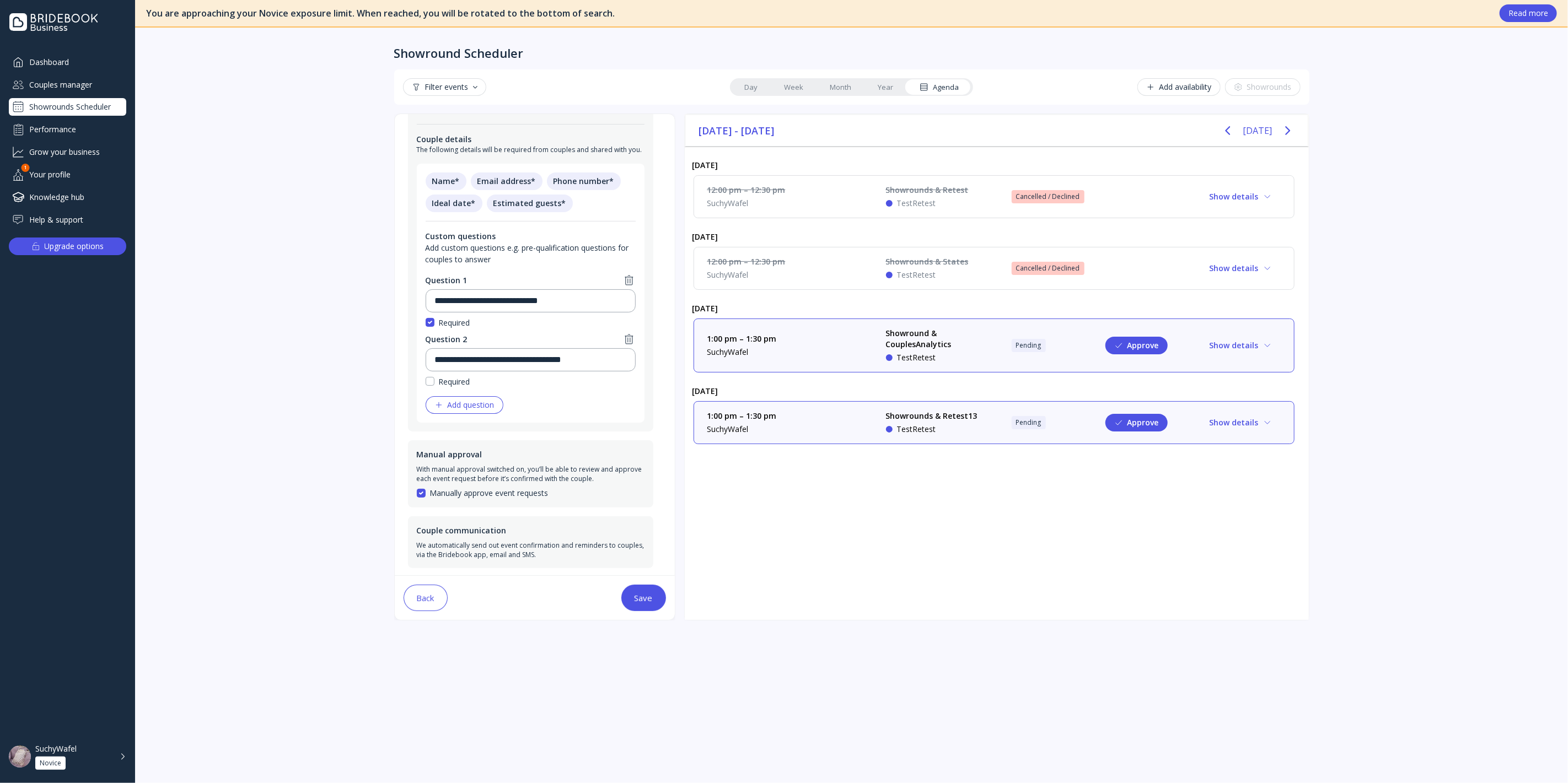
type textarea "**********"
click at [655, 605] on button "Save" at bounding box center [643, 597] width 44 height 26
